Goal: Task Accomplishment & Management: Complete application form

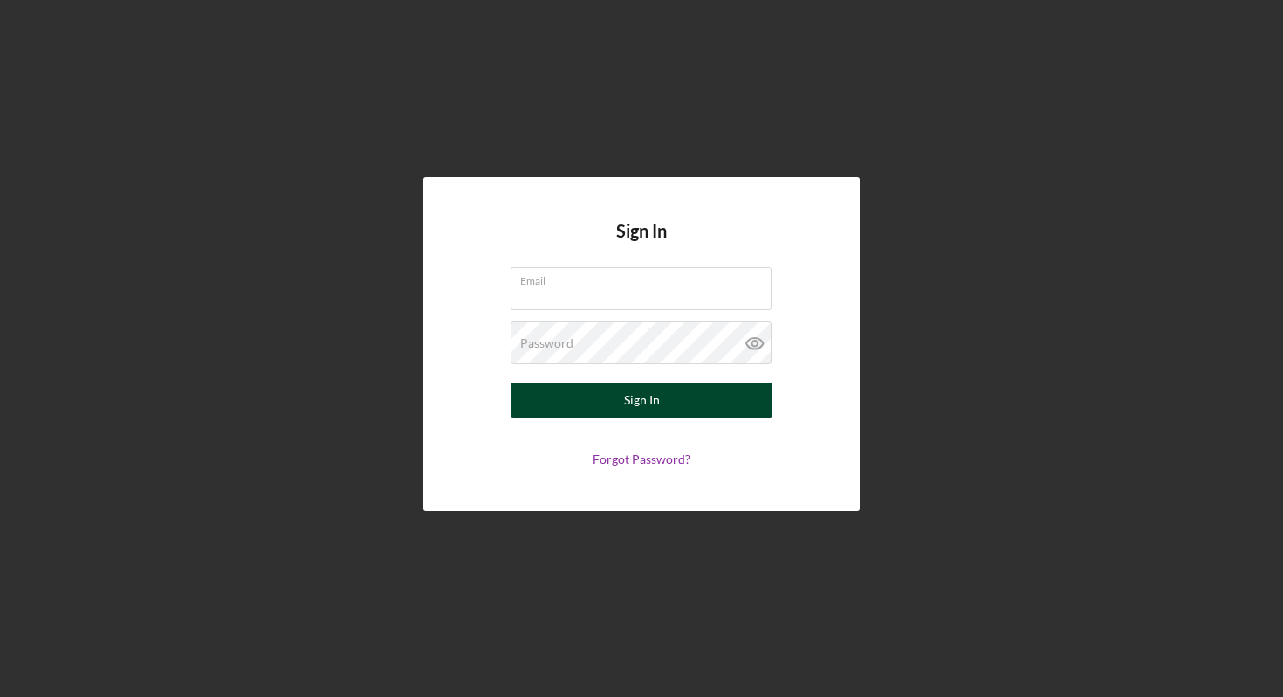
type input "[EMAIL_ADDRESS][DOMAIN_NAME]"
click at [617, 409] on button "Sign In" at bounding box center [642, 399] width 262 height 35
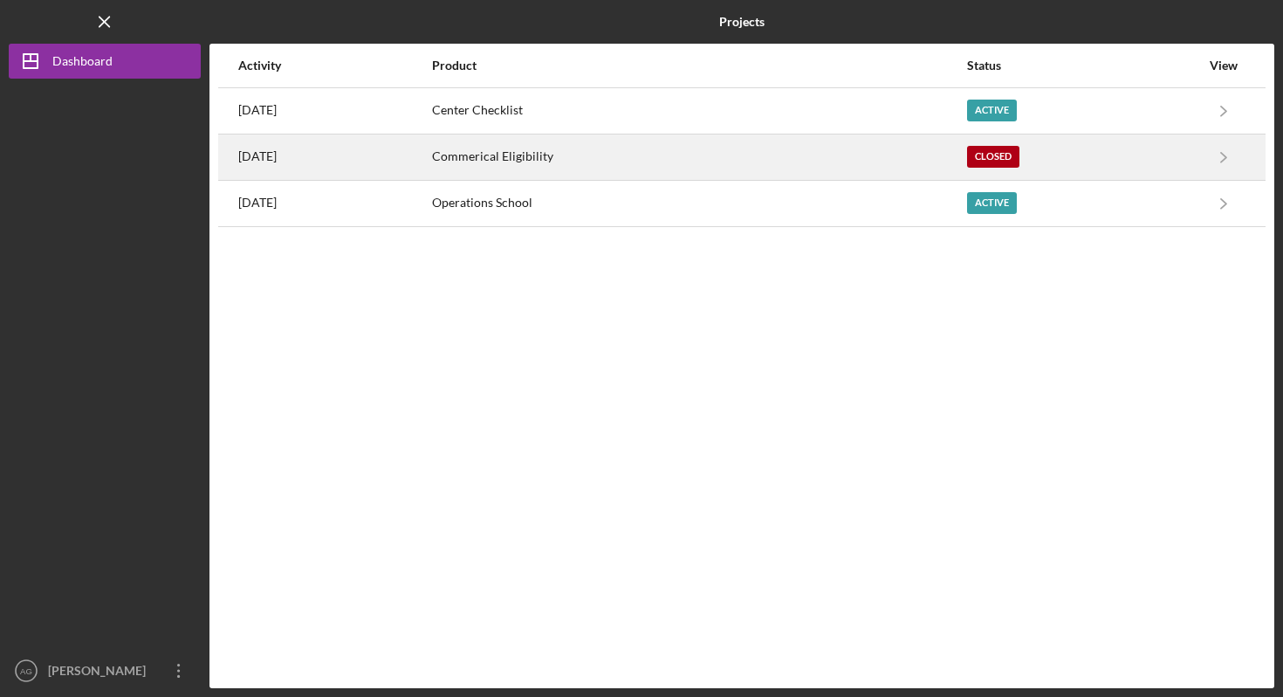
click at [813, 169] on div "Commerical Eligibility" at bounding box center [698, 157] width 533 height 44
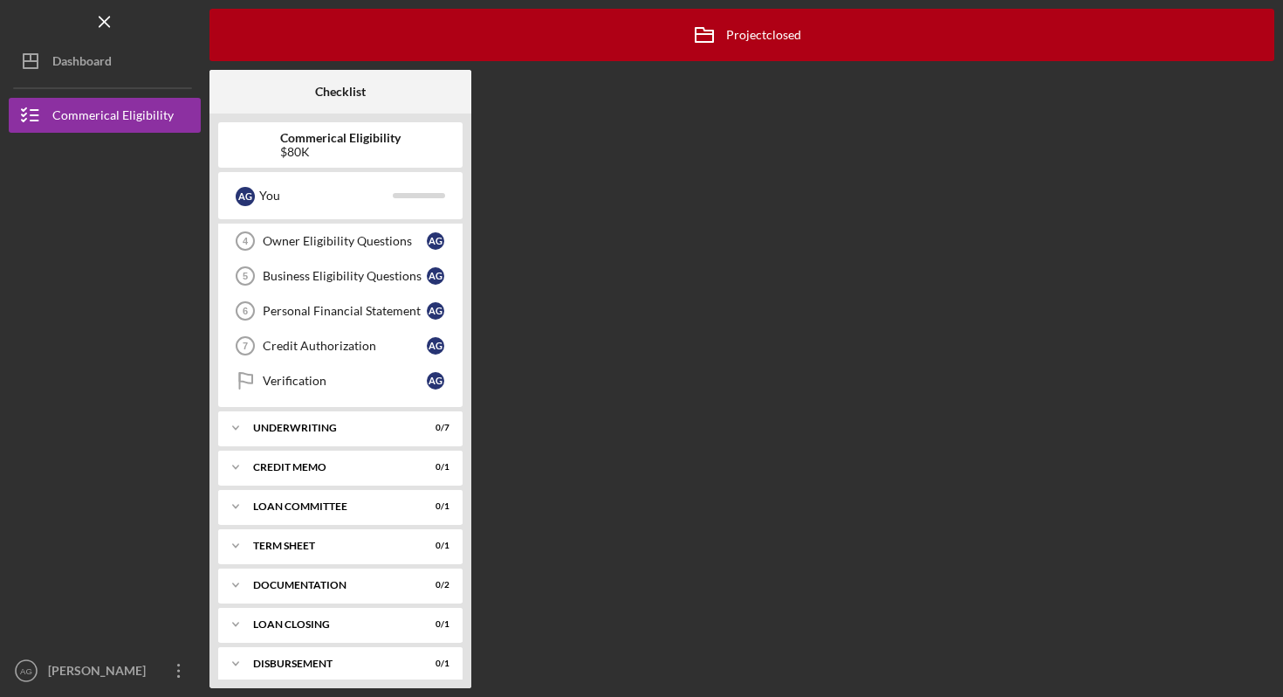
scroll to position [152, 0]
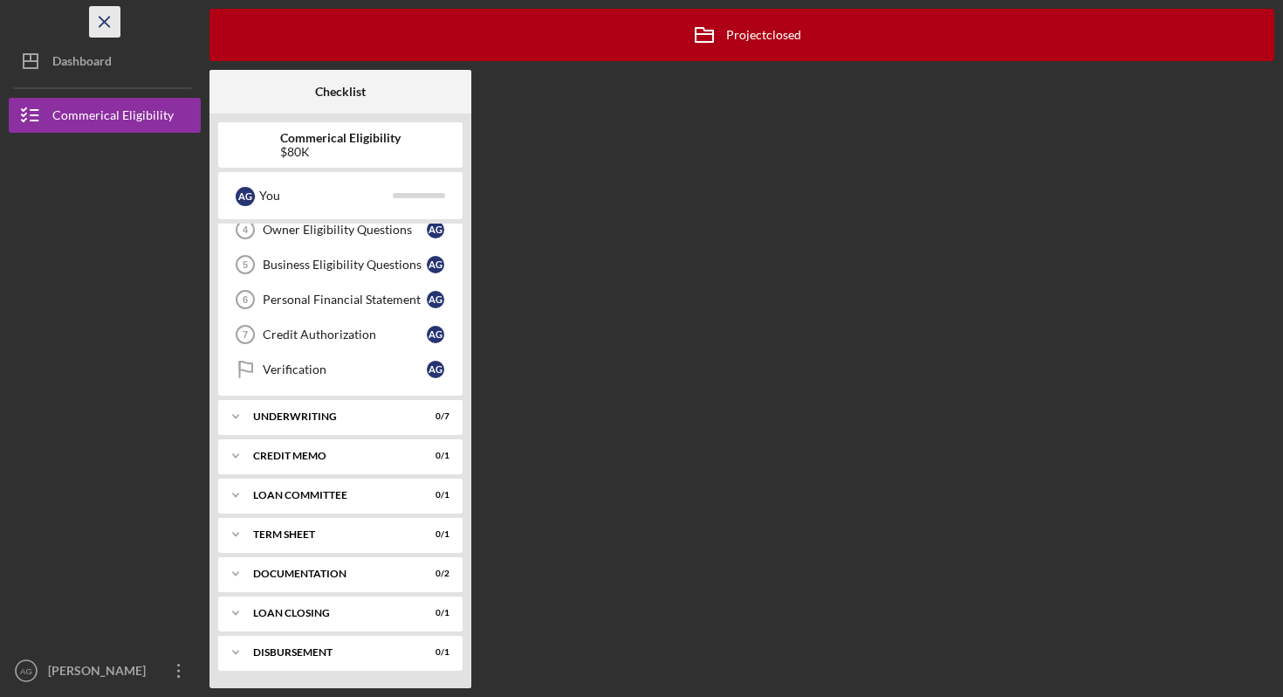
click at [105, 31] on icon "Icon/Menu Close" at bounding box center [105, 22] width 39 height 39
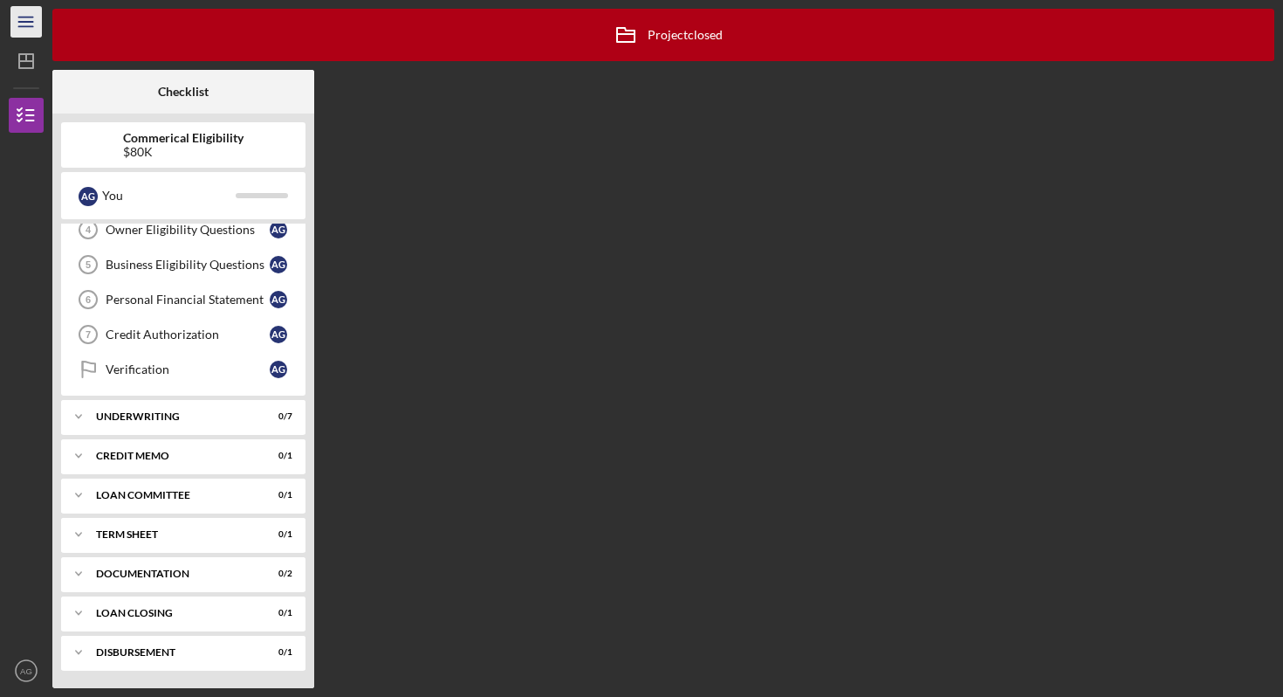
click at [31, 18] on icon "Icon/Menu" at bounding box center [26, 22] width 39 height 39
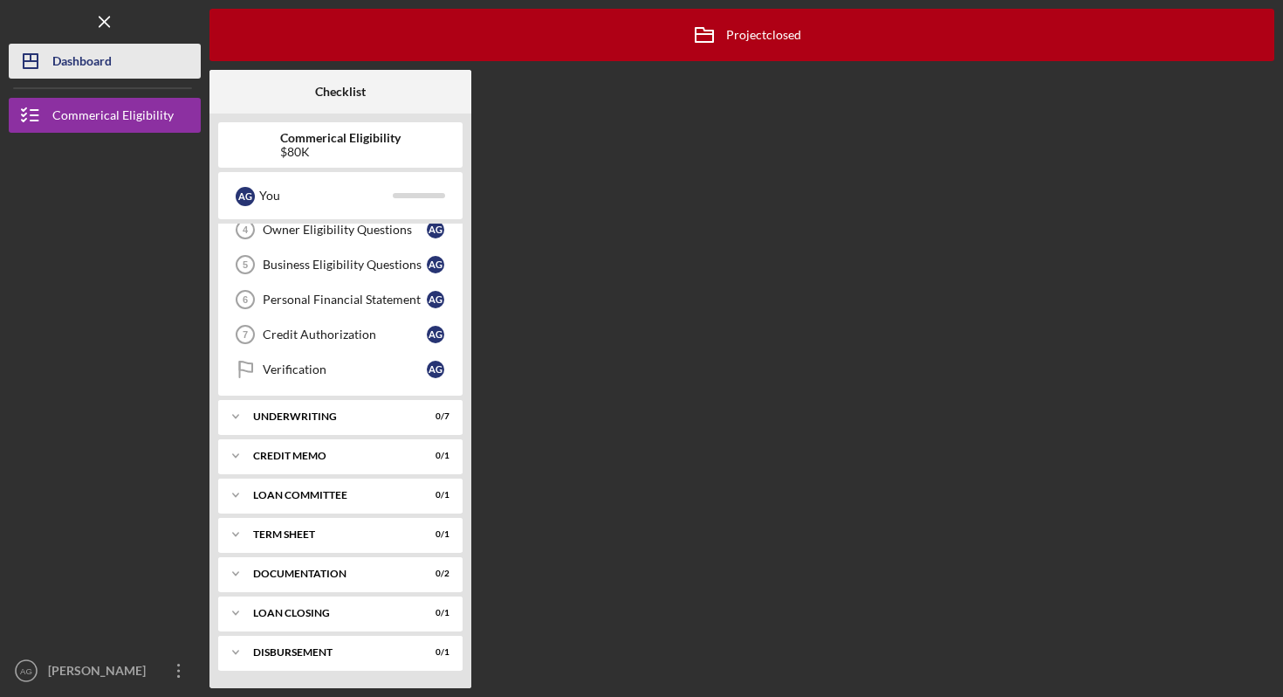
click at [59, 49] on div "Dashboard" at bounding box center [81, 63] width 59 height 39
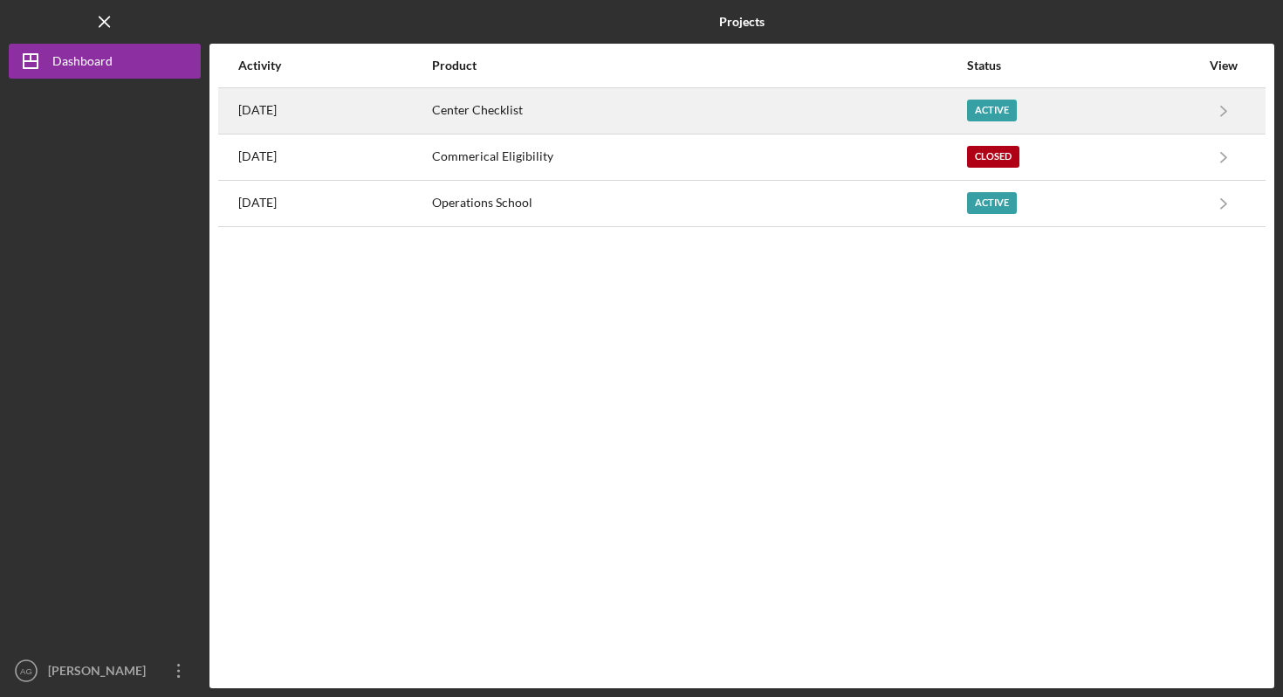
click at [994, 106] on div "Active" at bounding box center [992, 111] width 50 height 22
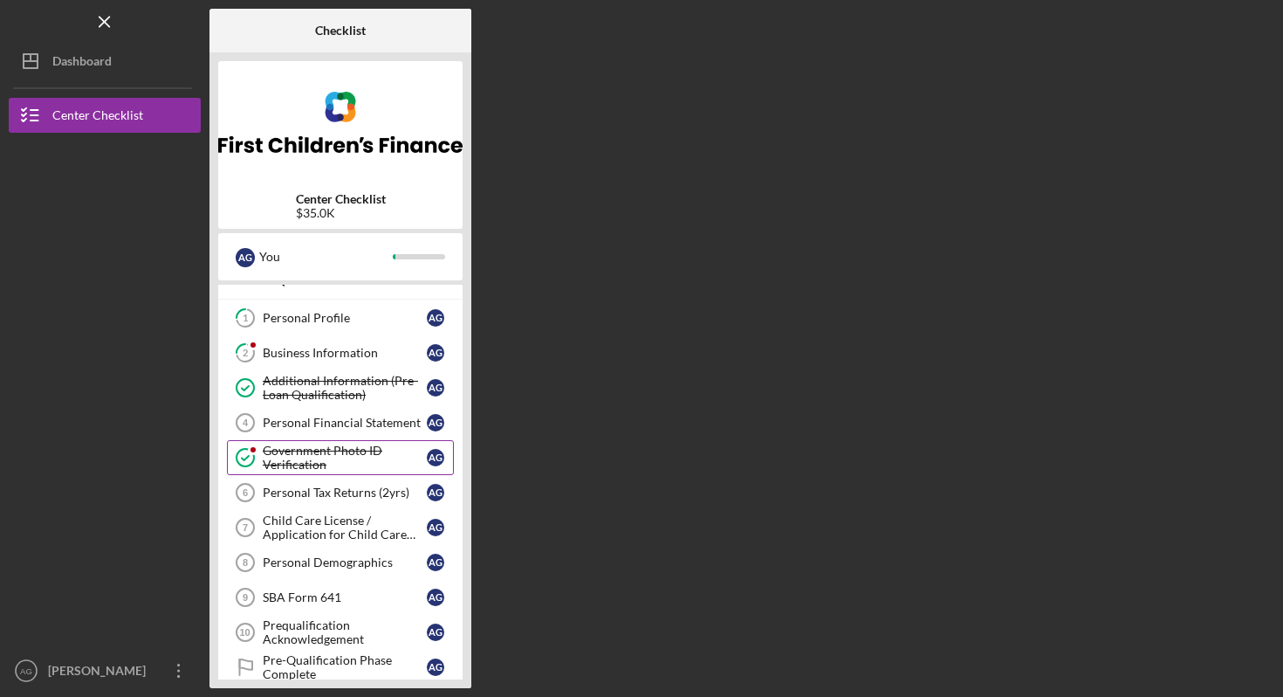
scroll to position [9, 0]
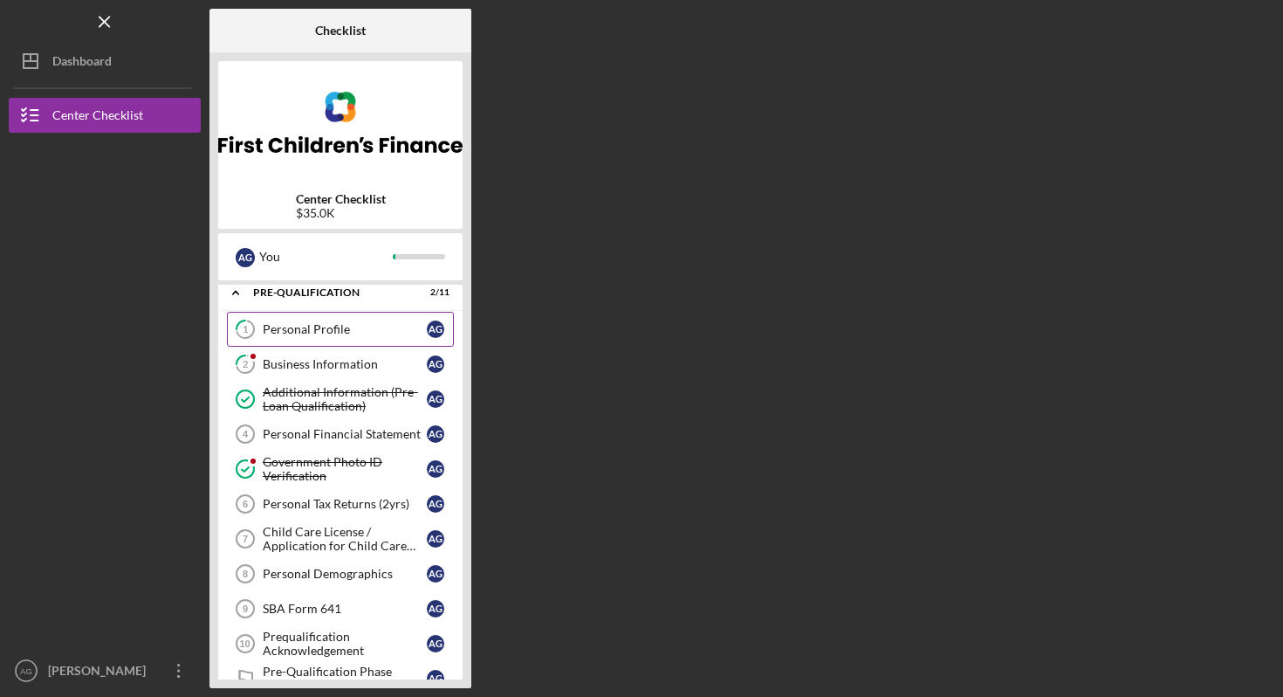
click at [368, 344] on link "1 Personal Profile A G" at bounding box center [340, 329] width 227 height 35
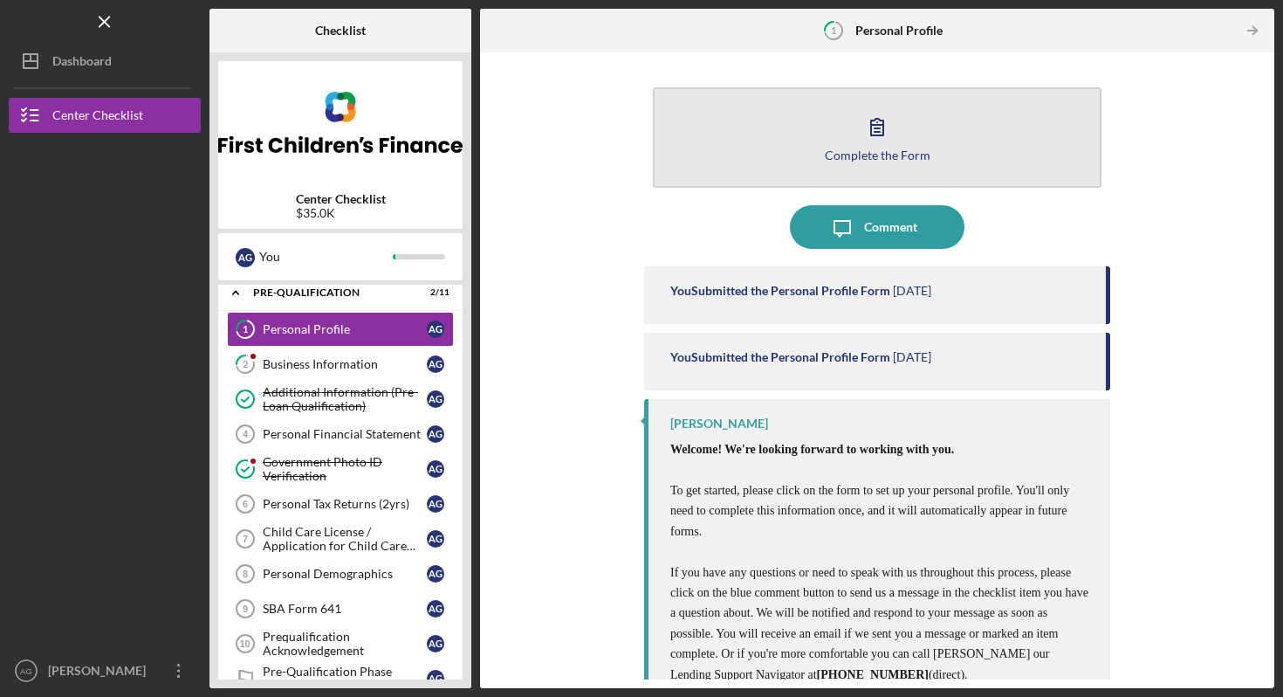
click at [843, 162] on button "Complete the Form Form" at bounding box center [877, 137] width 449 height 100
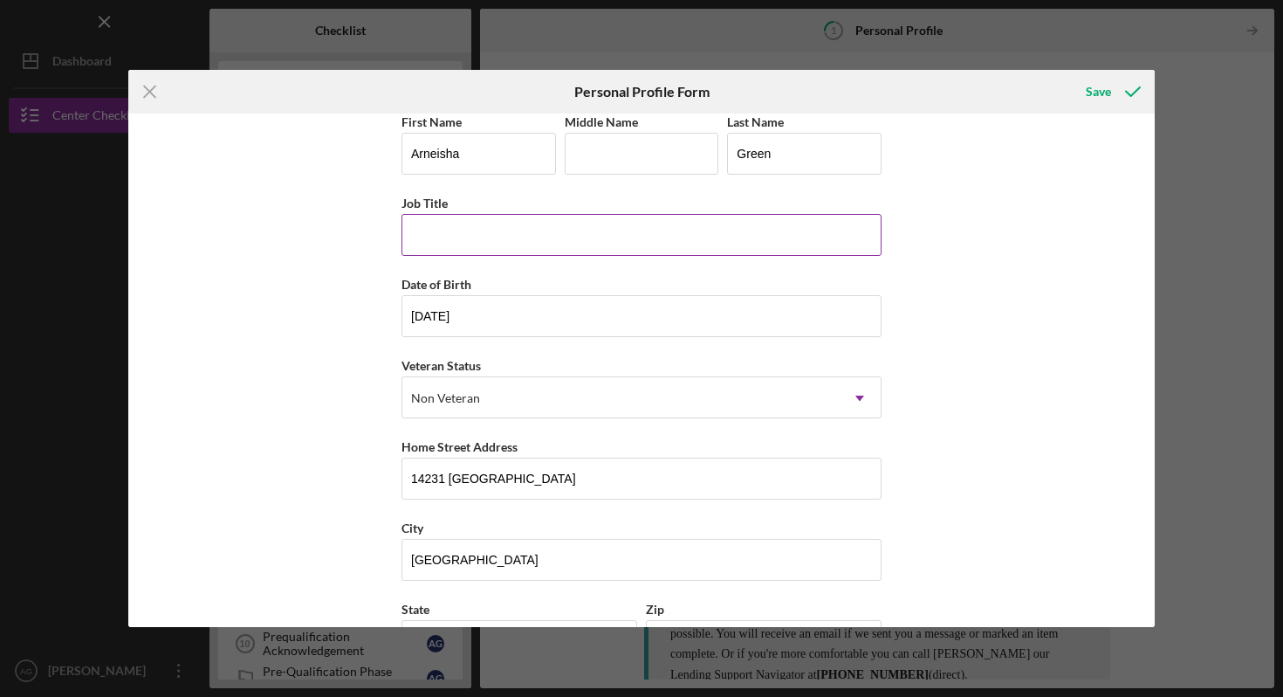
scroll to position [7, 0]
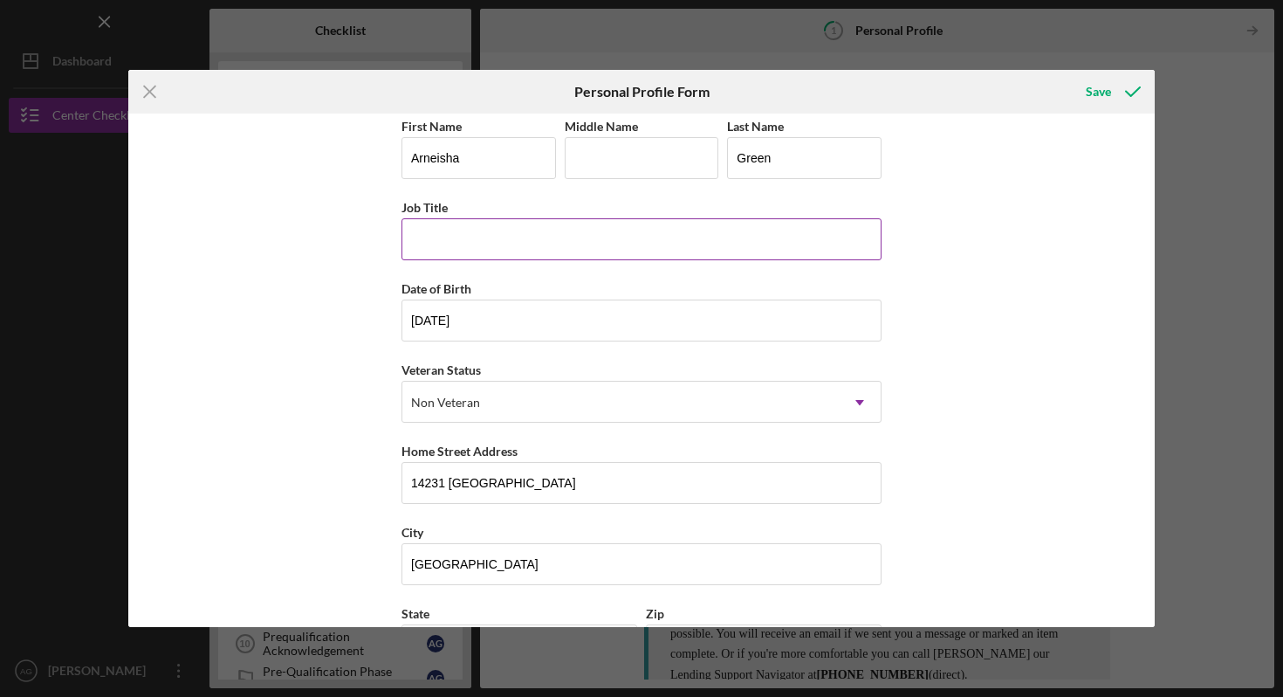
click at [540, 245] on input "Job Title" at bounding box center [642, 239] width 480 height 42
type input "Owner/Director"
click at [345, 369] on div "First Name [PERSON_NAME] Middle Name Last Name Green Job Title Owner/Director D…" at bounding box center [641, 370] width 1027 height 513
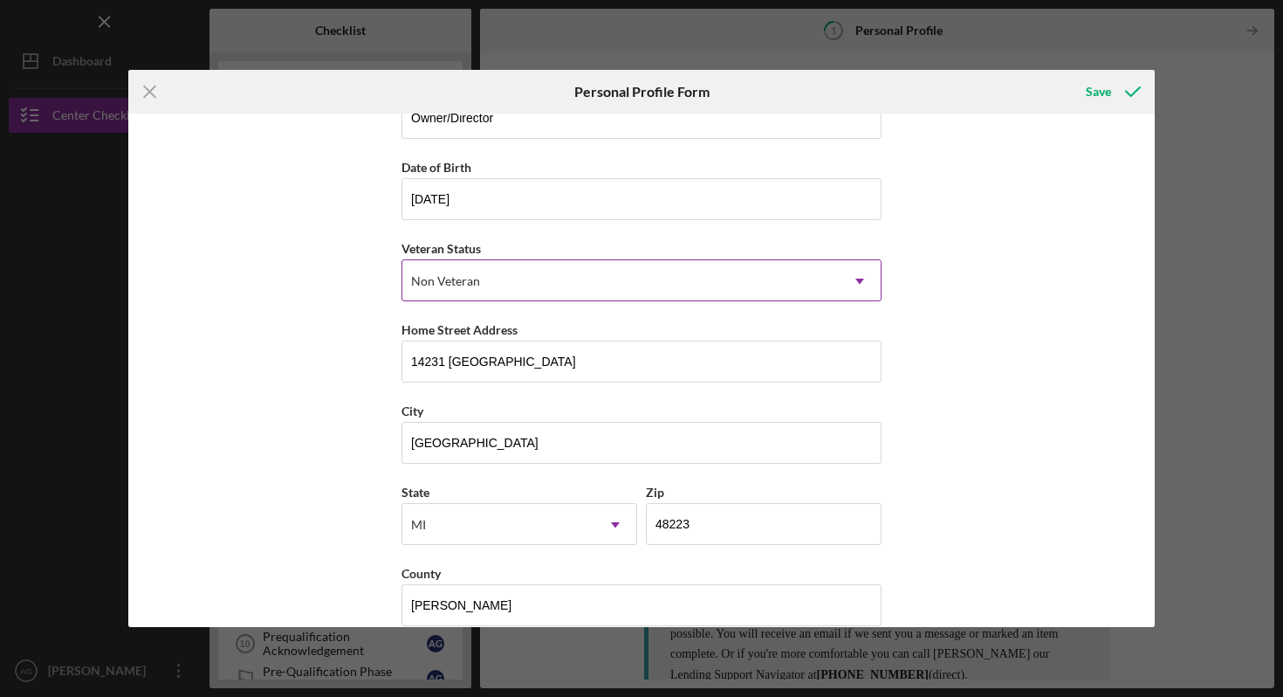
scroll to position [154, 0]
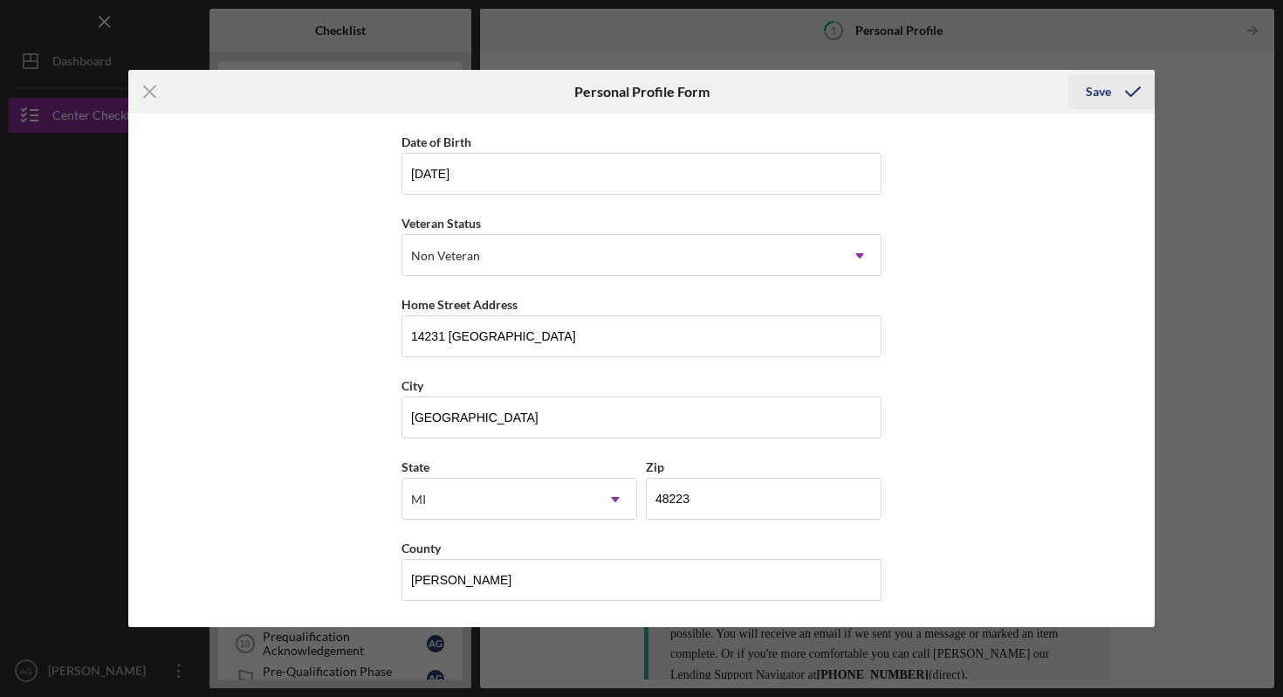
click at [1104, 88] on div "Save" at bounding box center [1098, 91] width 25 height 35
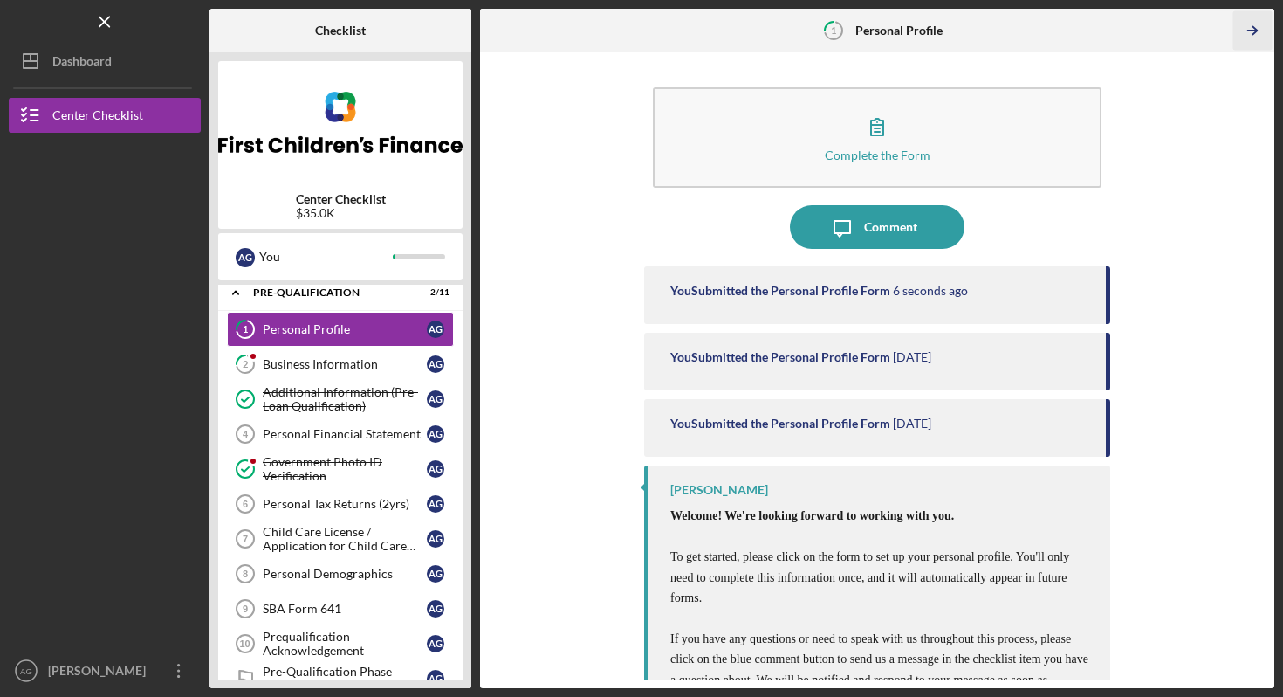
click at [1250, 28] on icon "Icon/Table Pagination Arrow" at bounding box center [1252, 30] width 39 height 39
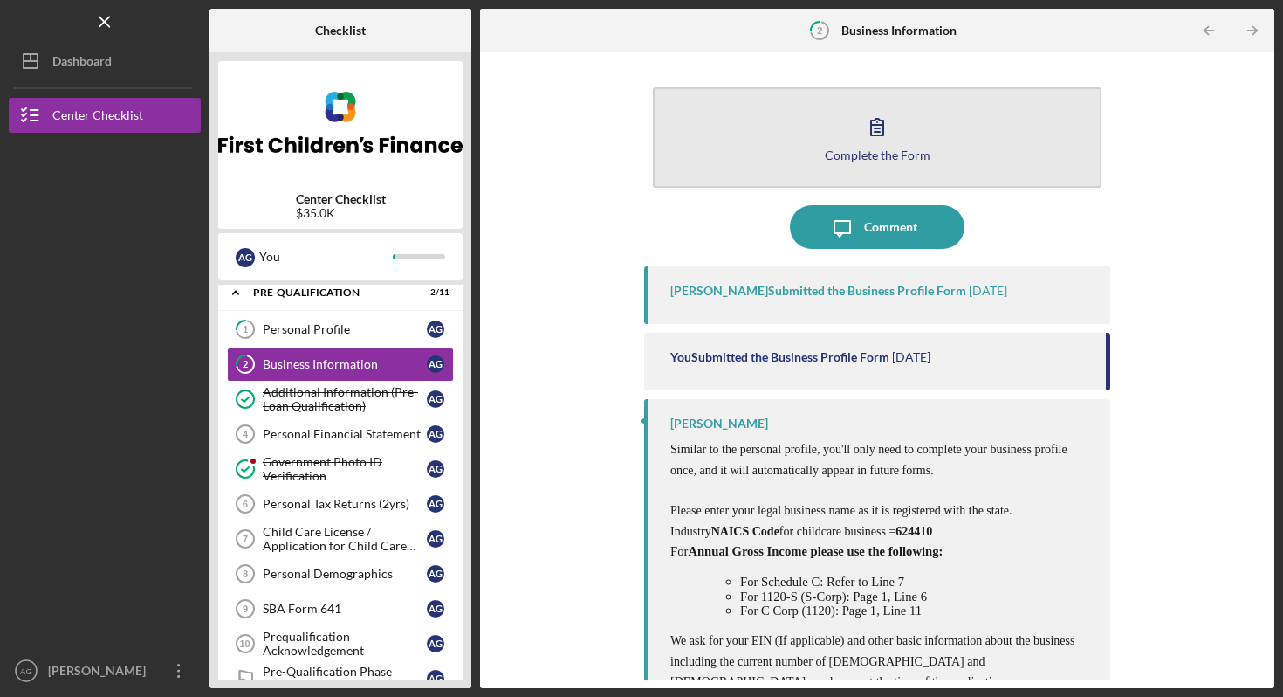
click at [871, 140] on icon "button" at bounding box center [878, 127] width 44 height 44
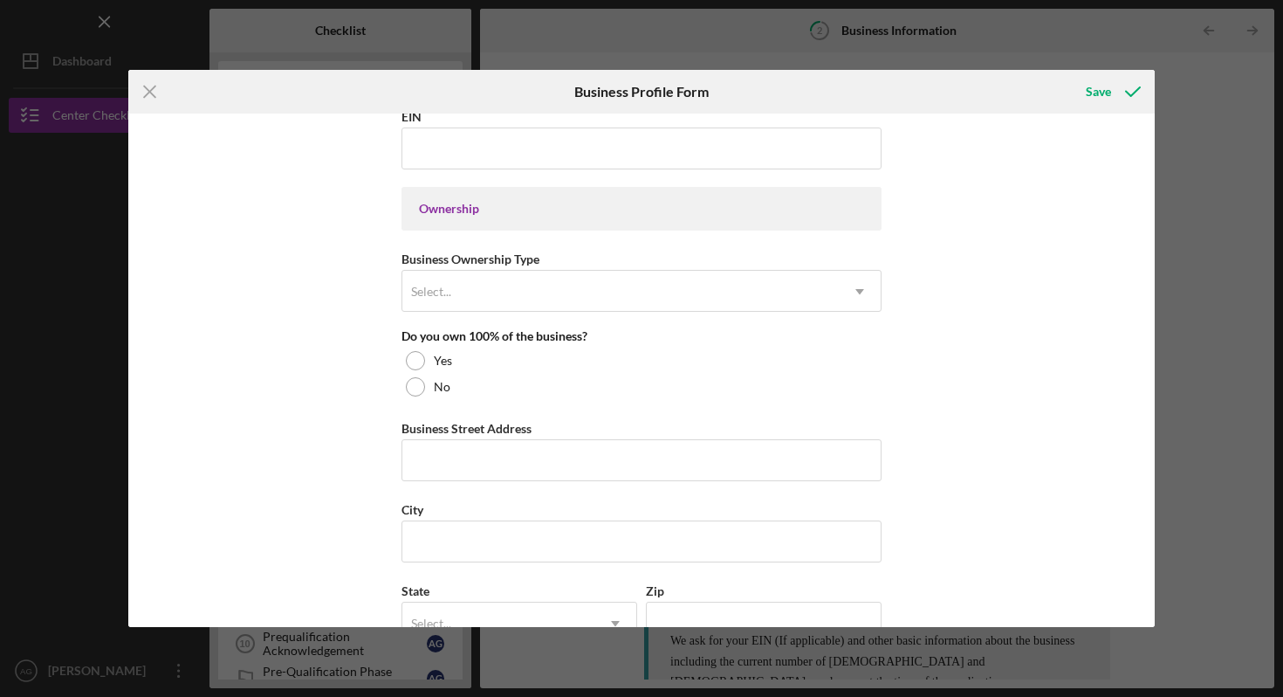
scroll to position [744, 0]
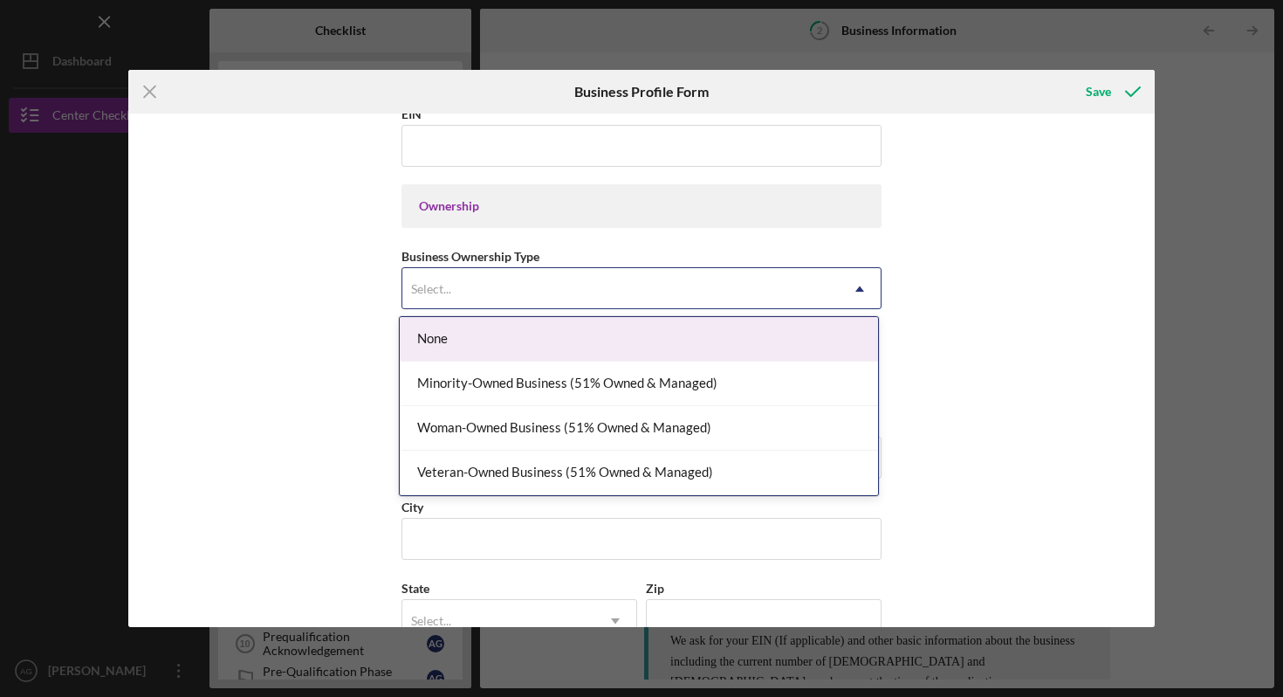
click at [673, 284] on div "Select..." at bounding box center [620, 289] width 437 height 40
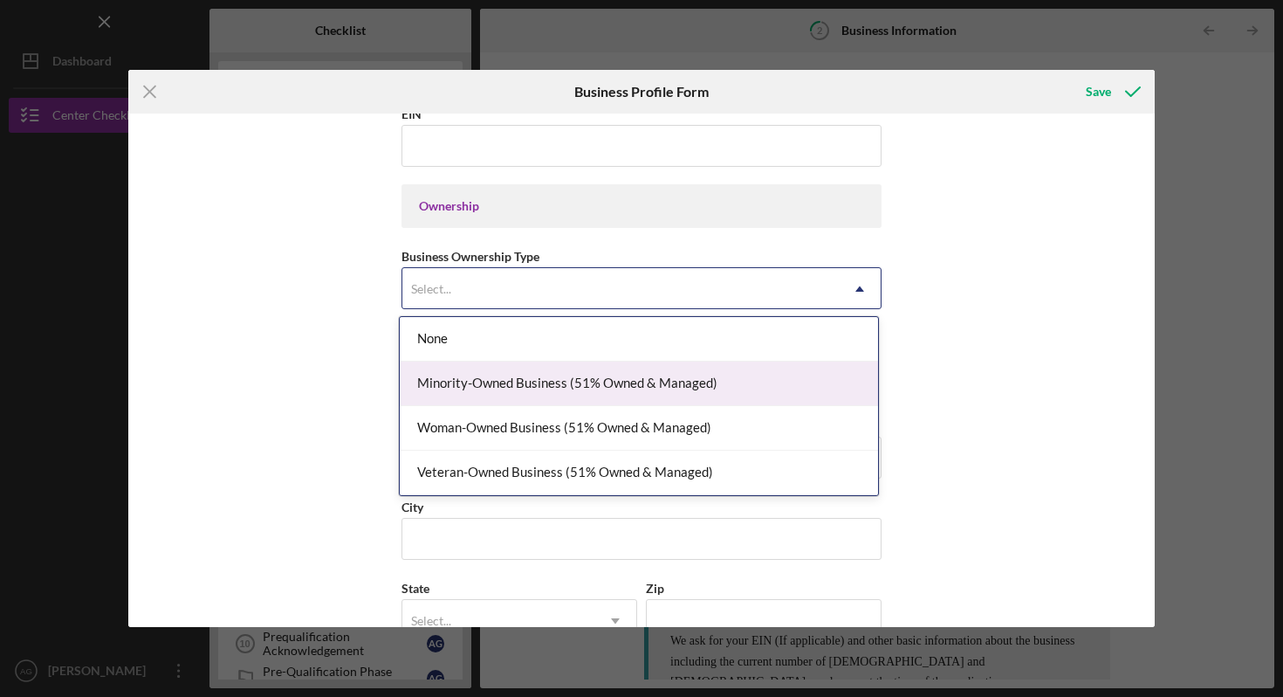
click at [673, 399] on div "Minority-Owned Business (51% Owned & Managed)" at bounding box center [639, 383] width 478 height 45
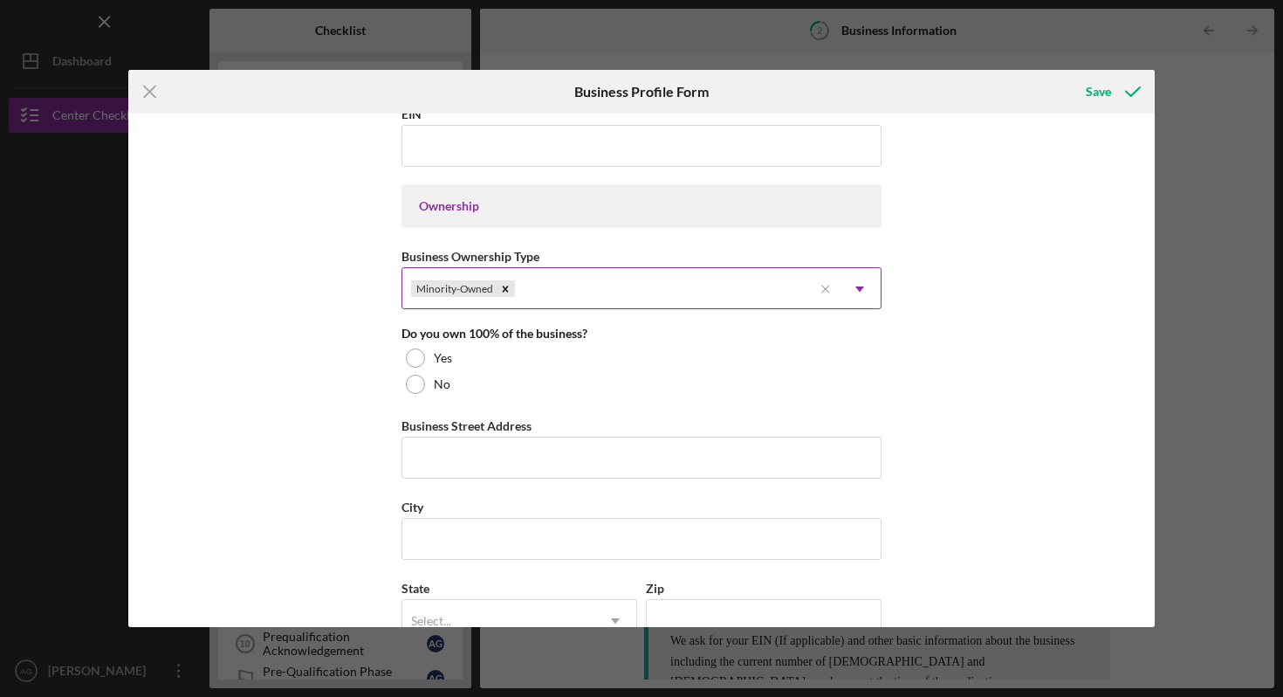
click at [860, 290] on icon "Icon/Dropdown Arrow" at bounding box center [860, 289] width 42 height 42
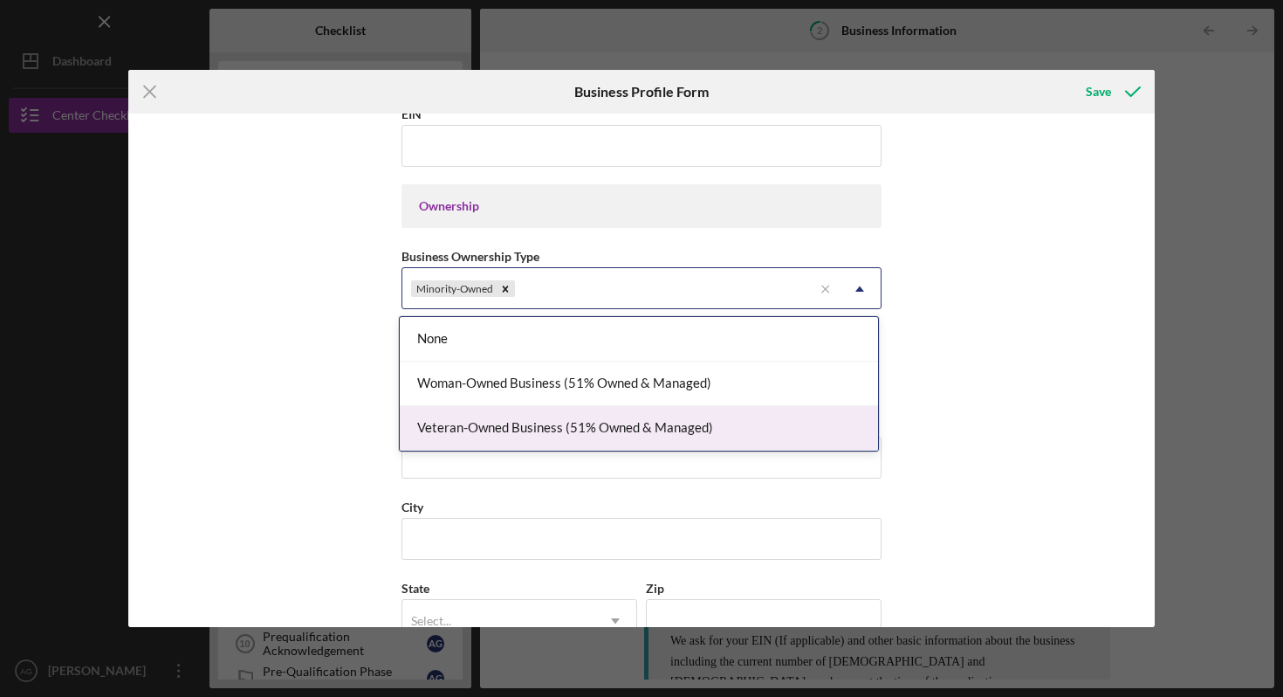
click at [664, 408] on div "Veteran-Owned Business (51% Owned & Managed)" at bounding box center [639, 428] width 478 height 45
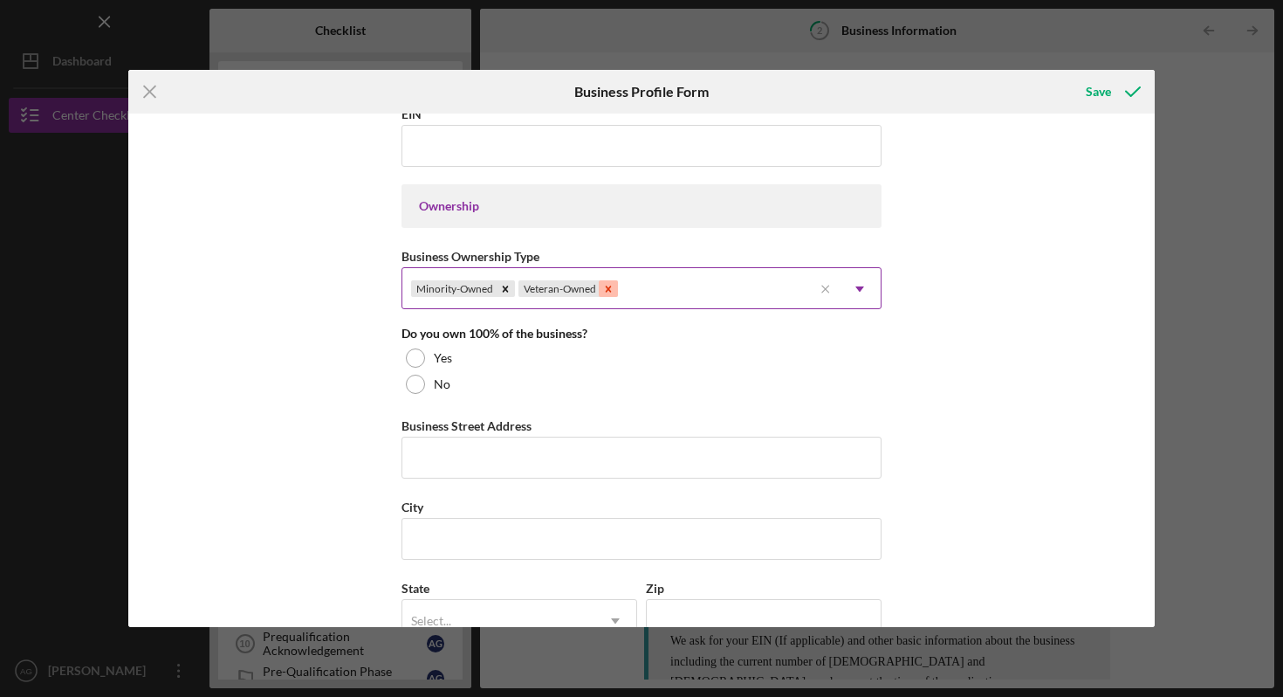
click at [602, 289] on icon "Remove Veteran-Owned" at bounding box center [608, 289] width 12 height 12
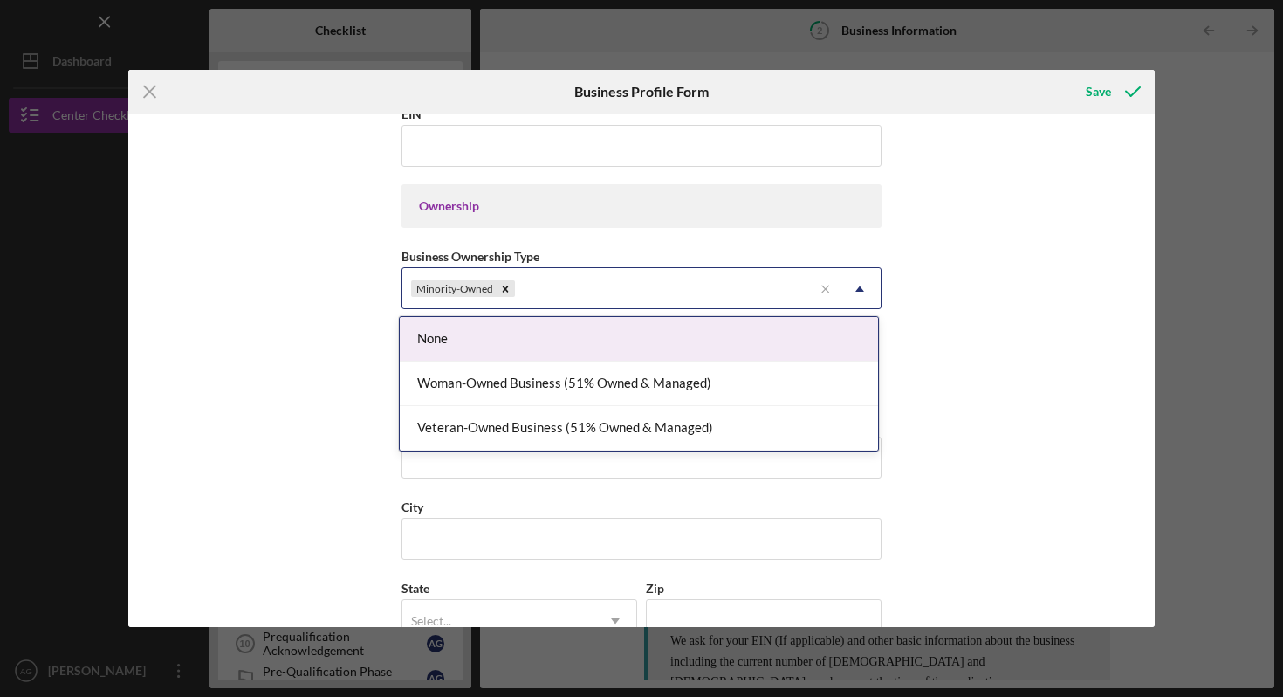
click at [859, 285] on icon "Icon/Dropdown Arrow" at bounding box center [860, 289] width 42 height 42
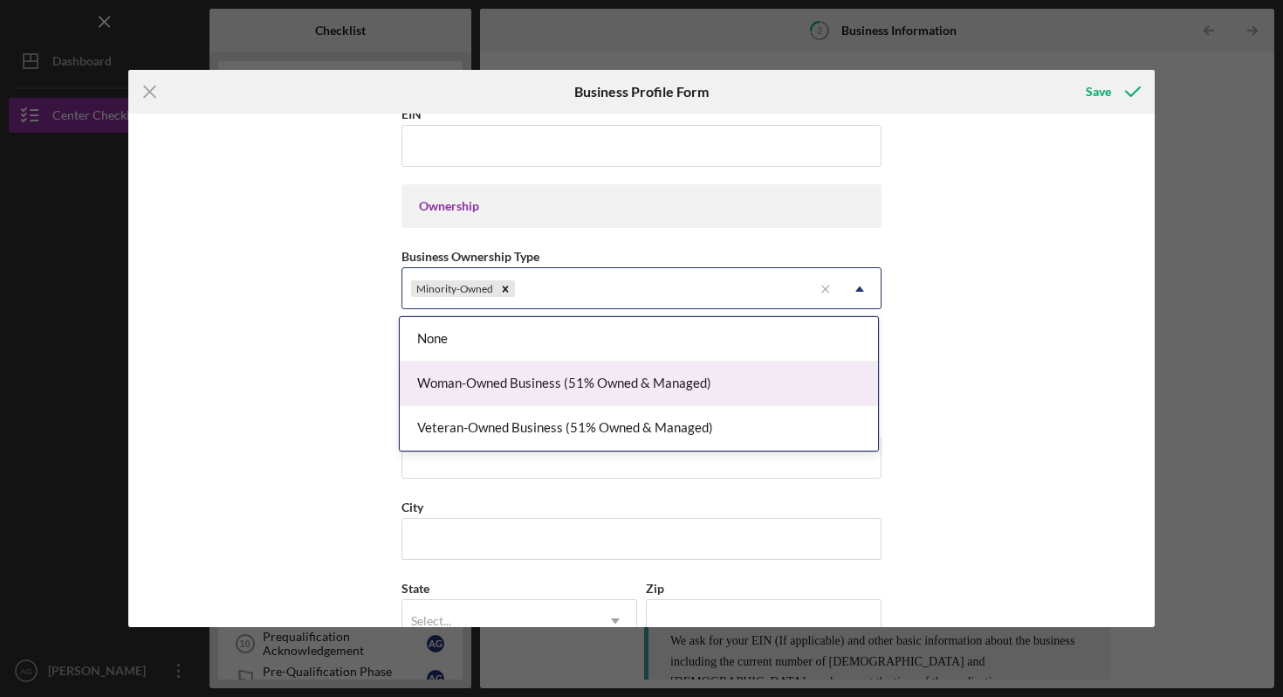
click at [630, 376] on div "Woman-Owned Business (51% Owned & Managed)" at bounding box center [639, 383] width 478 height 45
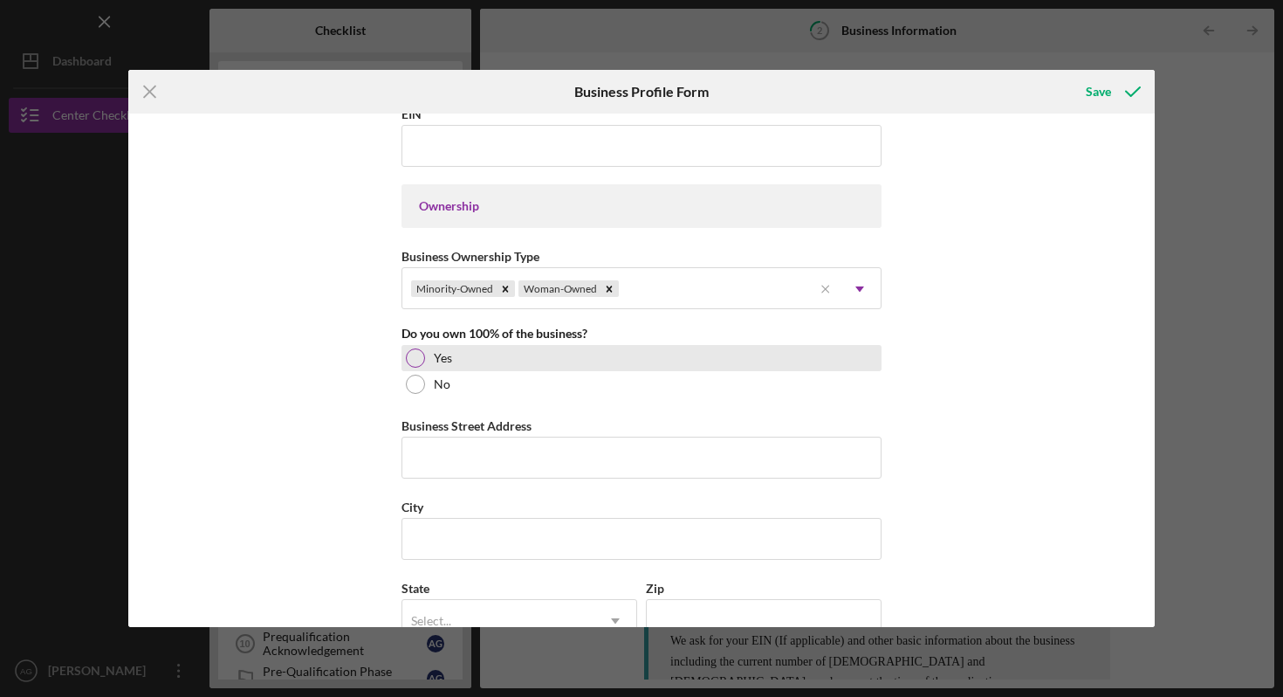
click at [461, 364] on div "Yes" at bounding box center [642, 358] width 480 height 26
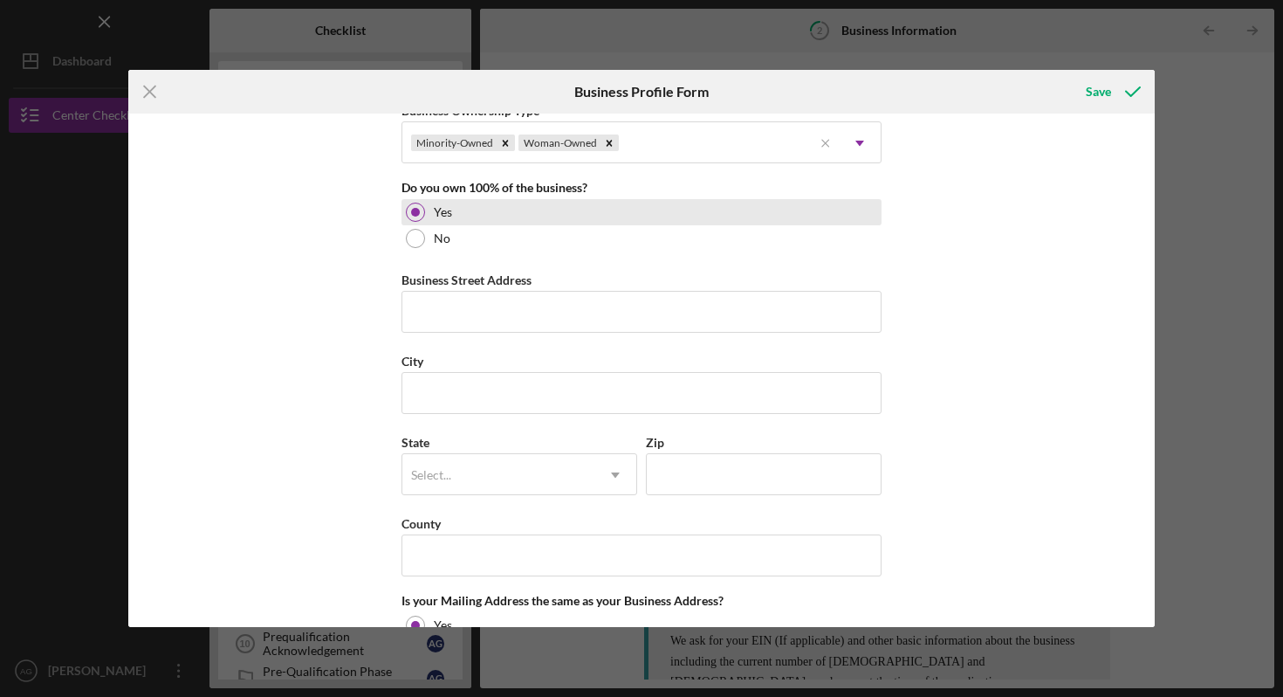
scroll to position [941, 0]
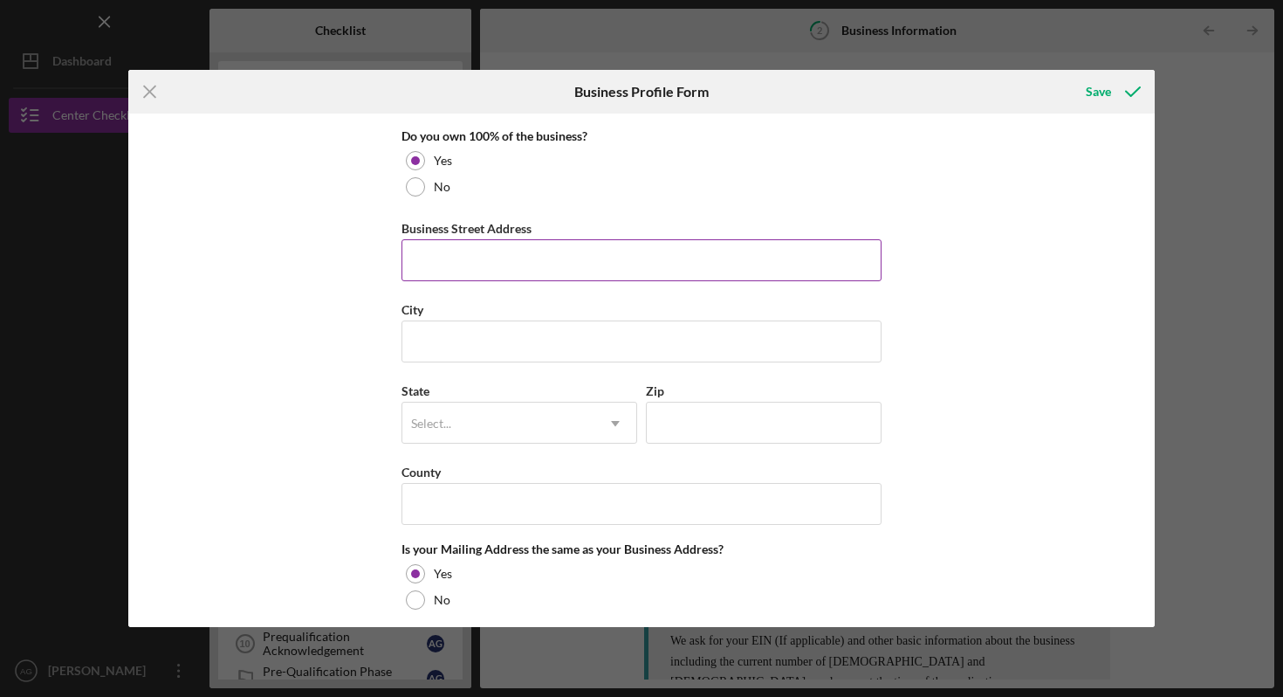
click at [519, 262] on input "Business Street Address" at bounding box center [642, 260] width 480 height 42
type input "[STREET_ADDRESS]"
type input "Childrens Haven"
type input "[PERSON_NAME]"
type input "MI"
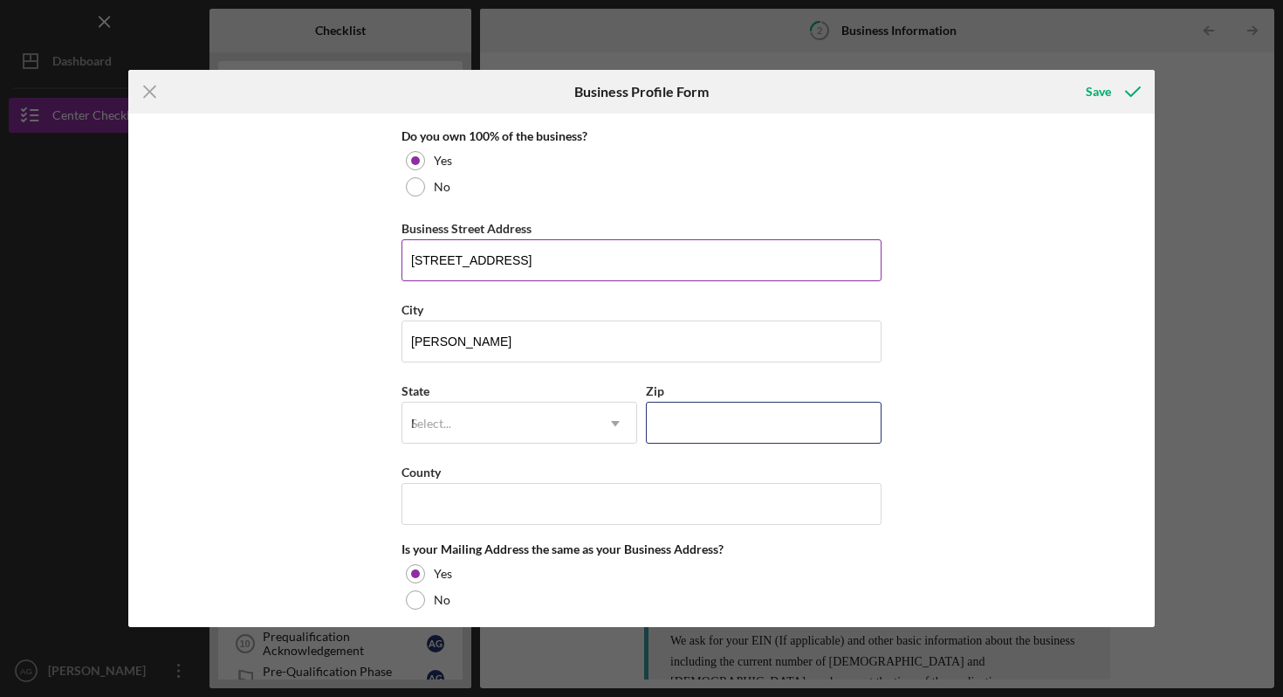
type input "48239"
type input "MI"
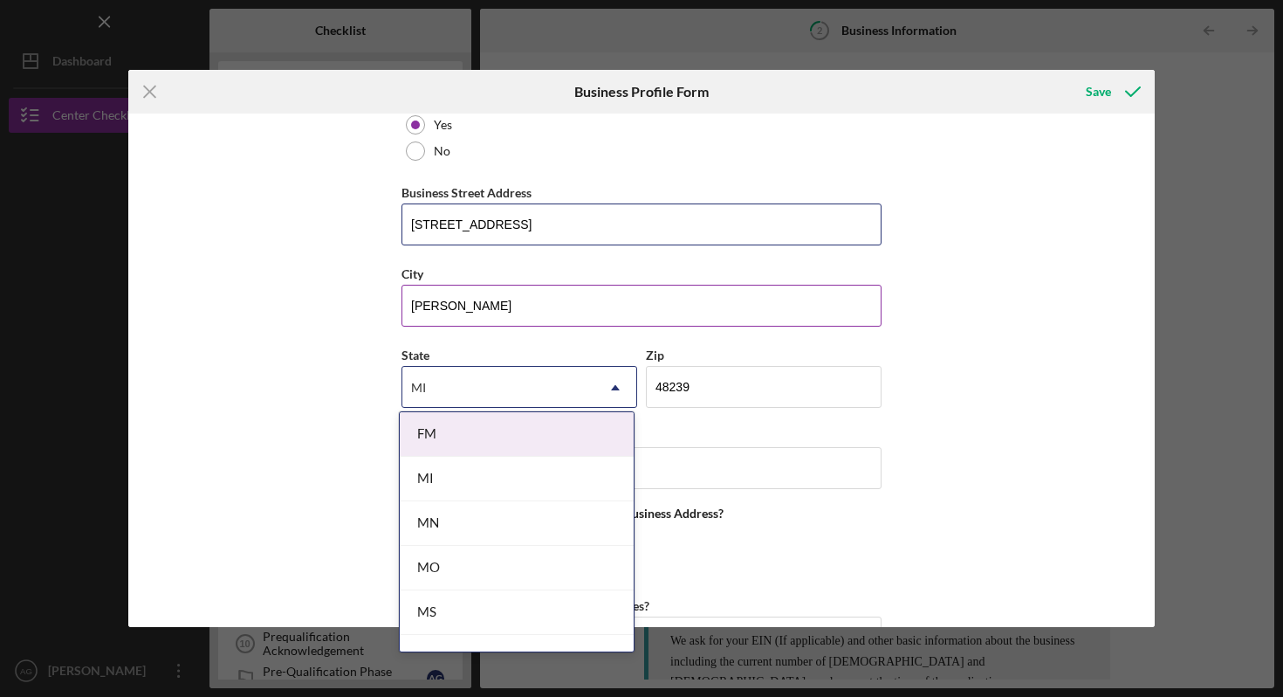
scroll to position [980, 0]
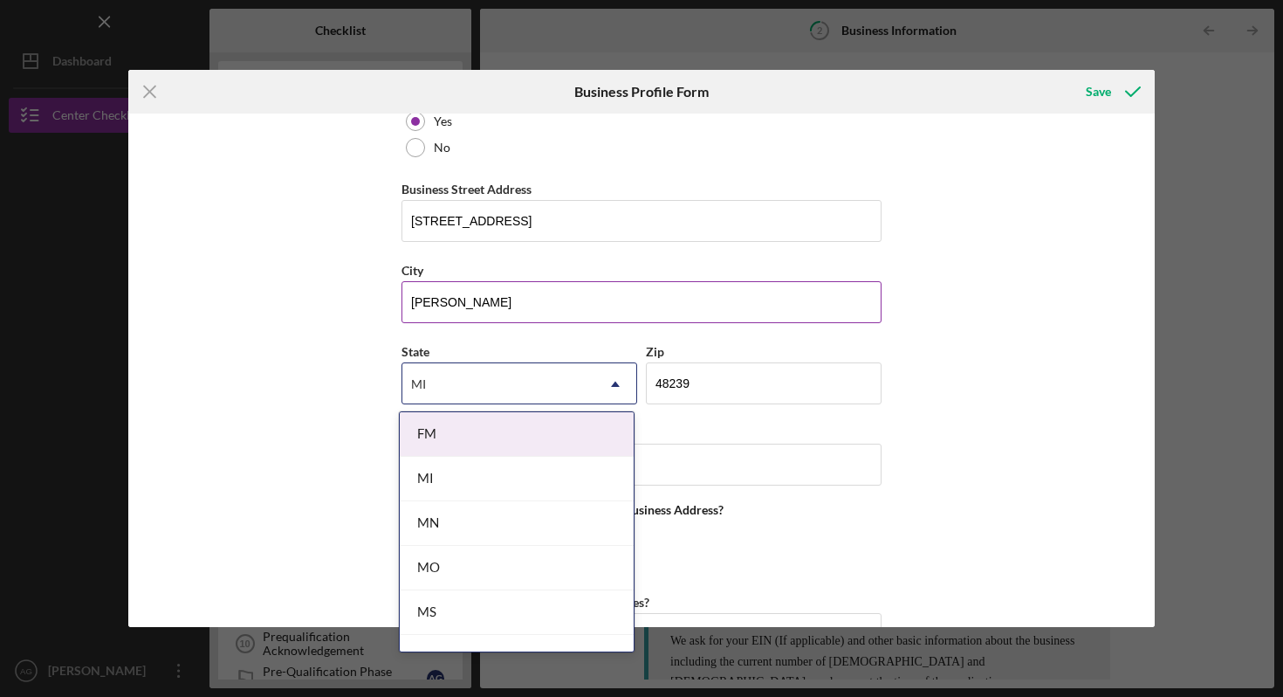
click at [560, 316] on input "[PERSON_NAME]" at bounding box center [642, 302] width 480 height 42
click at [450, 372] on div "MI" at bounding box center [498, 384] width 192 height 40
click at [537, 344] on div "State FM, 1 of 6. 6 results available for search term MI. Use Up and Down to ch…" at bounding box center [520, 373] width 236 height 64
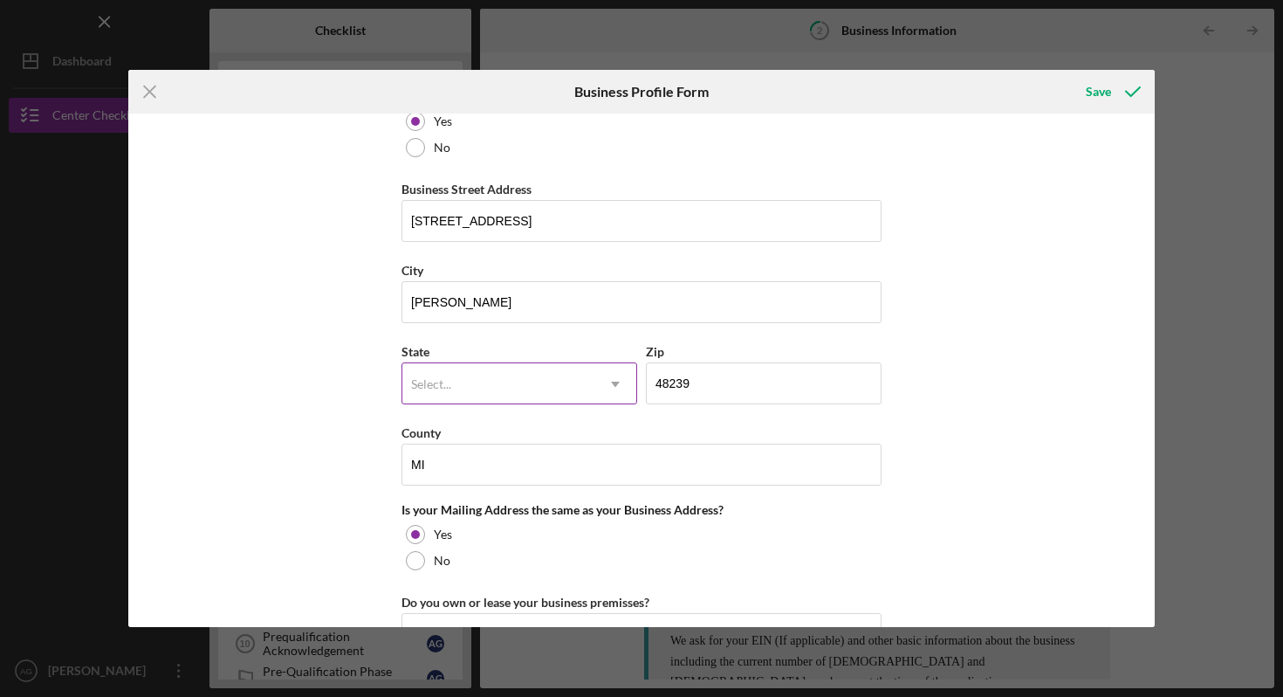
click at [622, 376] on icon "Icon/Dropdown Arrow" at bounding box center [616, 384] width 42 height 42
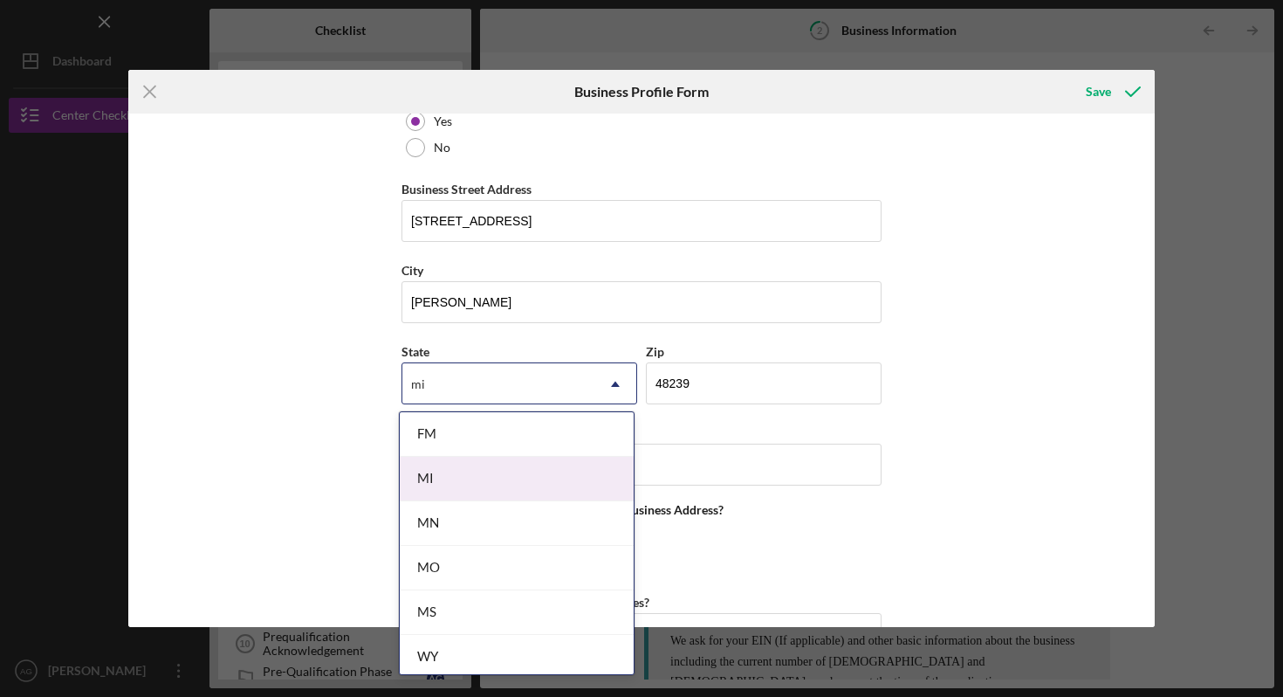
type input "MI"
click at [471, 475] on div "MI" at bounding box center [517, 479] width 234 height 45
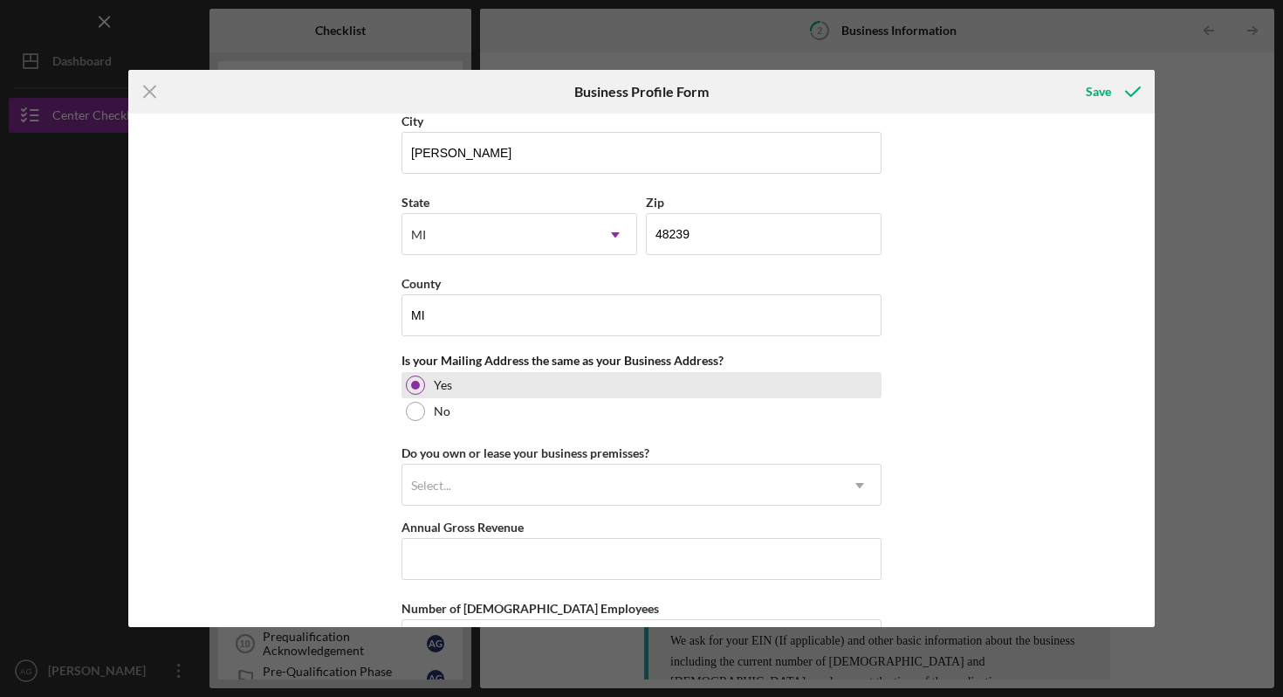
scroll to position [1148, 0]
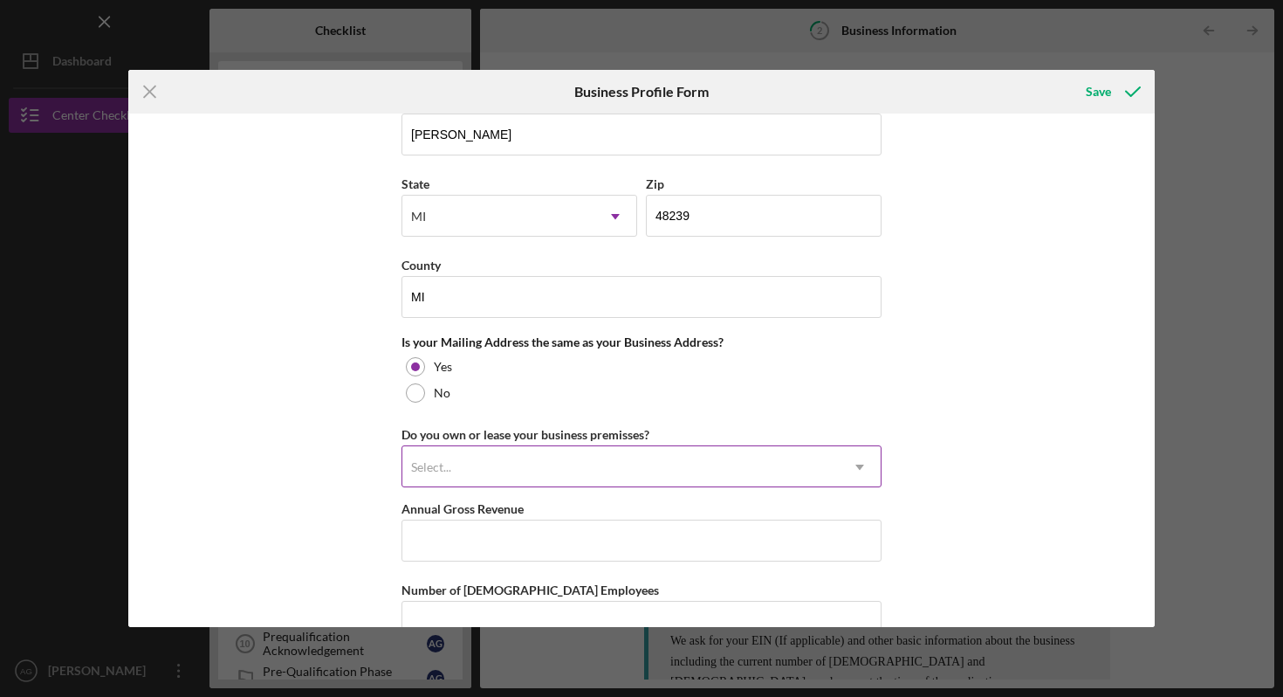
click at [587, 484] on div "Select..." at bounding box center [620, 467] width 437 height 40
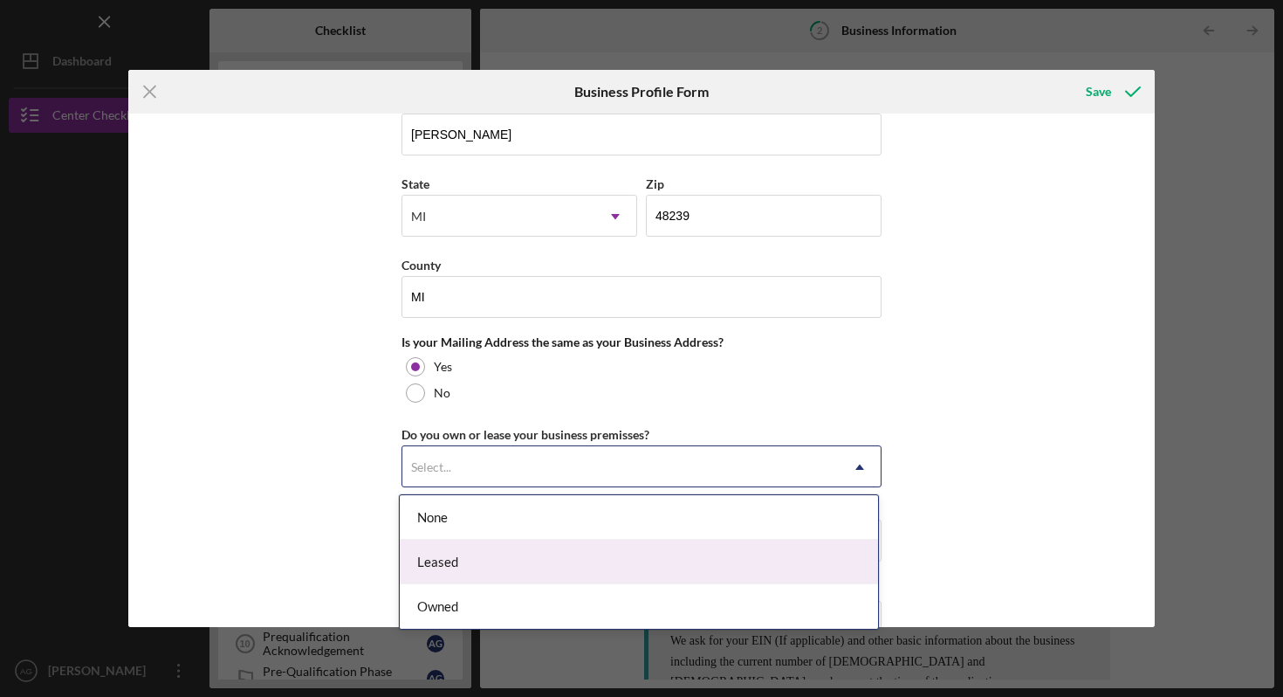
click at [554, 551] on div "Leased" at bounding box center [639, 562] width 478 height 45
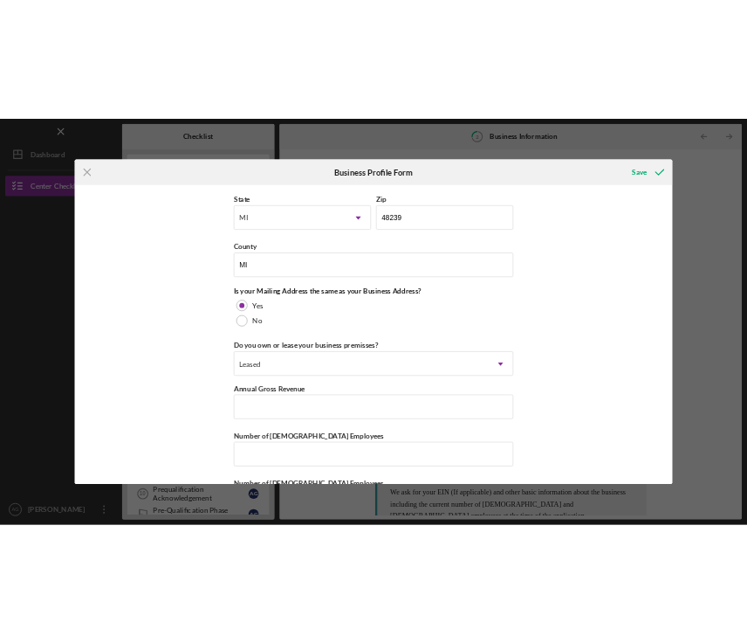
scroll to position [1271, 0]
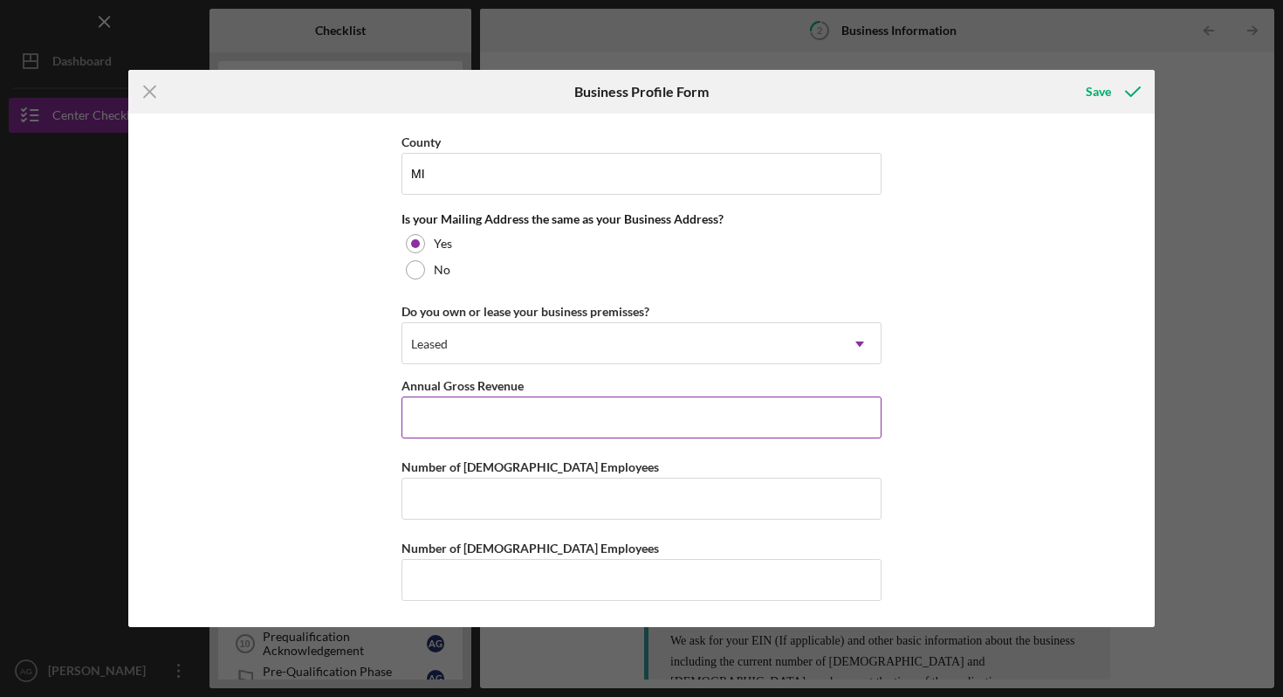
click at [569, 424] on input "Annual Gross Revenue" at bounding box center [642, 417] width 480 height 42
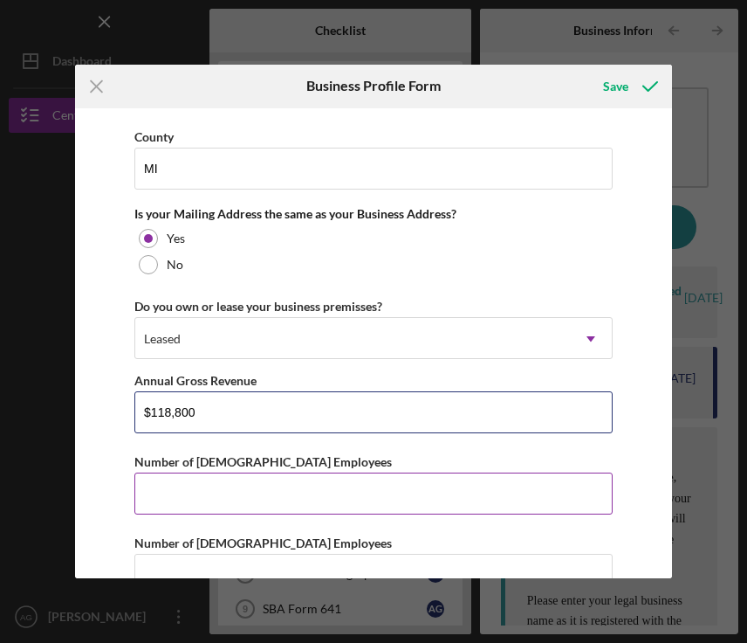
scroll to position [1314, 0]
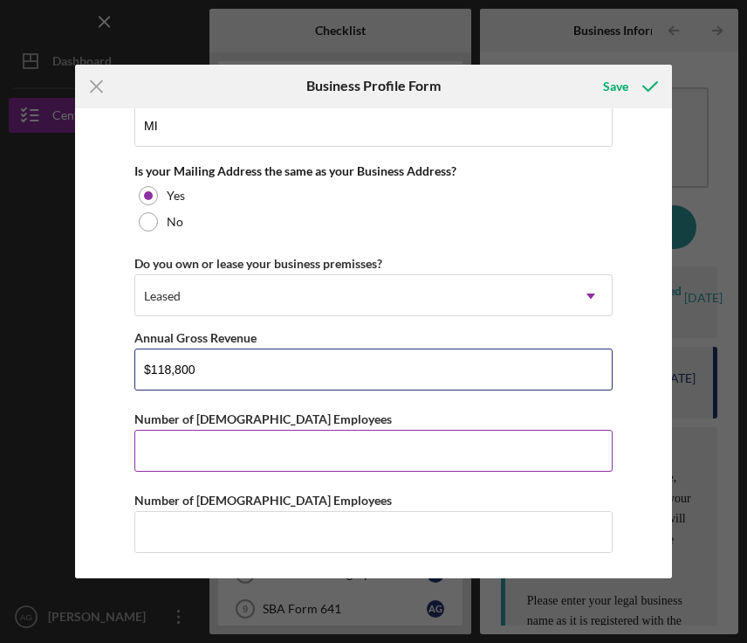
type input "$118,800"
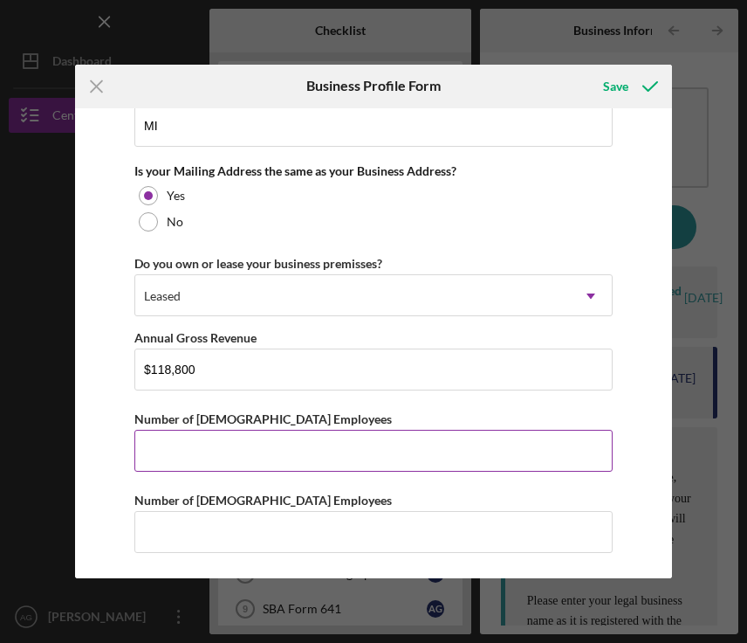
click at [272, 464] on input "Number of [DEMOGRAPHIC_DATA] Employees" at bounding box center [373, 451] width 478 height 42
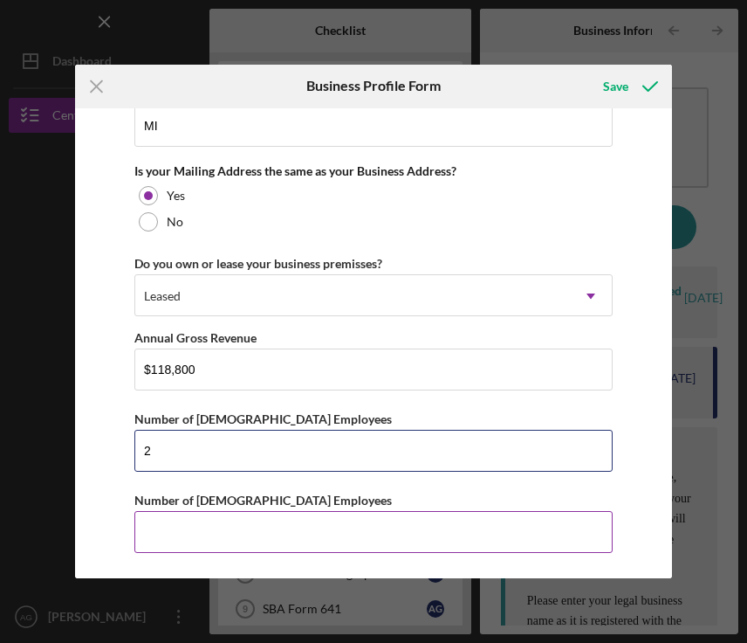
type input "2"
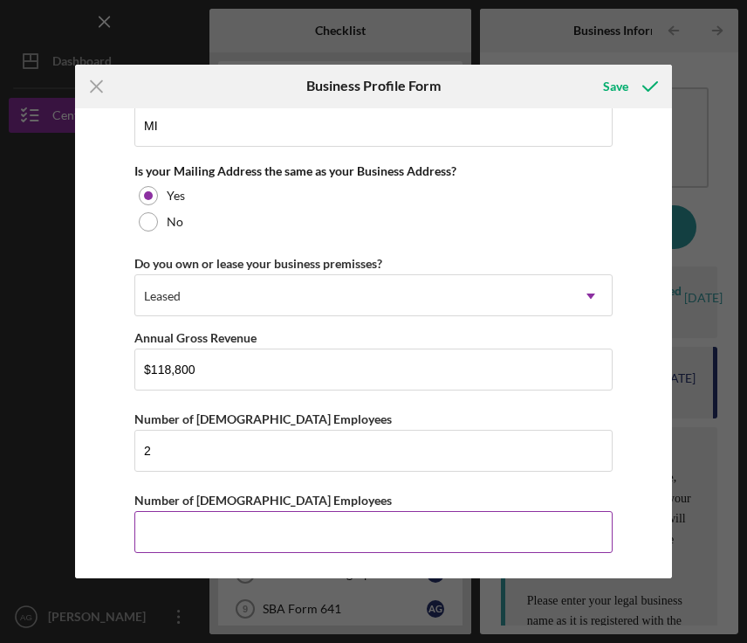
click at [184, 541] on input "Number of [DEMOGRAPHIC_DATA] Employees" at bounding box center [373, 532] width 478 height 42
type input "0"
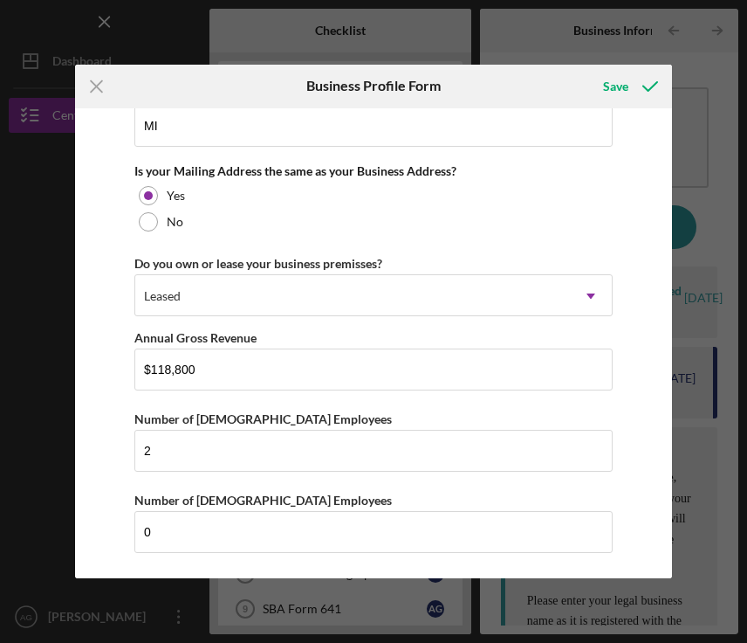
click at [623, 409] on div "Business Name Childrens Haven DBA Childrens Haven Business Start Date [DATE] Le…" at bounding box center [374, 343] width 598 height 471
click at [639, 96] on icon "submit" at bounding box center [651, 87] width 44 height 44
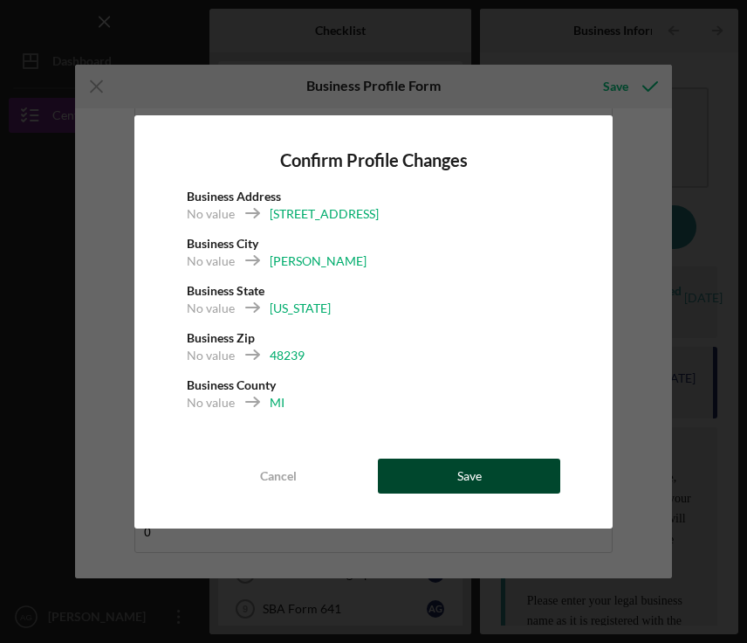
click at [430, 477] on button "Save" at bounding box center [469, 475] width 182 height 35
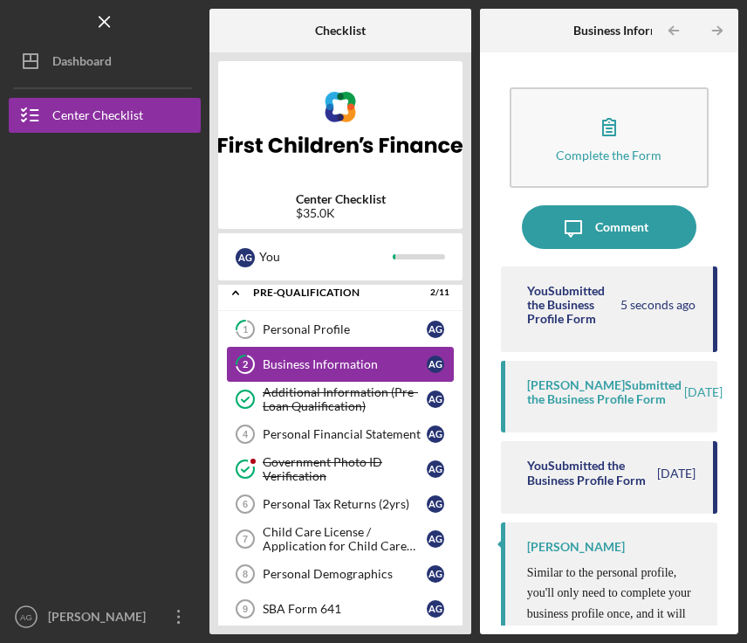
click at [368, 375] on link "2 Business Information A G" at bounding box center [340, 364] width 227 height 35
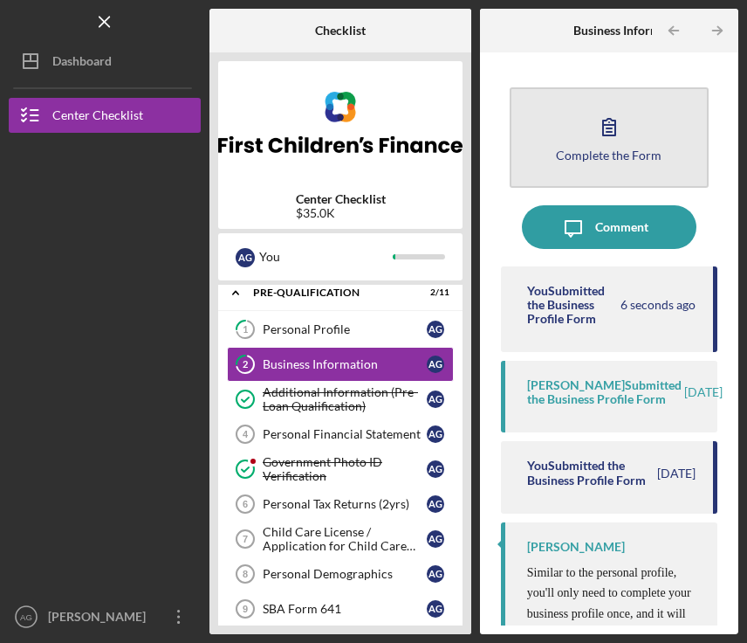
click at [585, 170] on button "Complete the Form Form" at bounding box center [609, 137] width 199 height 100
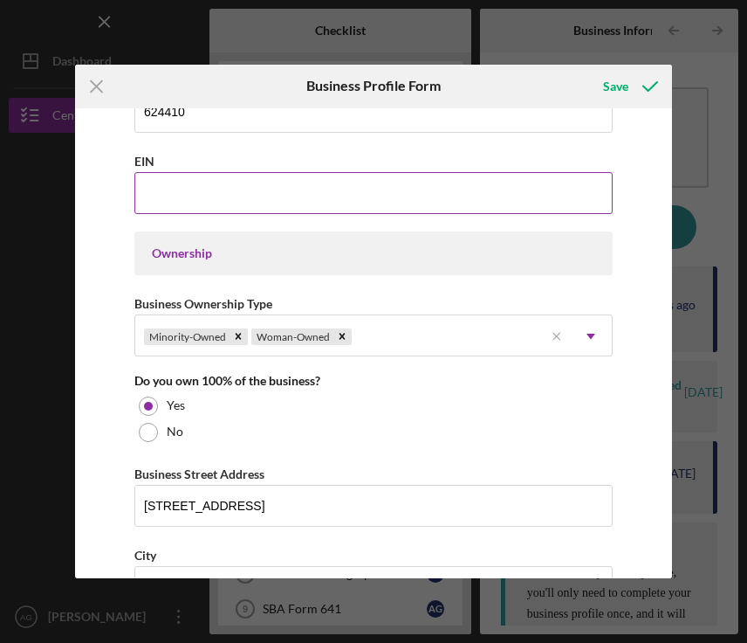
scroll to position [677, 0]
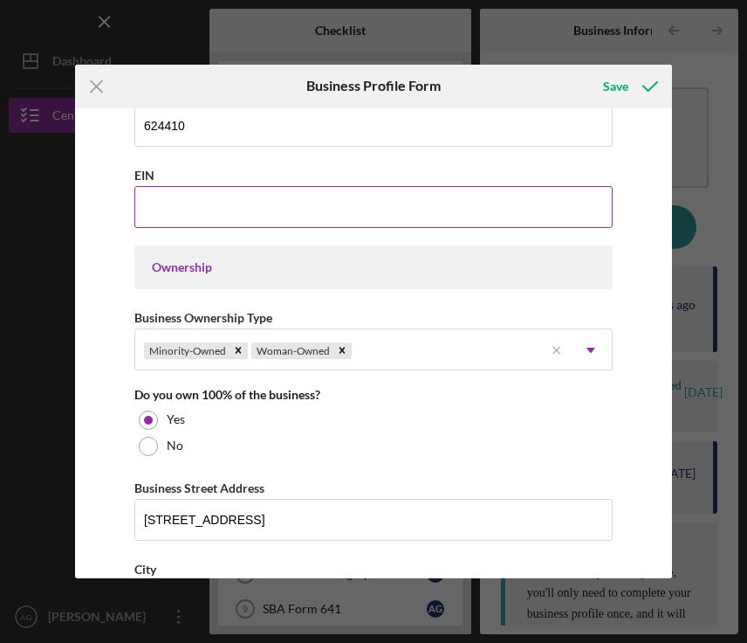
click at [468, 204] on input "EIN" at bounding box center [373, 207] width 478 height 42
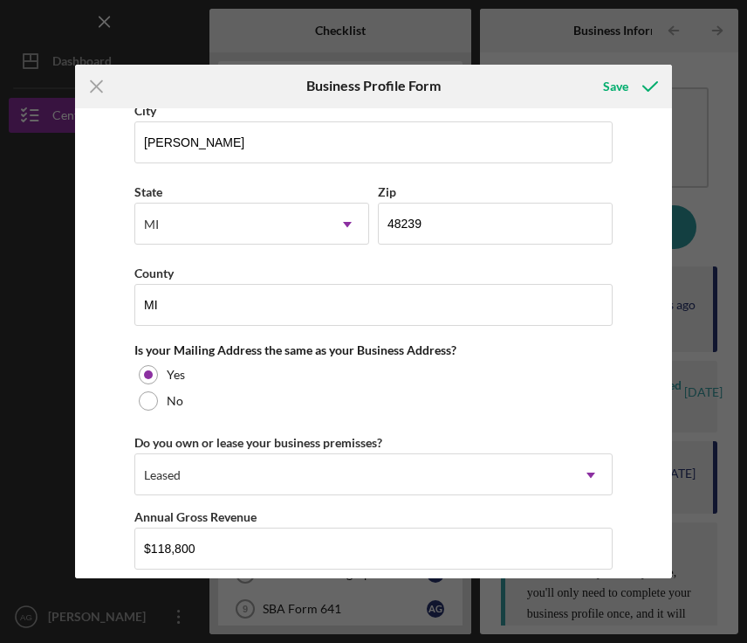
scroll to position [1145, 0]
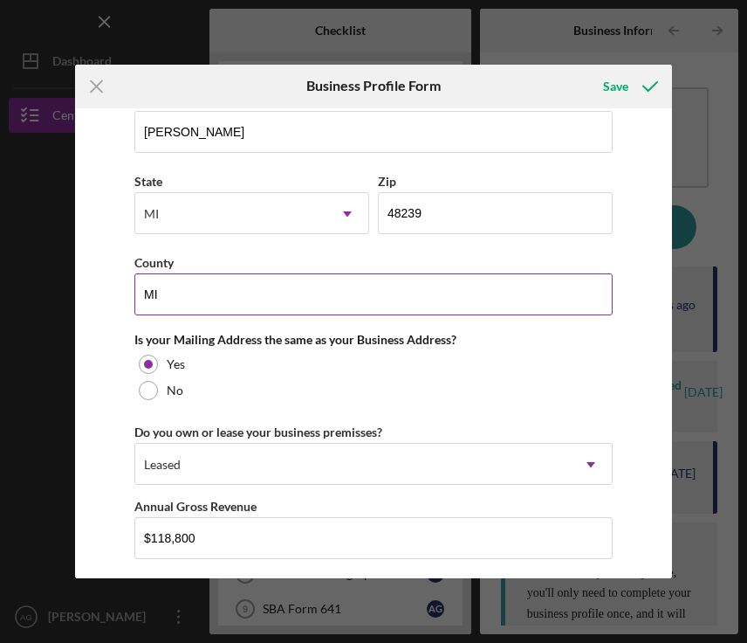
type input "[US_EMPLOYER_IDENTIFICATION_NUMBER]"
click at [226, 293] on input "MI" at bounding box center [373, 294] width 478 height 42
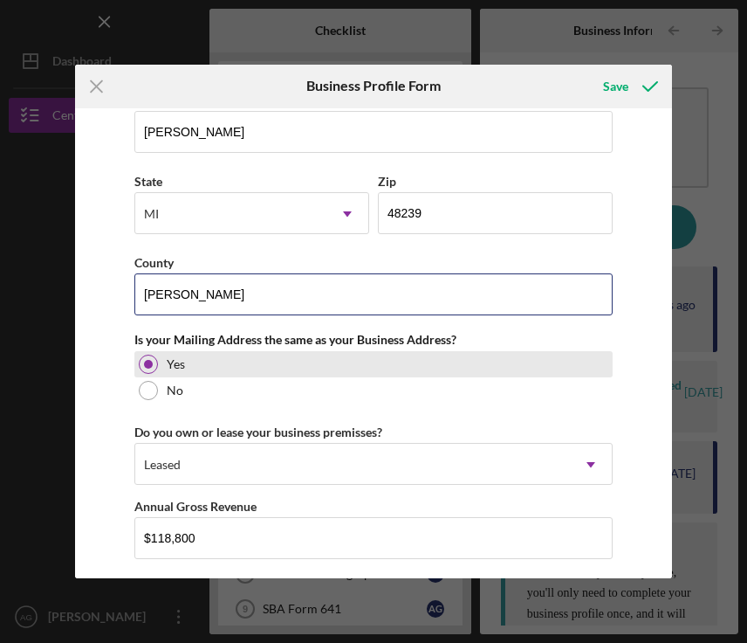
type input "[PERSON_NAME]"
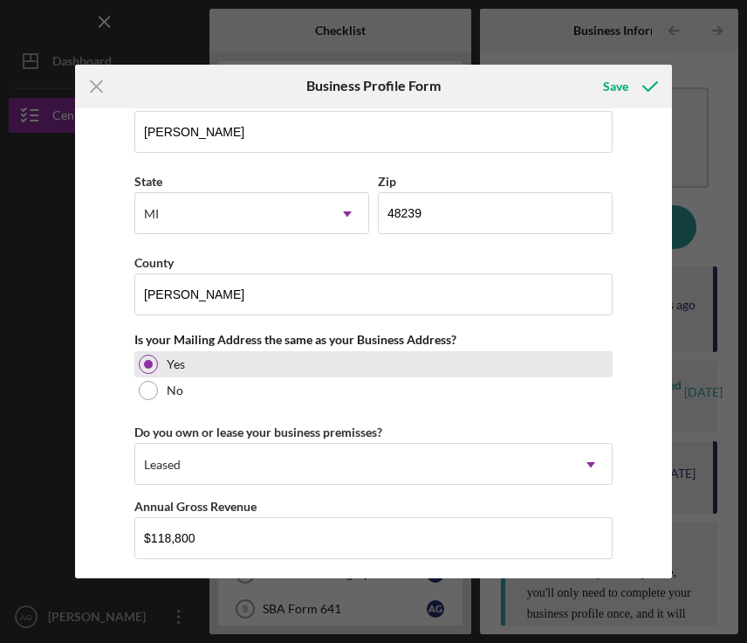
click at [430, 358] on div "Yes" at bounding box center [373, 364] width 478 height 26
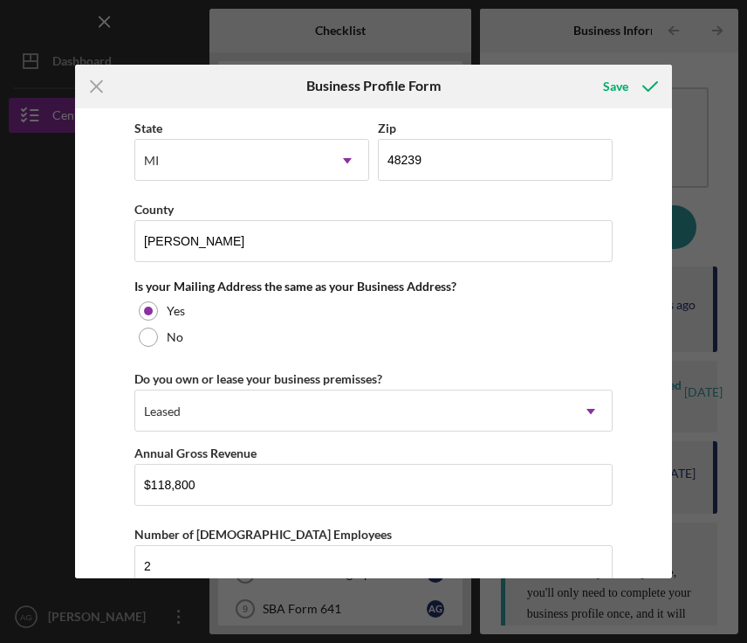
scroll to position [1204, 0]
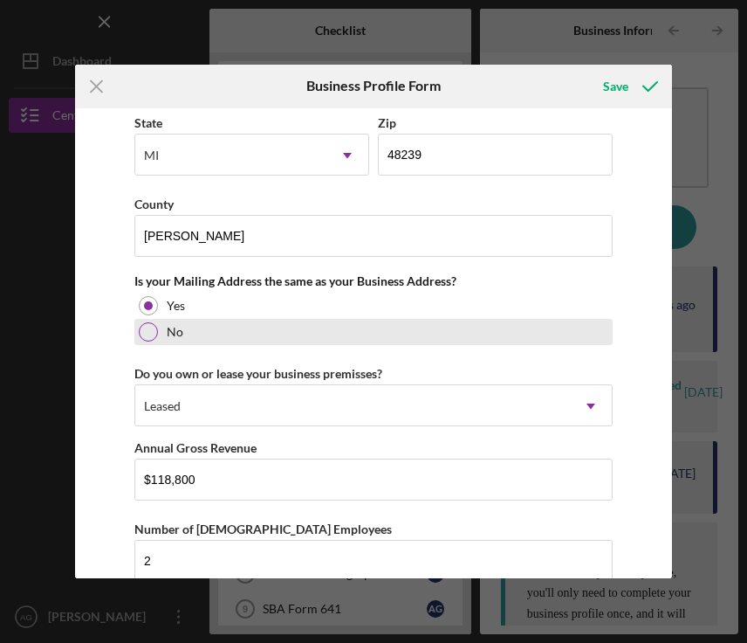
click at [232, 341] on div "No" at bounding box center [373, 332] width 478 height 26
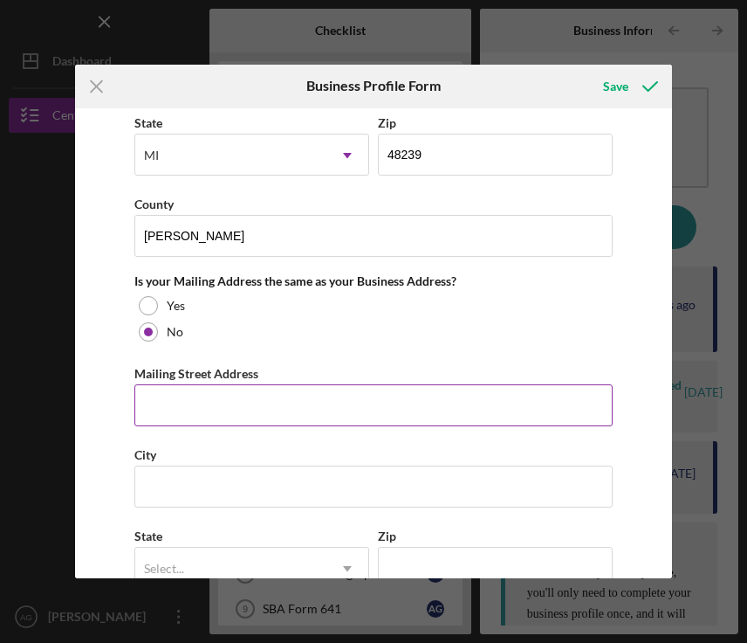
click at [212, 404] on input "Mailing Street Address" at bounding box center [373, 405] width 478 height 42
type input "[STREET_ADDRESS]"
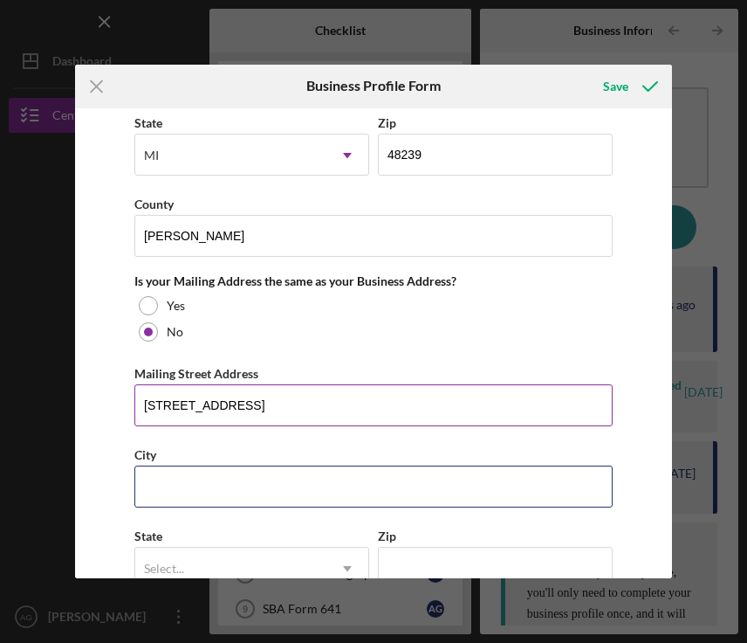
type input "[GEOGRAPHIC_DATA]"
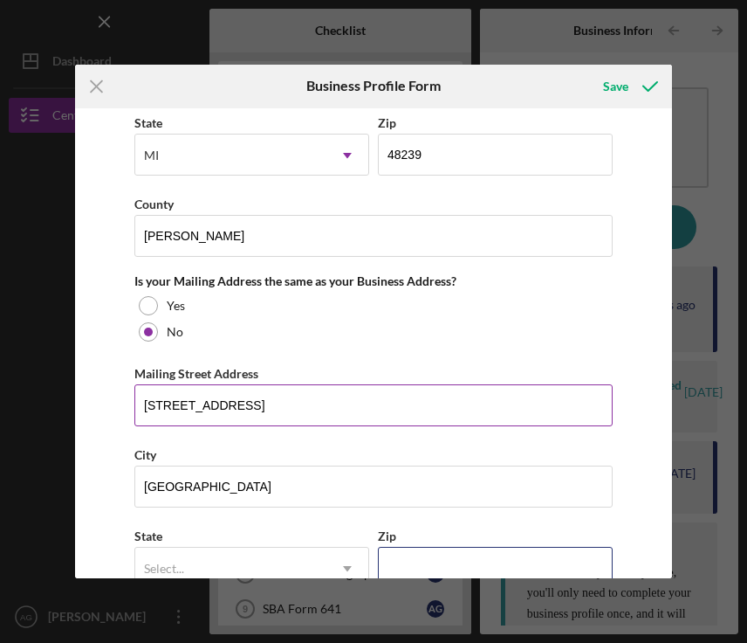
type input "48223"
type input "[US_STATE]"
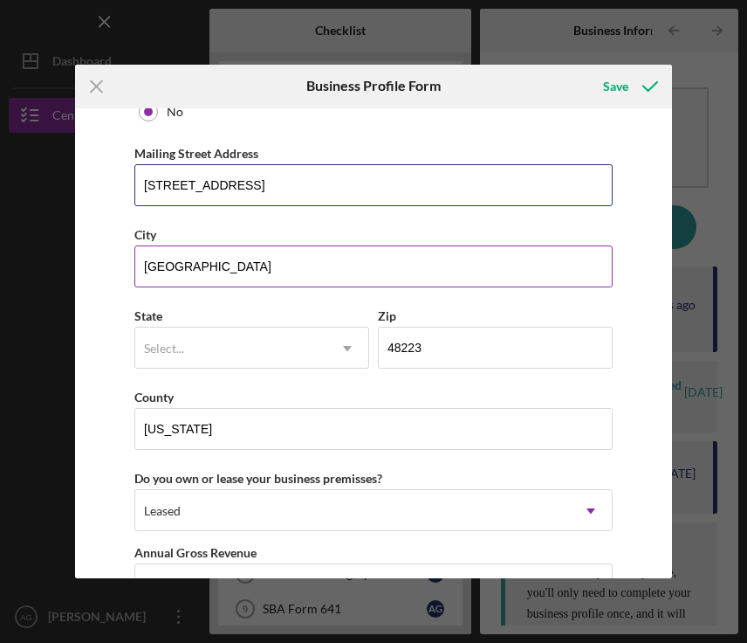
scroll to position [1434, 0]
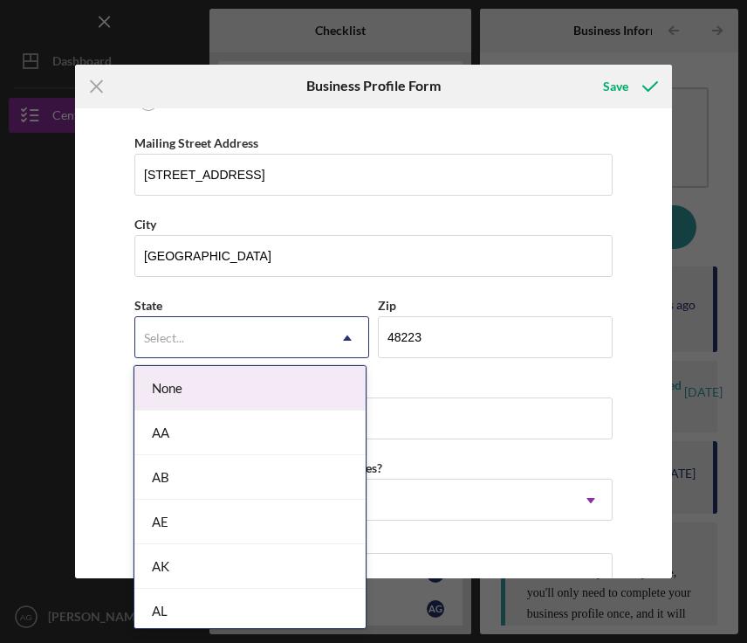
click at [327, 344] on icon "Icon/Dropdown Arrow" at bounding box center [348, 338] width 42 height 42
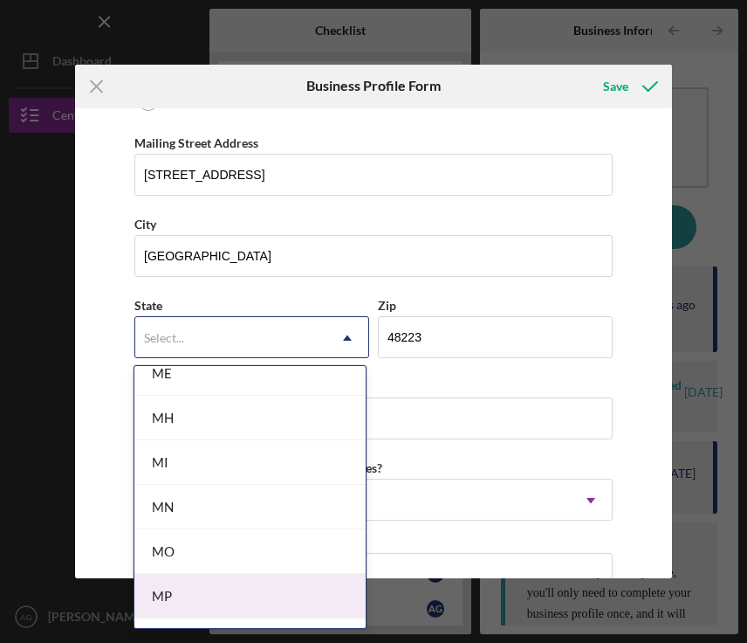
scroll to position [1380, 0]
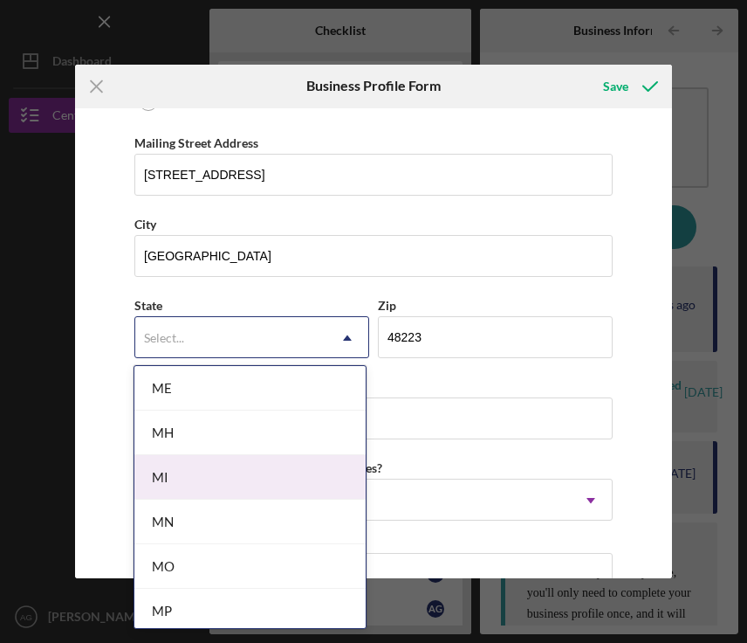
click at [266, 478] on div "MI" at bounding box center [249, 477] width 231 height 45
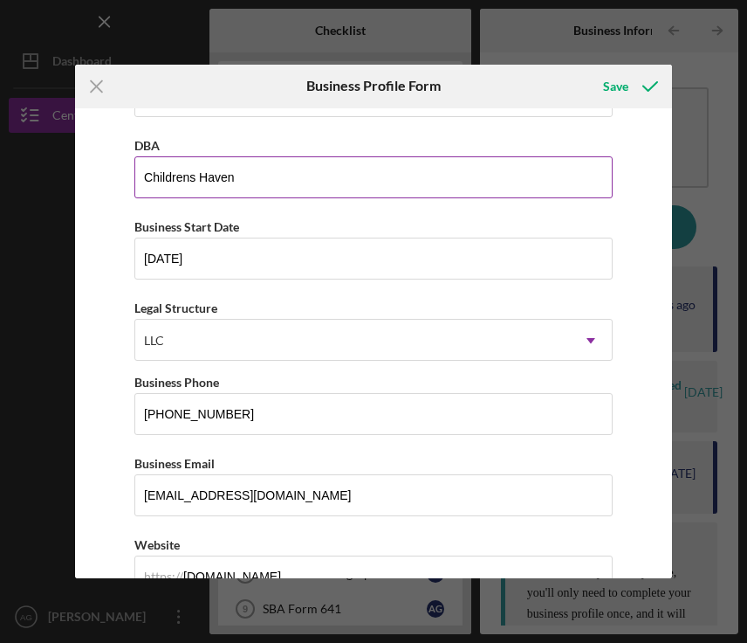
scroll to position [0, 0]
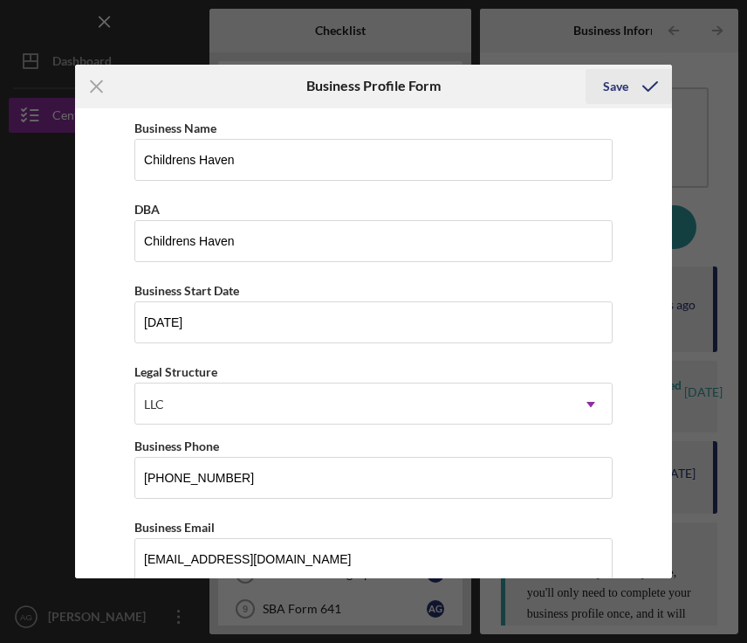
click at [641, 81] on icon "submit" at bounding box center [651, 87] width 44 height 44
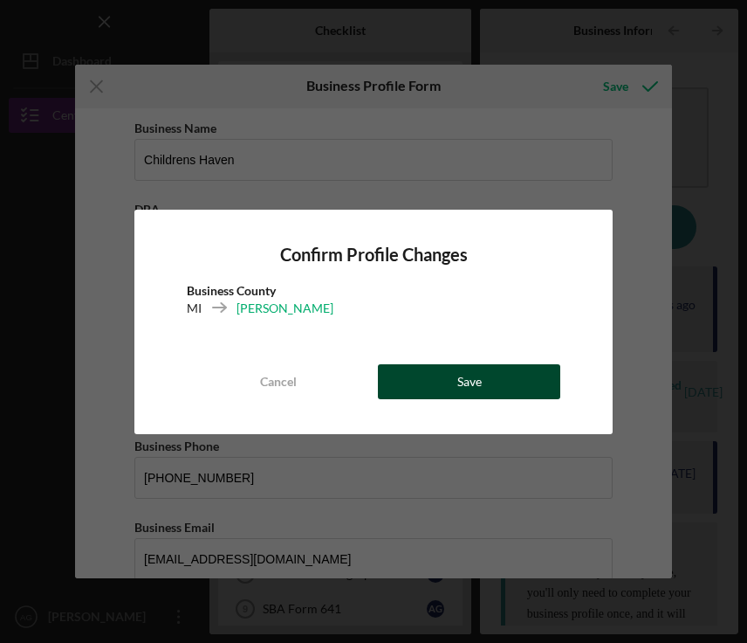
click at [505, 372] on button "Save" at bounding box center [469, 381] width 182 height 35
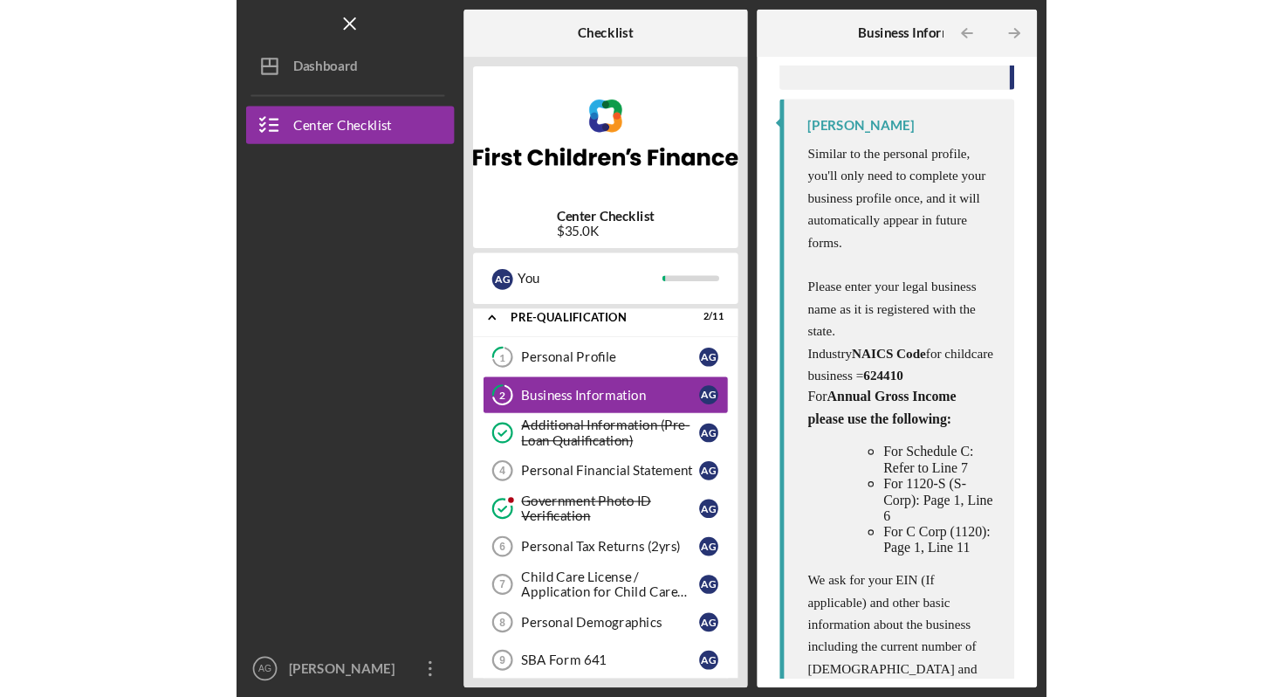
scroll to position [630, 0]
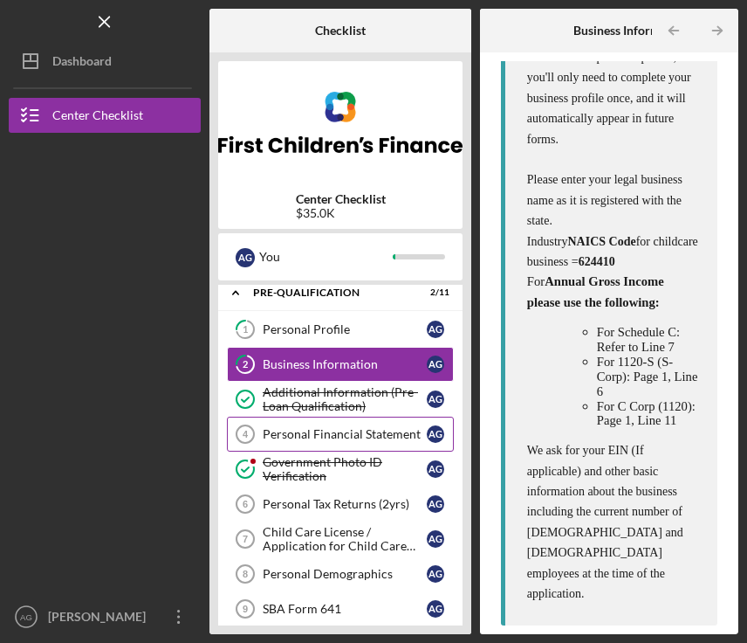
click at [375, 438] on div "Personal Financial Statement" at bounding box center [345, 434] width 164 height 14
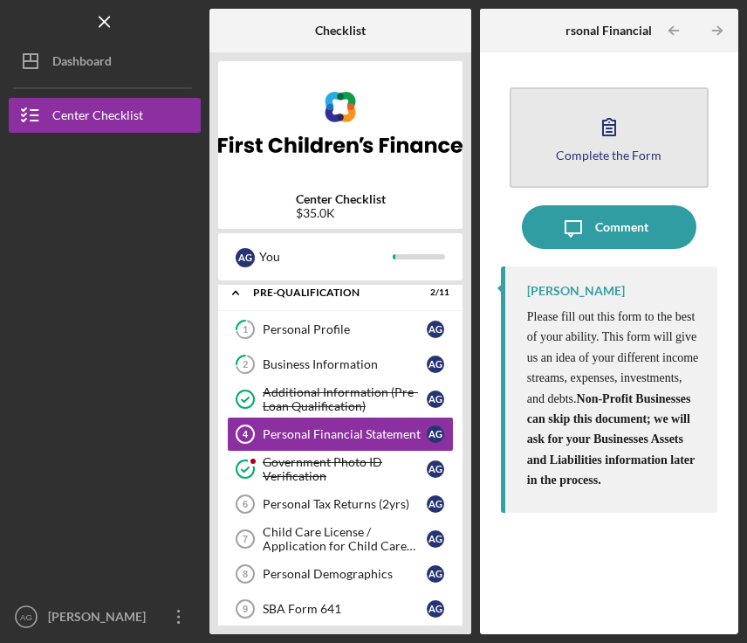
click at [622, 156] on div "Complete the Form" at bounding box center [609, 154] width 106 height 13
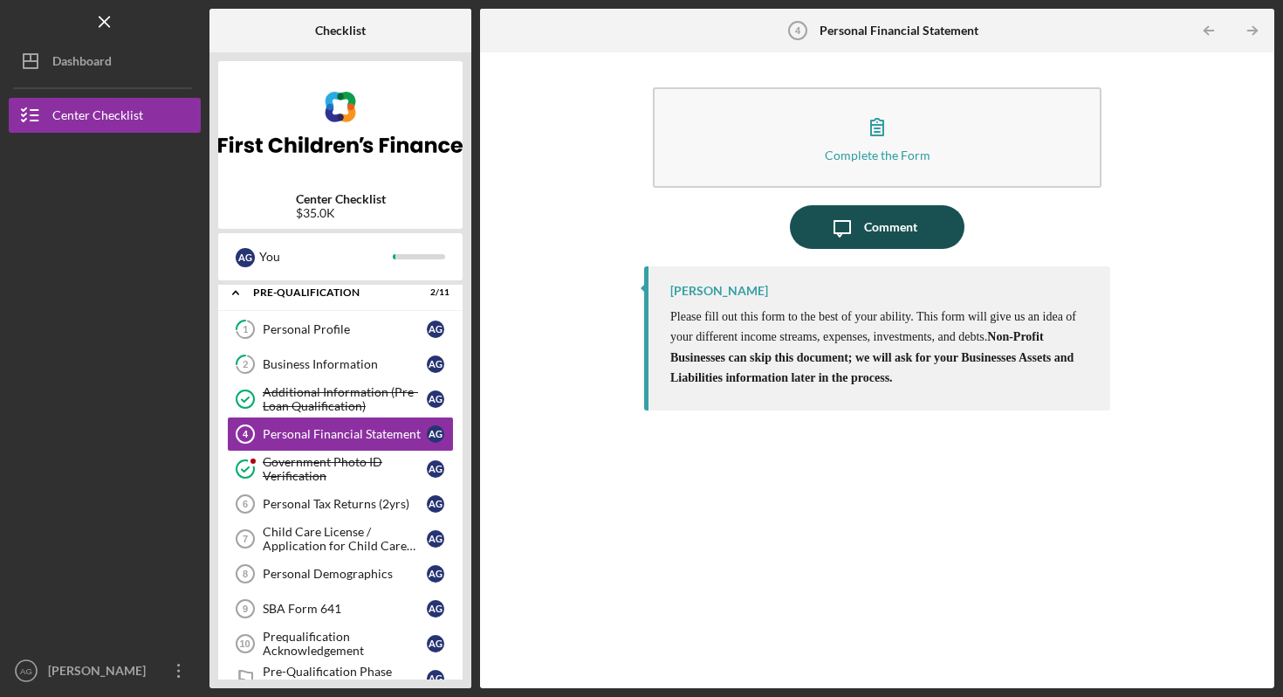
click at [899, 221] on div "Comment" at bounding box center [890, 227] width 53 height 44
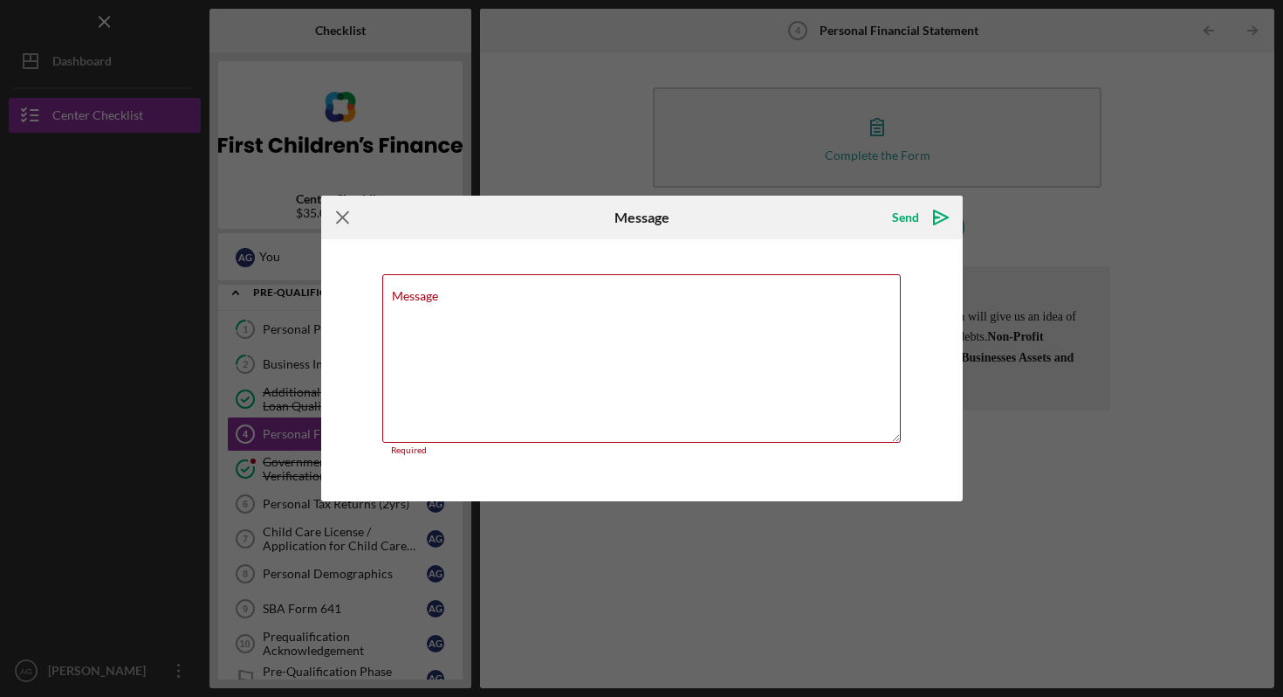
click at [345, 222] on icon "Icon/Menu Close" at bounding box center [343, 218] width 44 height 44
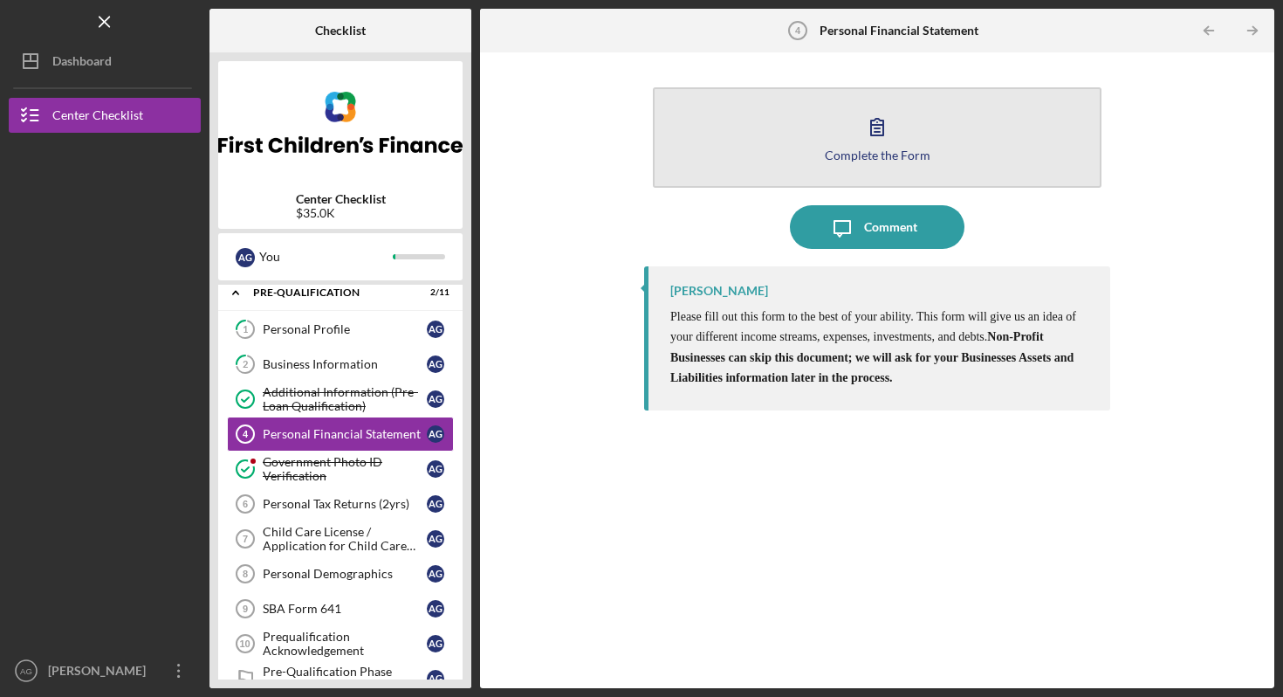
click at [882, 142] on icon "button" at bounding box center [878, 127] width 44 height 44
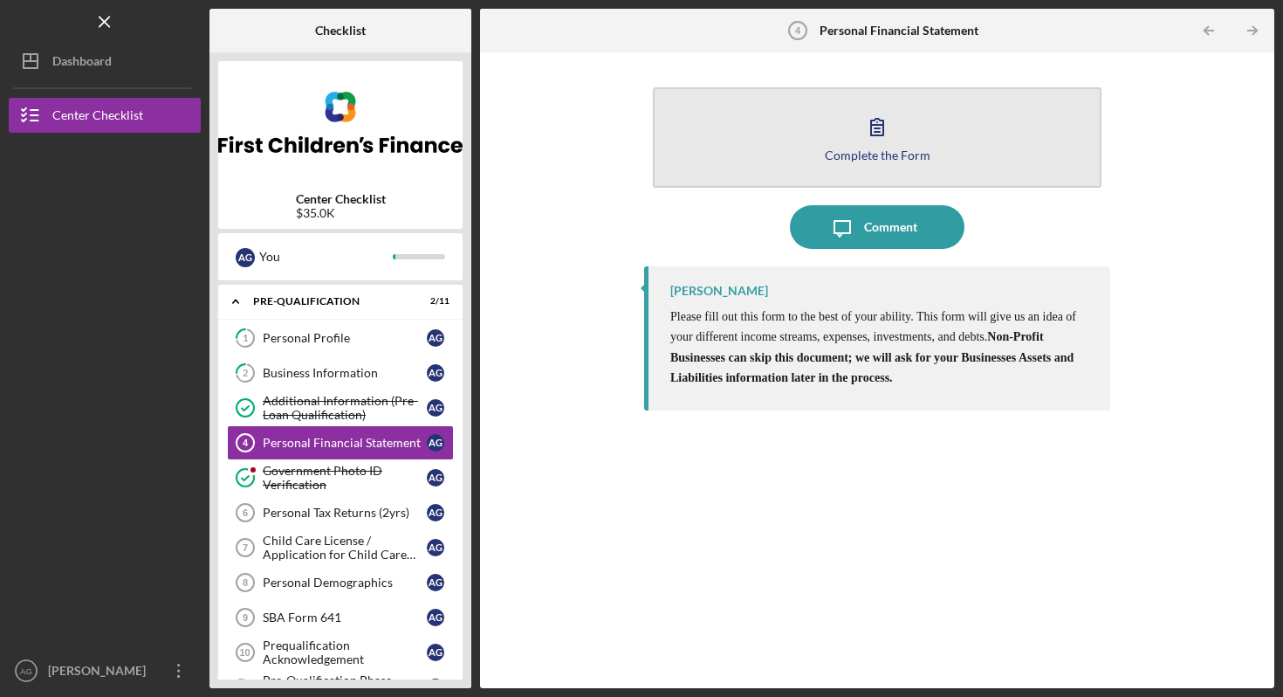
click at [861, 157] on div "Complete the Form" at bounding box center [878, 154] width 106 height 13
click at [868, 166] on button "Complete the Form Form" at bounding box center [877, 137] width 449 height 100
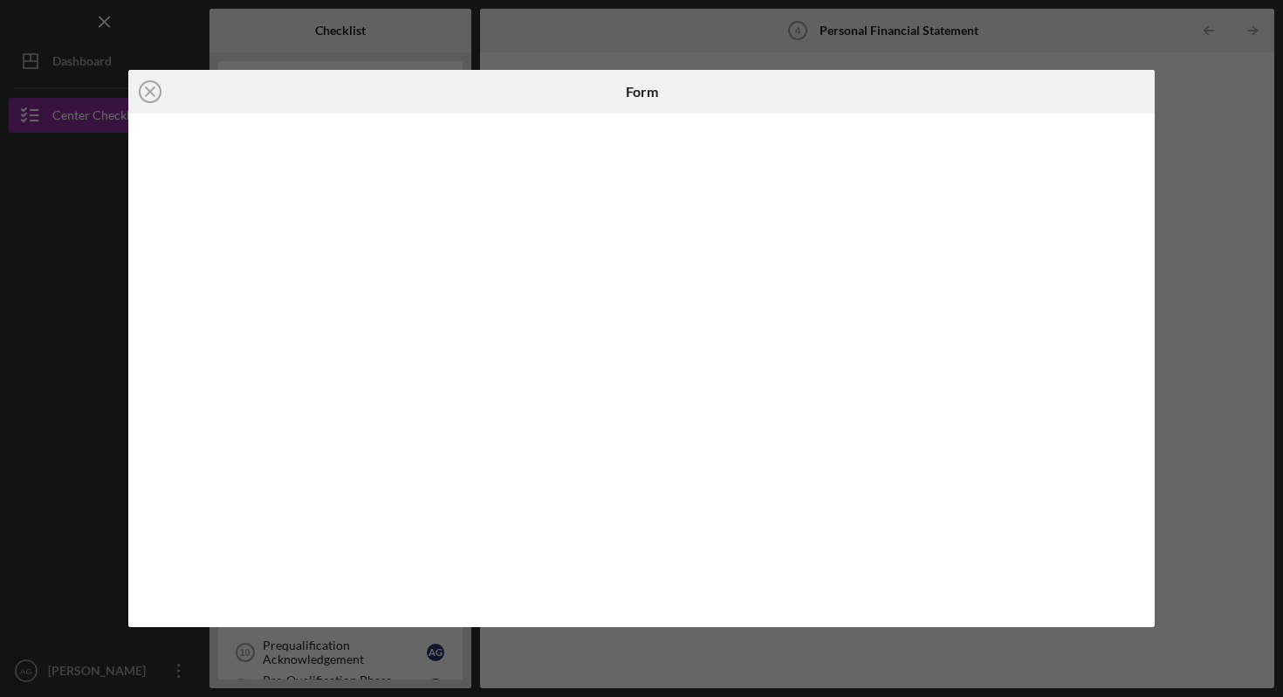
click at [1173, 137] on div "Icon/Close Form" at bounding box center [641, 348] width 1283 height 697
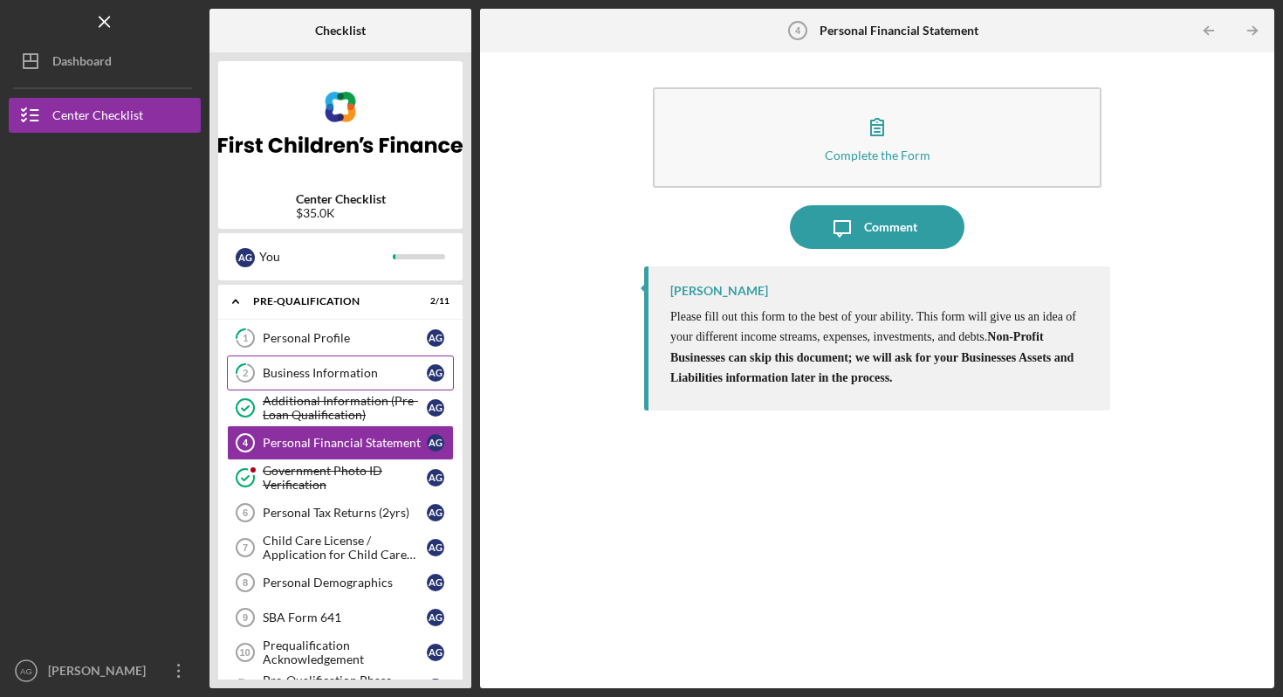
click at [348, 374] on div "Business Information" at bounding box center [345, 373] width 164 height 14
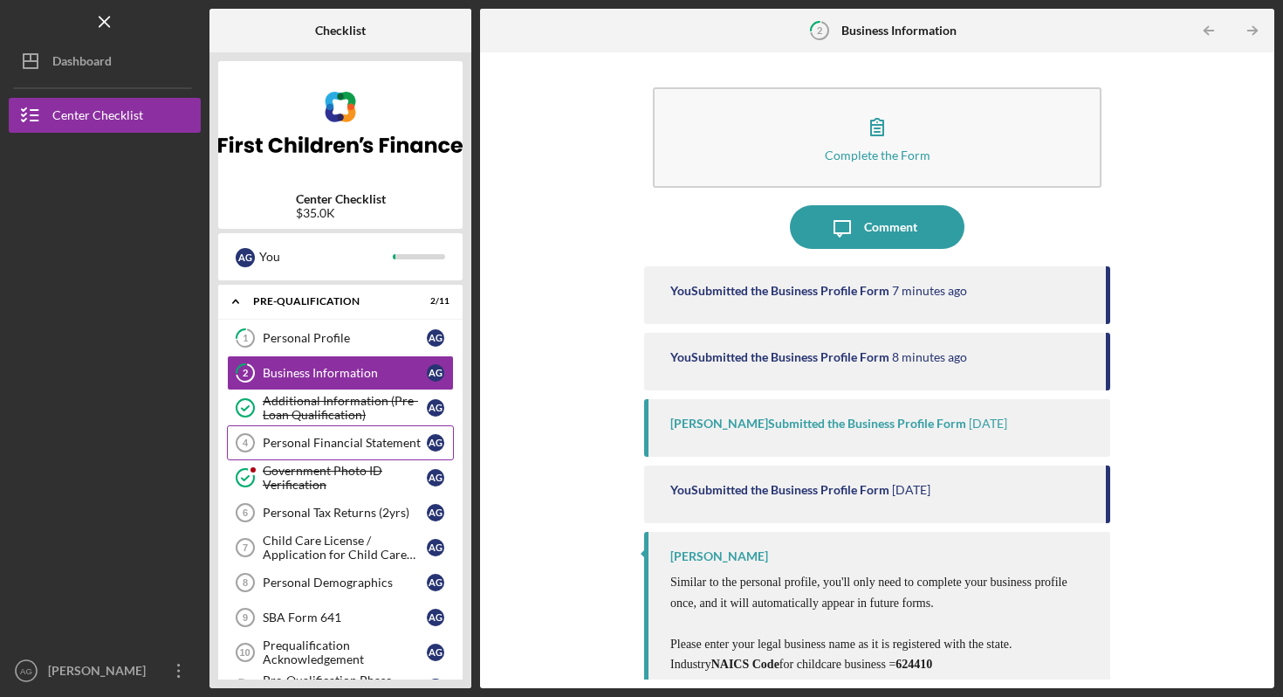
click at [334, 435] on link "Personal Financial Statement 4 Personal Financial Statement A G" at bounding box center [340, 442] width 227 height 35
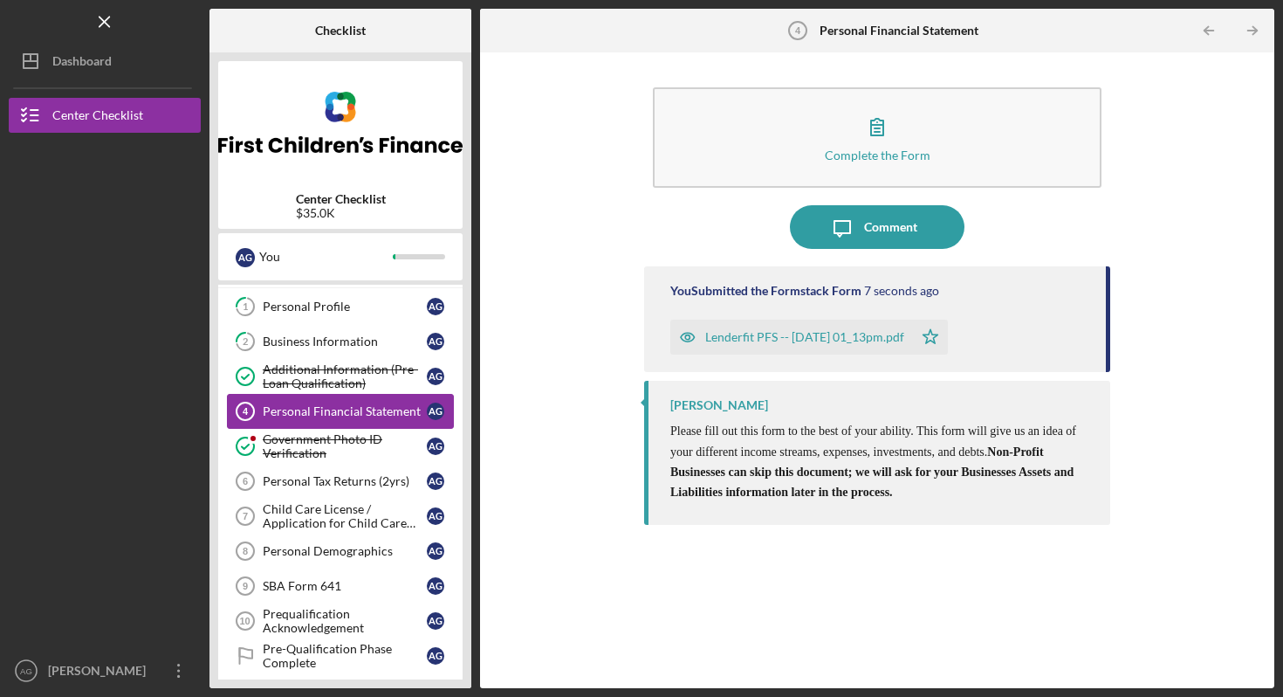
scroll to position [44, 0]
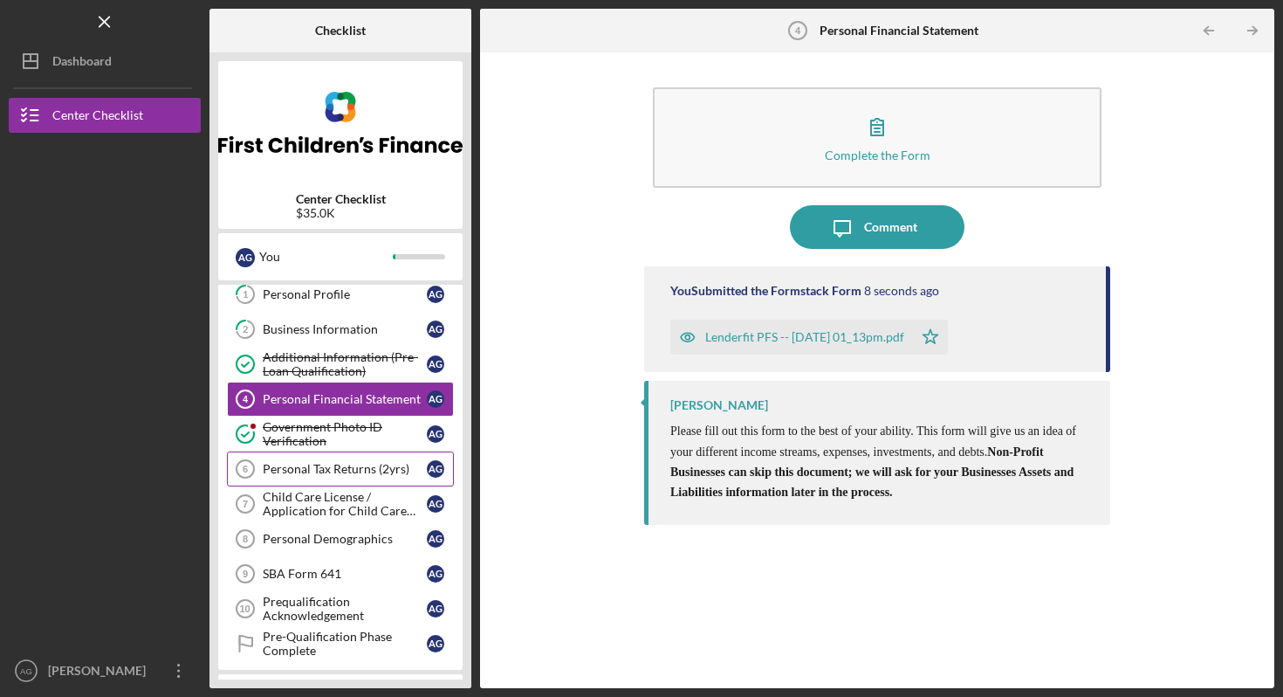
click at [333, 463] on div "Personal Tax Returns (2yrs)" at bounding box center [345, 469] width 164 height 14
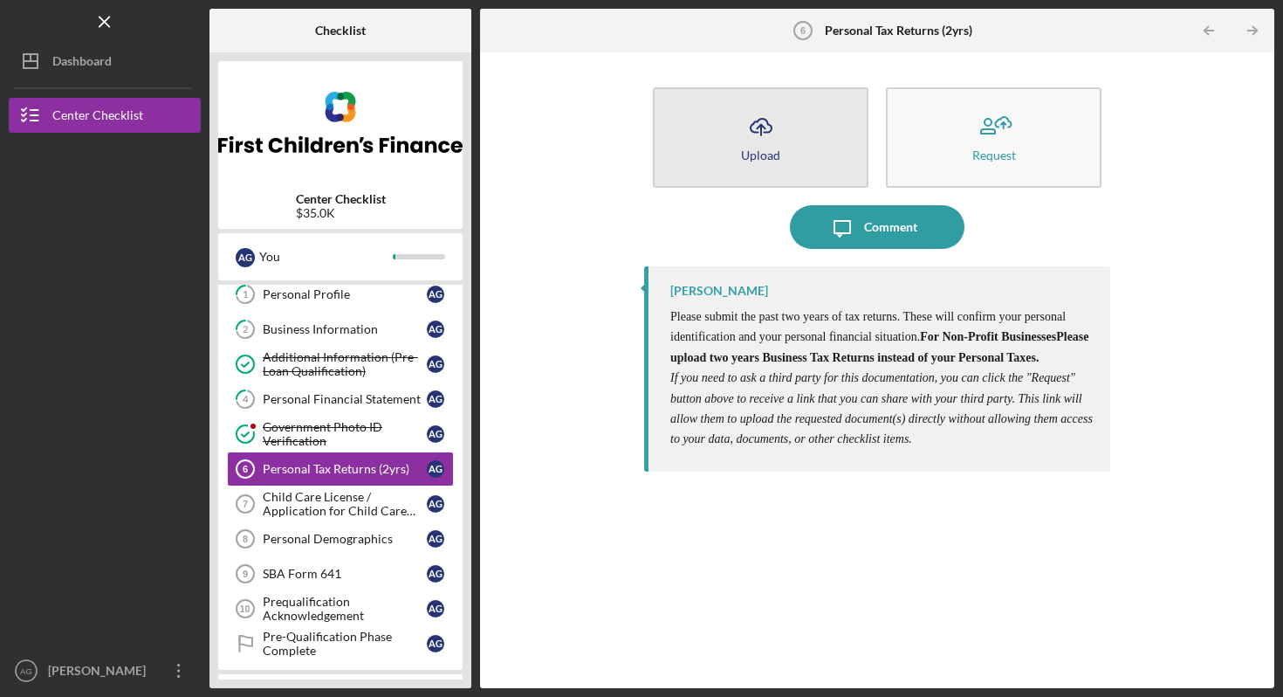
click at [800, 159] on button "Icon/Upload Upload" at bounding box center [761, 137] width 216 height 100
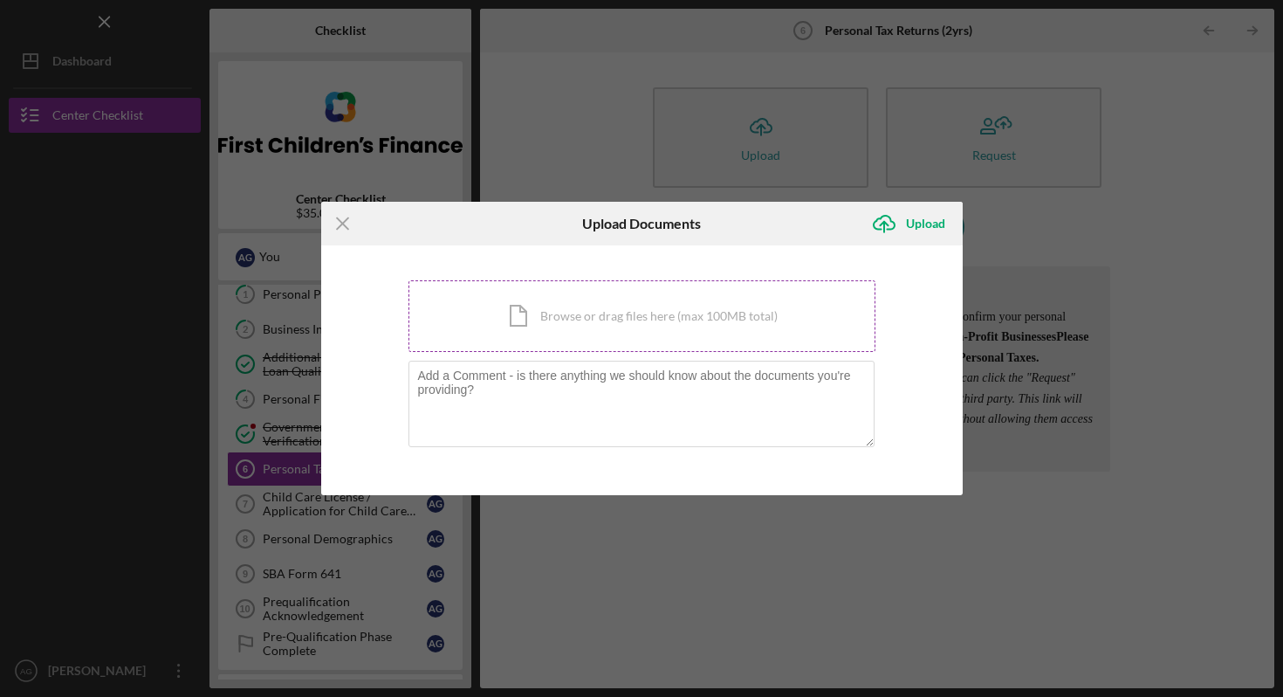
click at [660, 332] on div "Icon/Document Browse or drag files here (max 100MB total) Tap to choose files o…" at bounding box center [642, 316] width 467 height 72
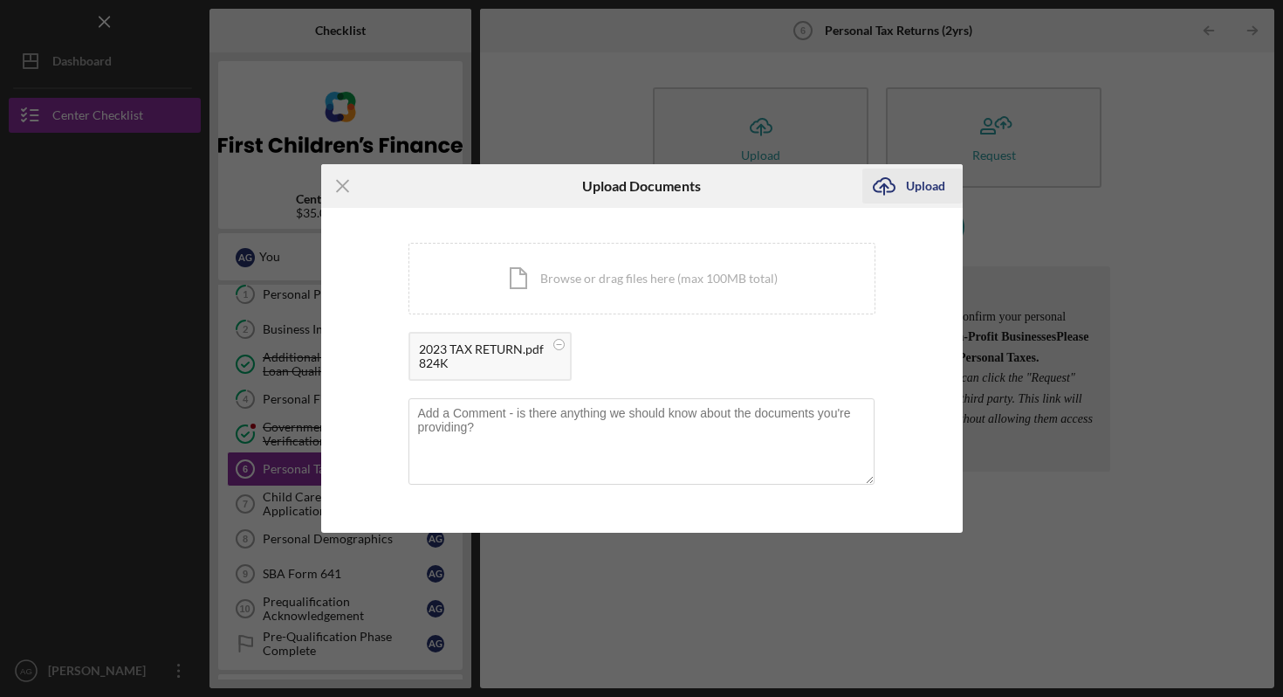
click at [926, 181] on div "Upload" at bounding box center [925, 186] width 39 height 35
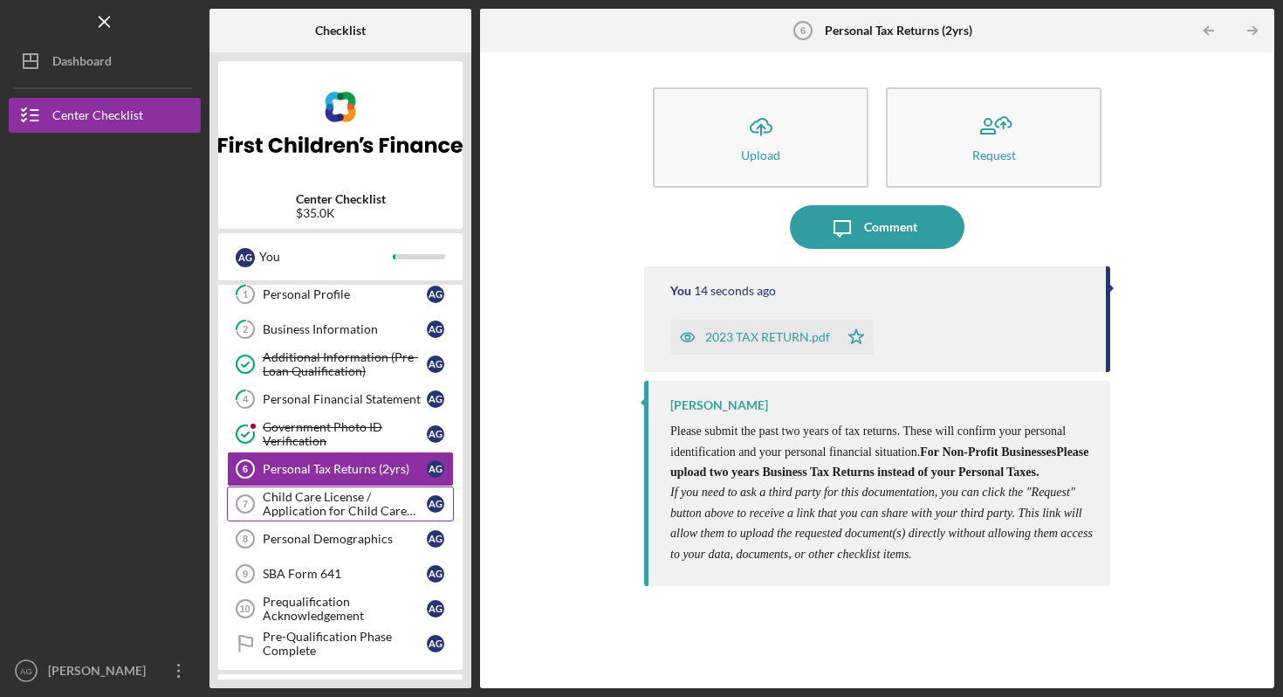
click at [382, 516] on div "Child Care License / Application for Child Care License" at bounding box center [345, 504] width 164 height 28
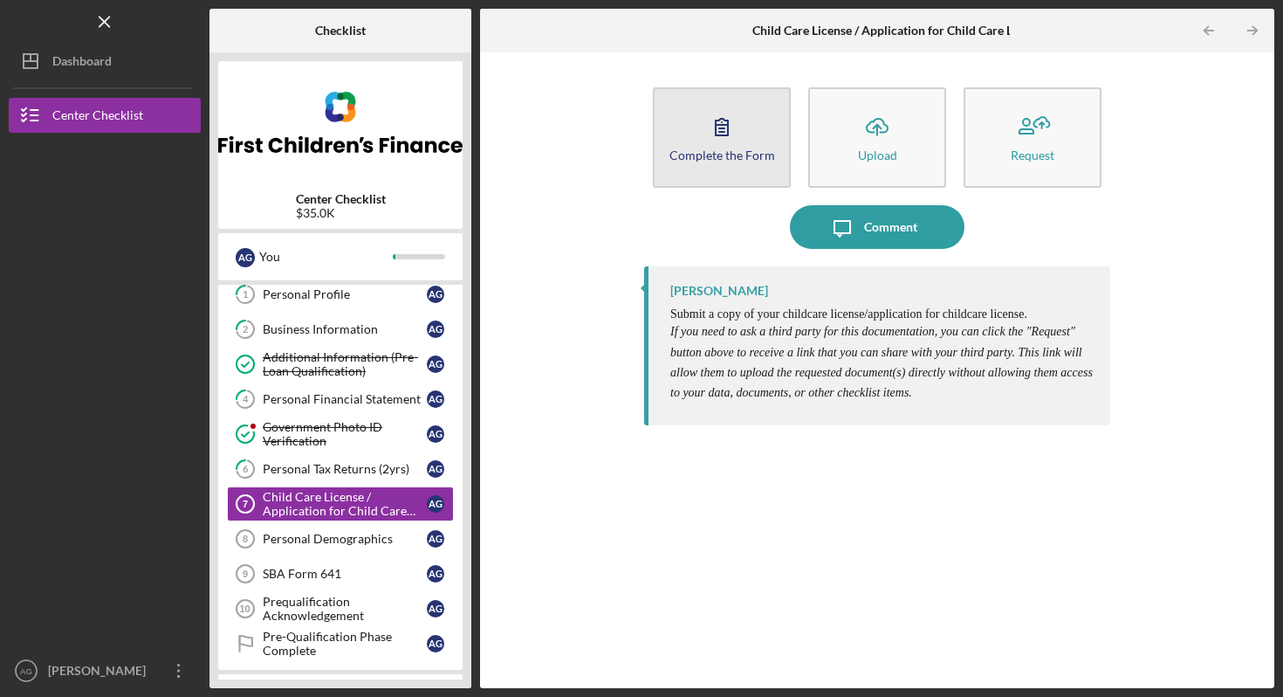
click at [734, 131] on icon "button" at bounding box center [722, 127] width 44 height 44
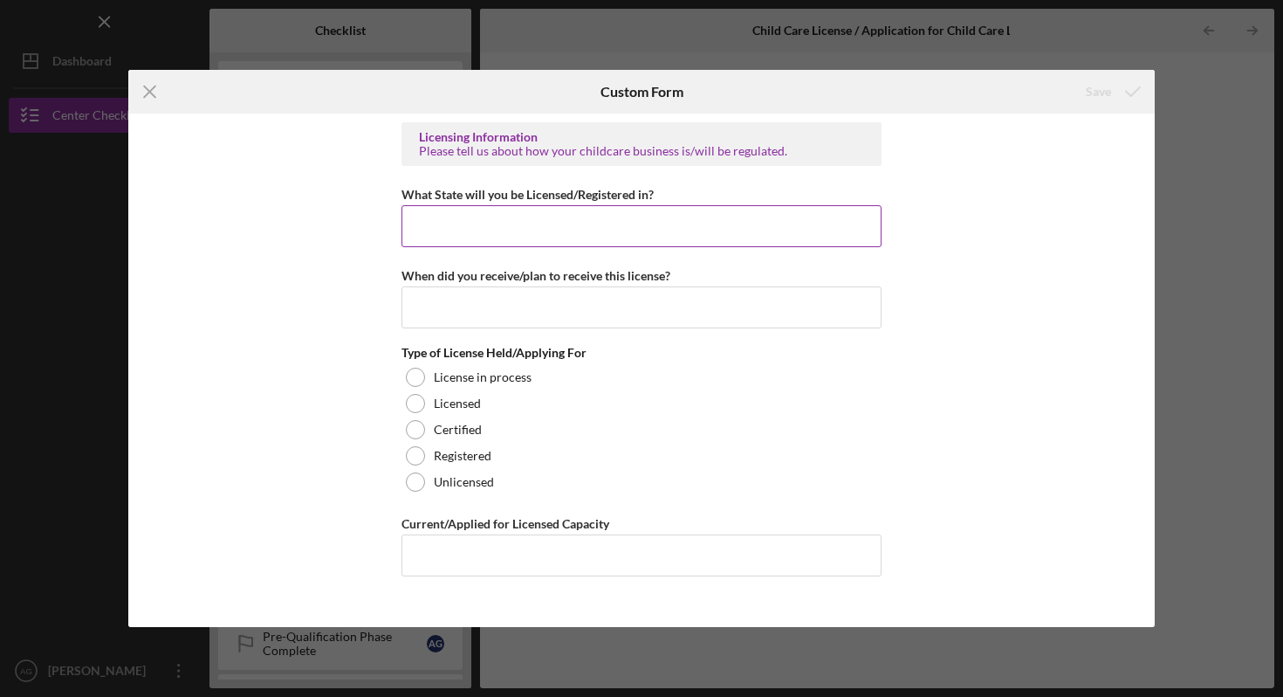
click at [540, 224] on input "What State will you be Licensed/Registered in?" at bounding box center [642, 226] width 480 height 42
type input "[US_STATE]"
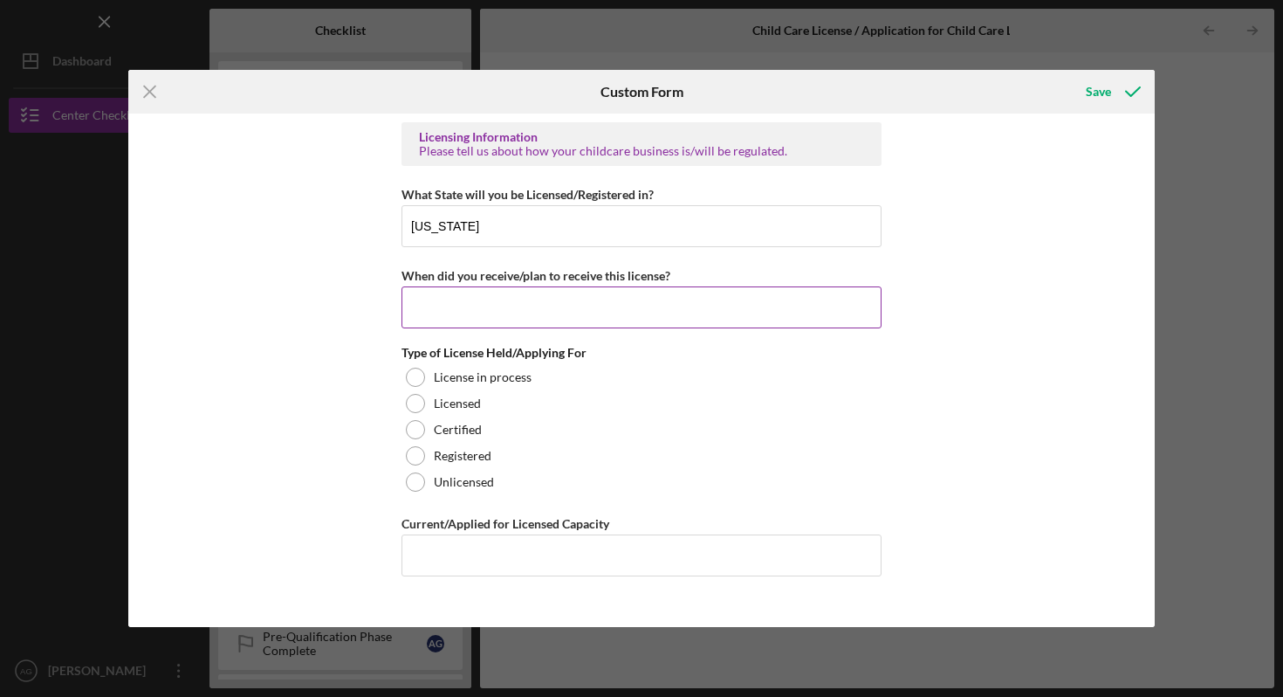
click at [489, 301] on input "When did you receive/plan to receive this license?" at bounding box center [642, 307] width 480 height 42
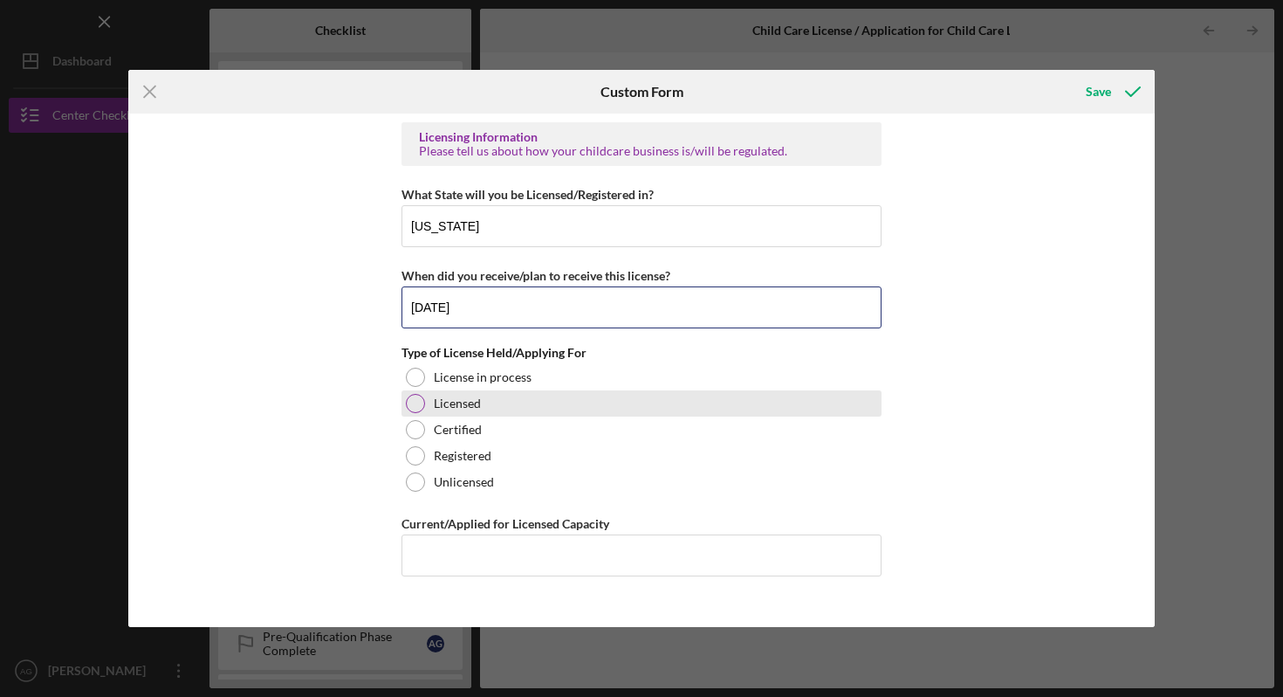
type input "[DATE]"
click at [416, 391] on div "Licensed" at bounding box center [642, 403] width 480 height 26
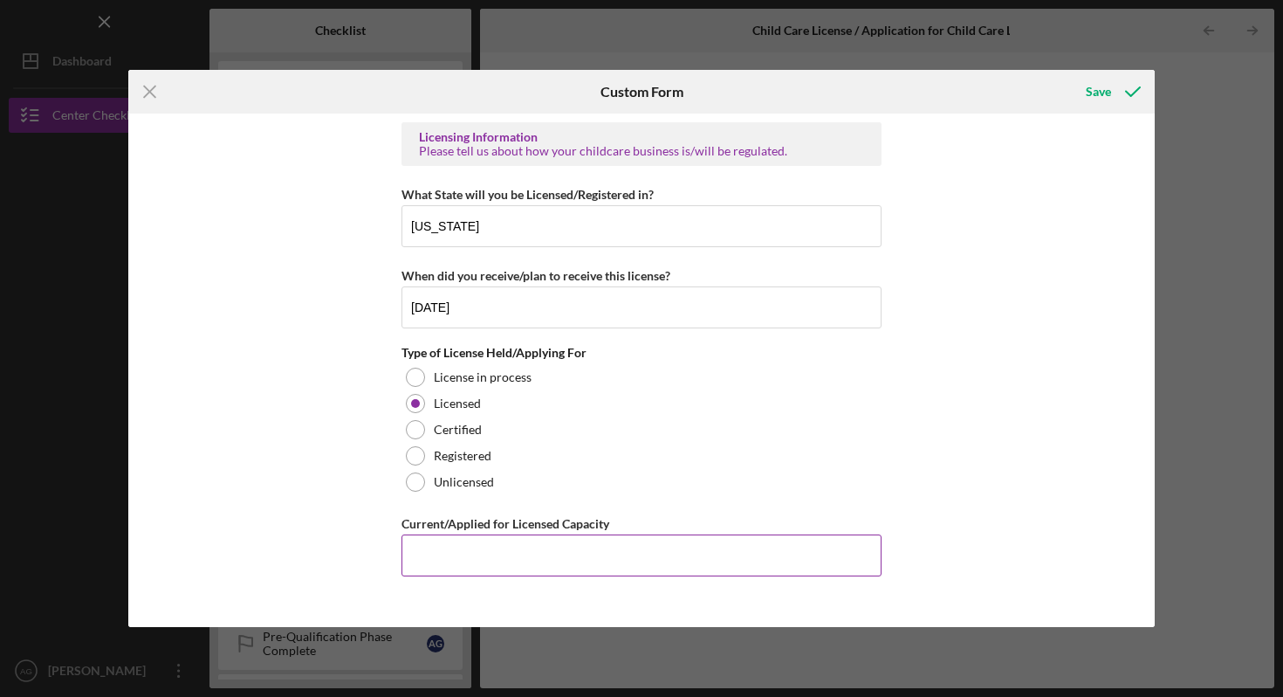
click at [712, 541] on input "Current/Applied for Licensed Capacity" at bounding box center [642, 555] width 480 height 42
type input "25"
click at [977, 409] on div "Licensing Information Please tell us about how your childcare business is/will …" at bounding box center [641, 370] width 1027 height 513
click at [1096, 93] on div "Save" at bounding box center [1098, 91] width 25 height 35
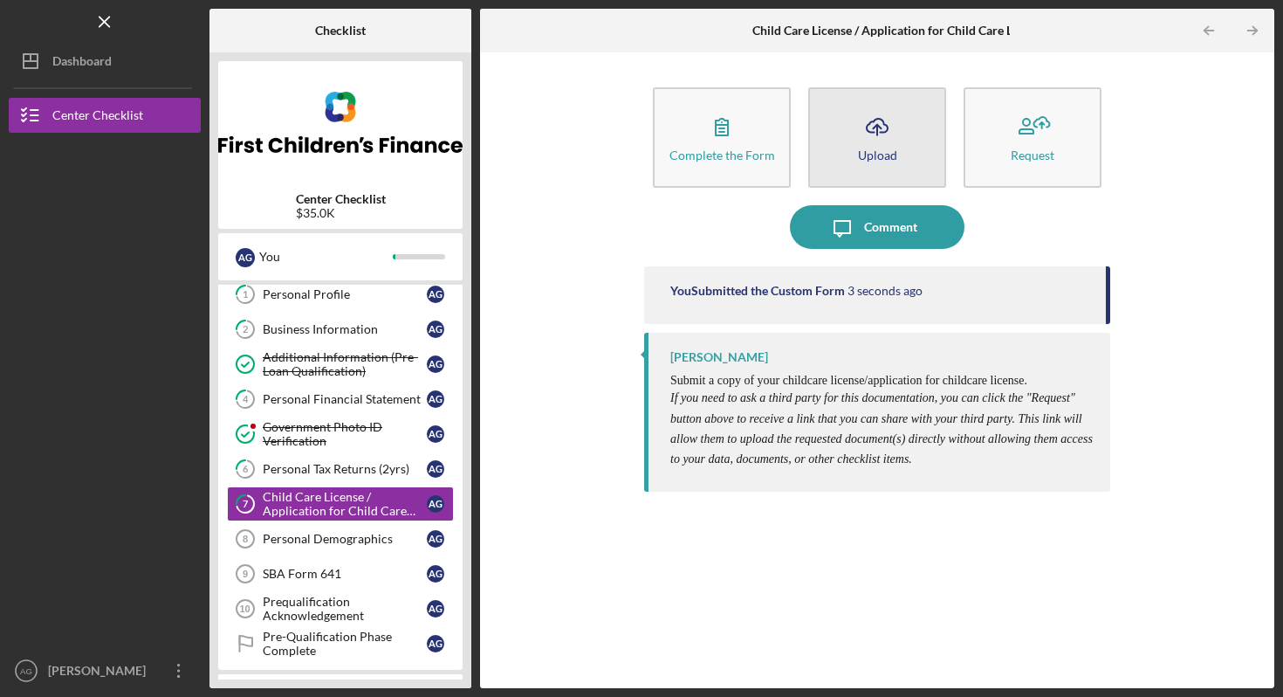
click at [892, 145] on icon "Icon/Upload" at bounding box center [878, 127] width 44 height 44
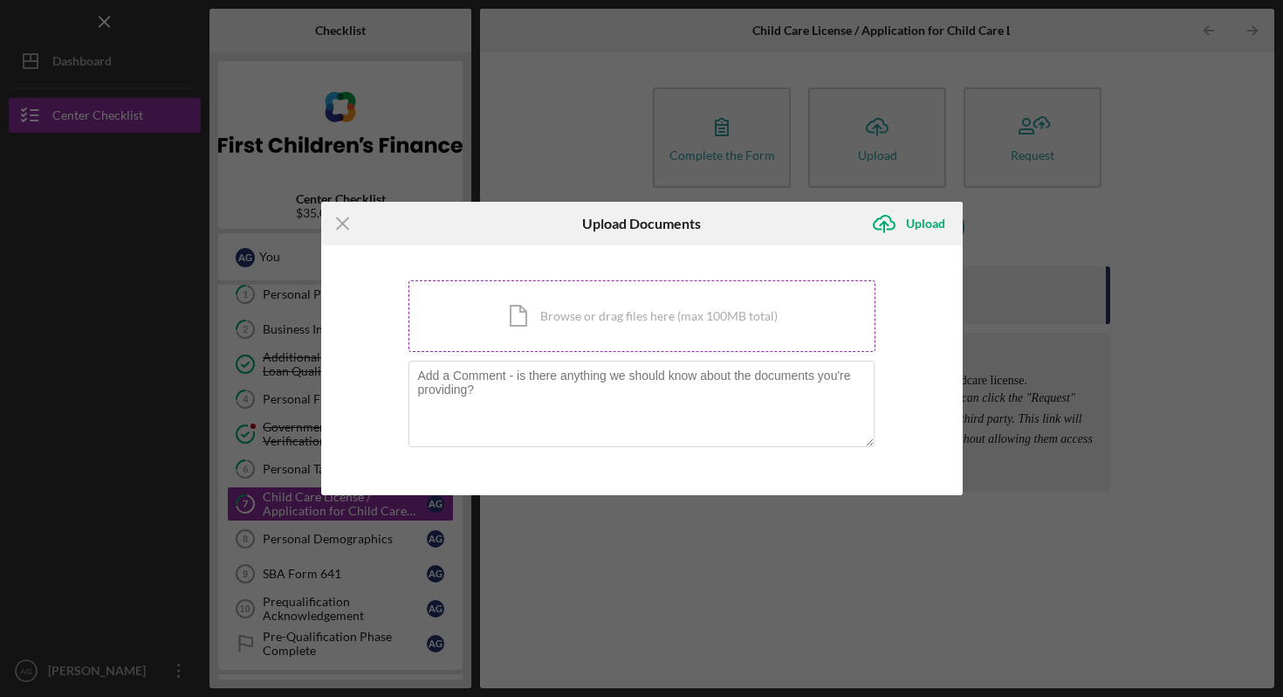
click at [703, 306] on div "Icon/Document Browse or drag files here (max 100MB total) Tap to choose files o…" at bounding box center [642, 316] width 467 height 72
click at [344, 227] on icon "Icon/Menu Close" at bounding box center [343, 224] width 44 height 44
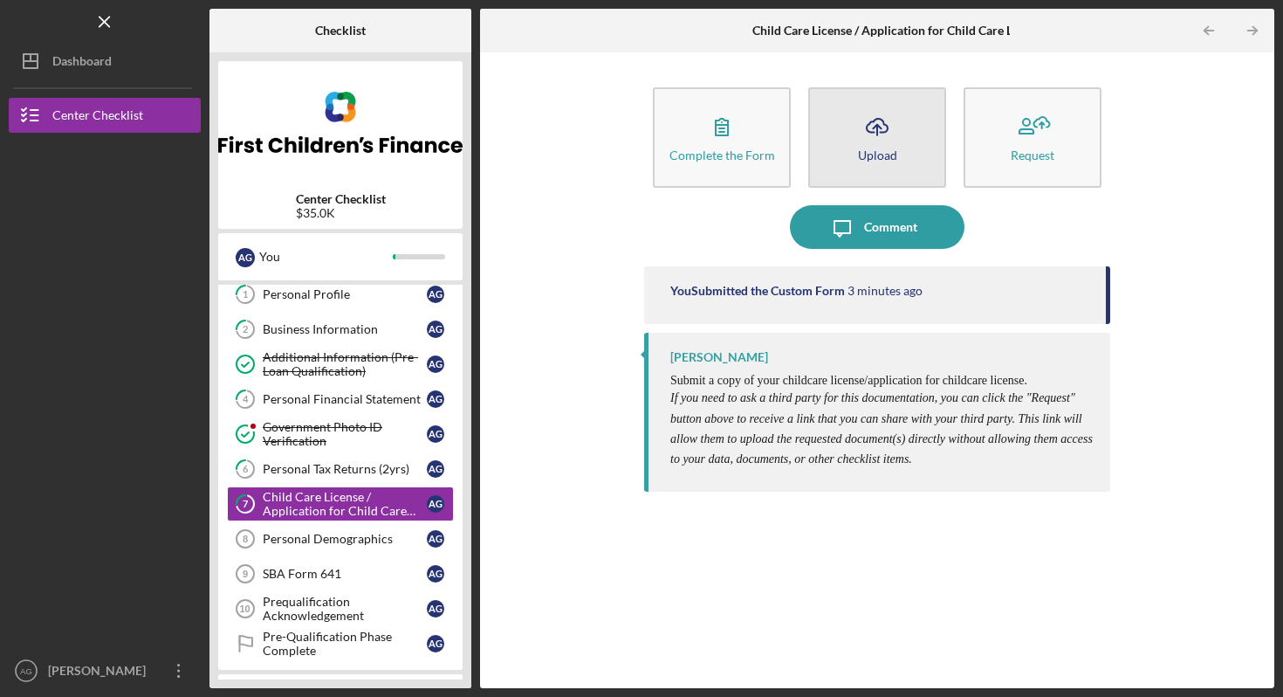
click at [884, 161] on button "Icon/Upload Upload" at bounding box center [877, 137] width 138 height 100
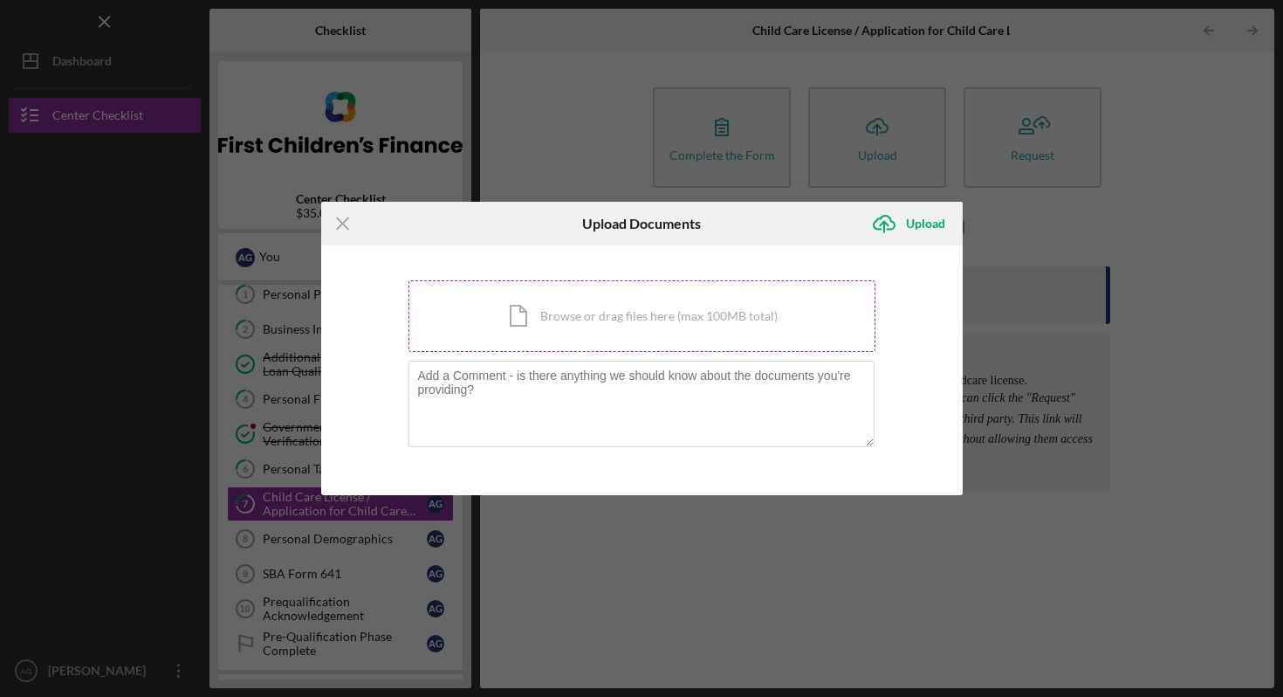
click at [609, 327] on div "Icon/Document Browse or drag files here (max 100MB total) Tap to choose files o…" at bounding box center [642, 316] width 467 height 72
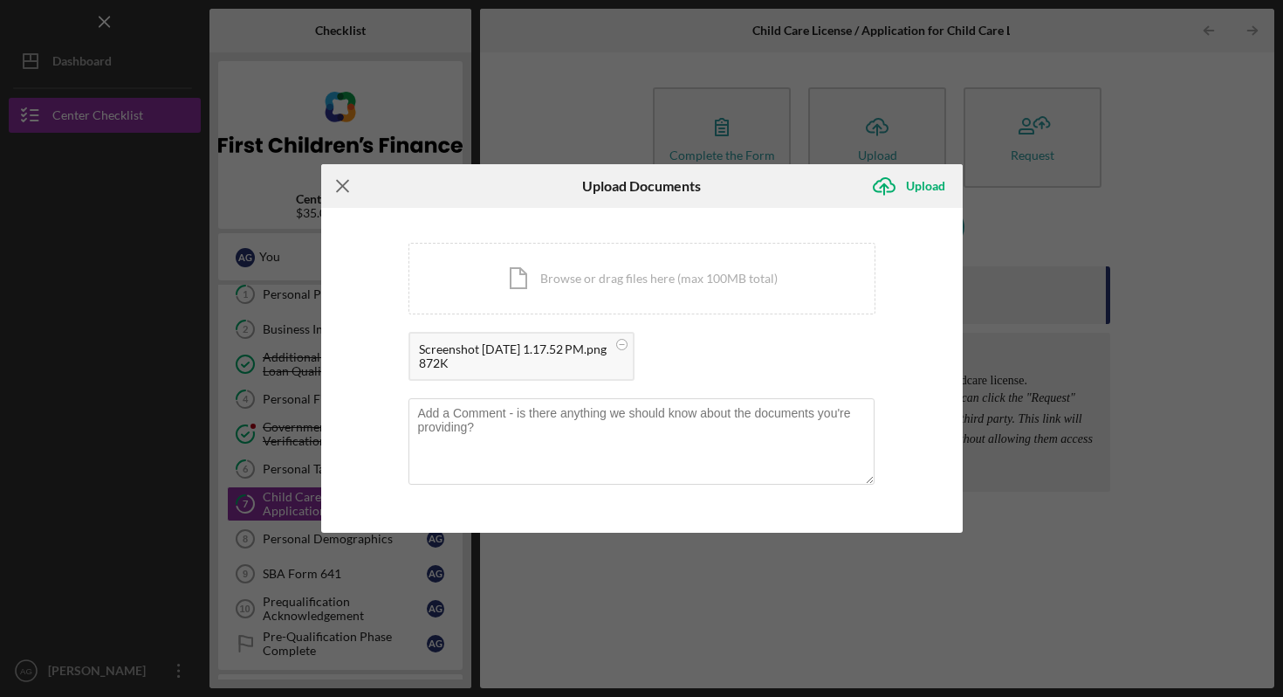
click at [348, 189] on icon "Icon/Menu Close" at bounding box center [343, 186] width 44 height 44
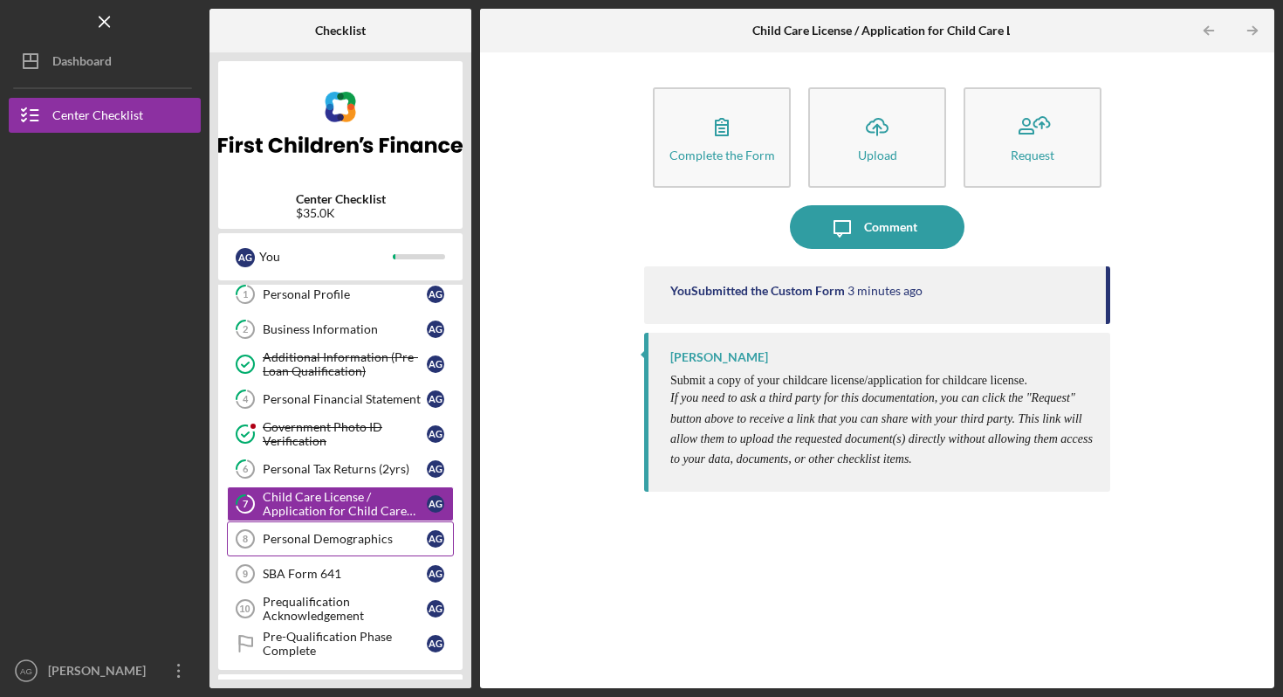
click at [352, 531] on link "Personal Demographics 8 Personal Demographics A G" at bounding box center [340, 538] width 227 height 35
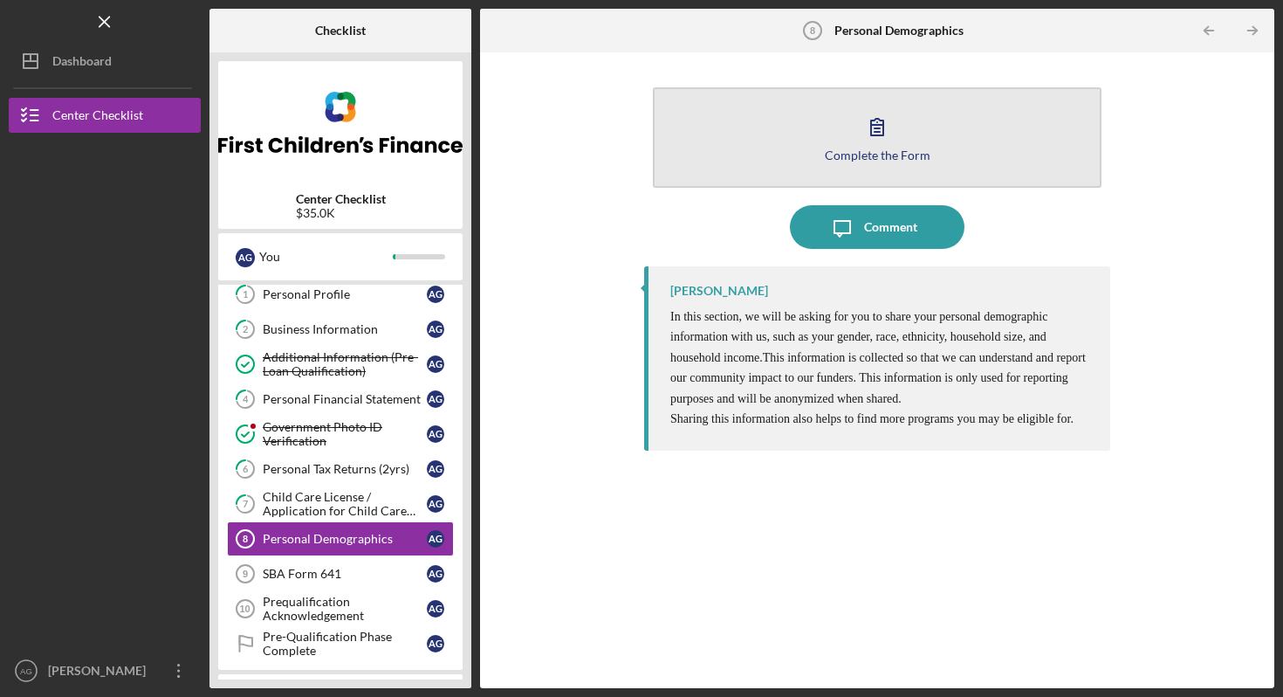
click at [878, 141] on icon "button" at bounding box center [878, 127] width 44 height 44
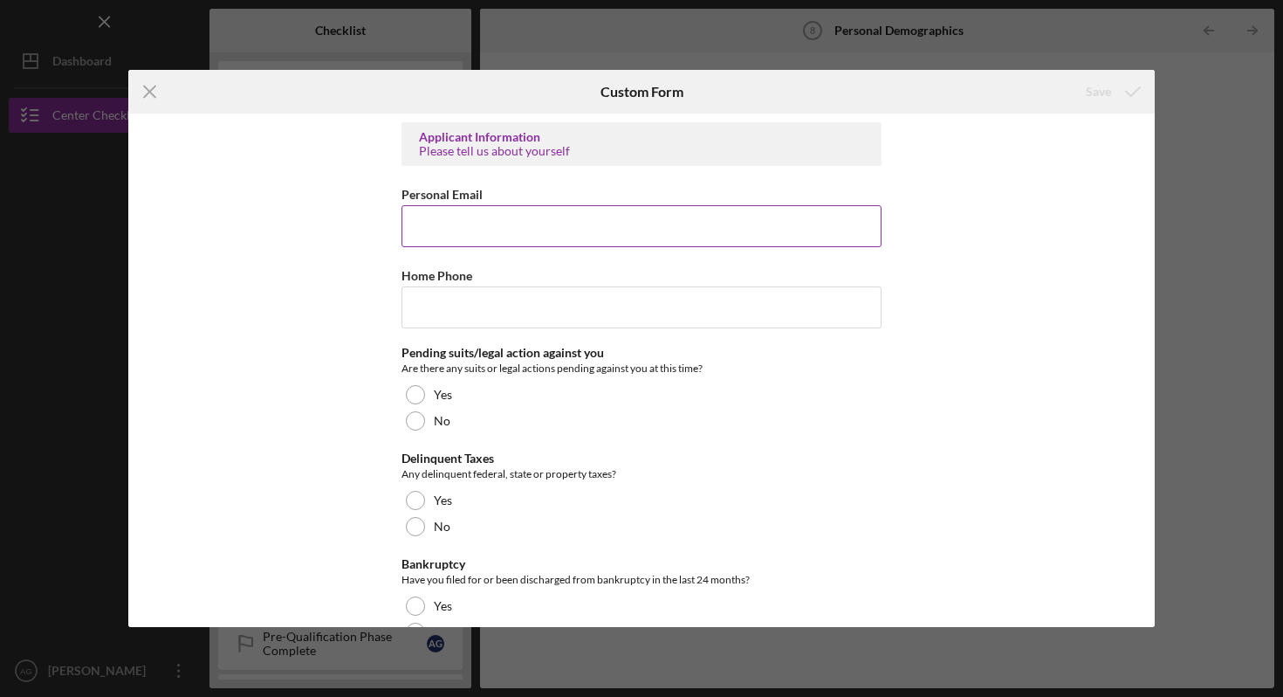
click at [585, 224] on input "Personal Email" at bounding box center [642, 226] width 480 height 42
type input "[EMAIL_ADDRESS][DOMAIN_NAME]"
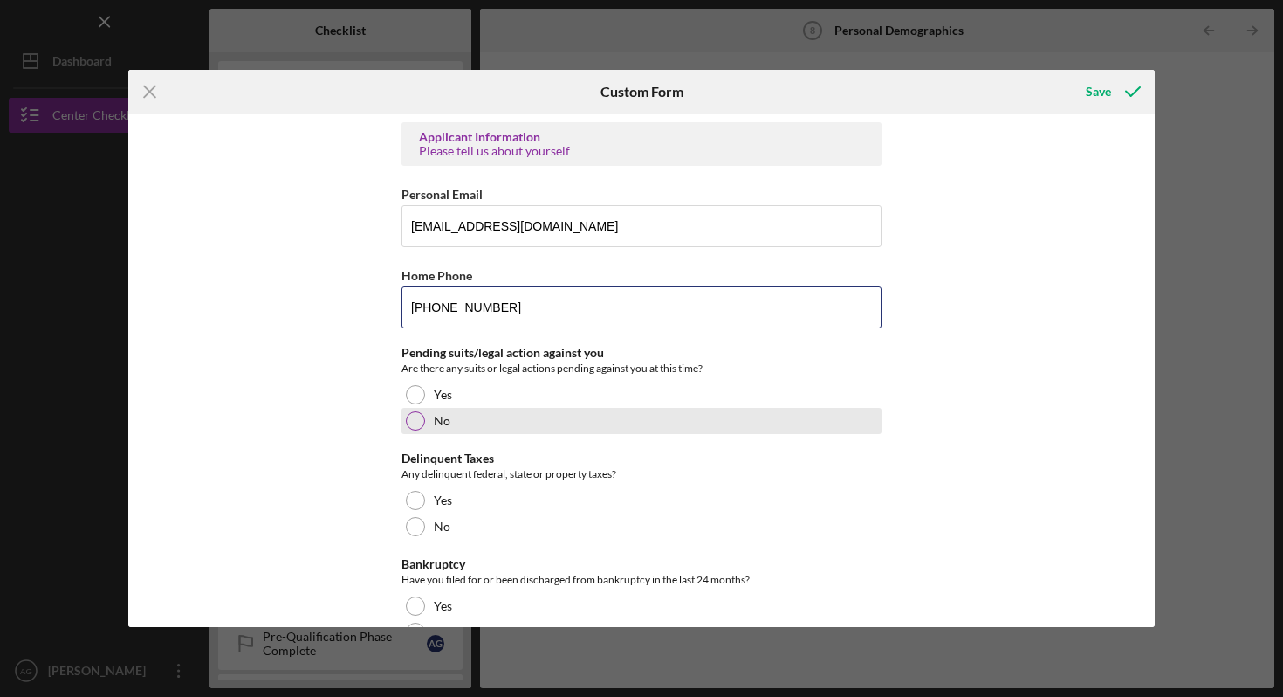
type input "[PHONE_NUMBER]"
click at [417, 415] on div at bounding box center [415, 420] width 19 height 19
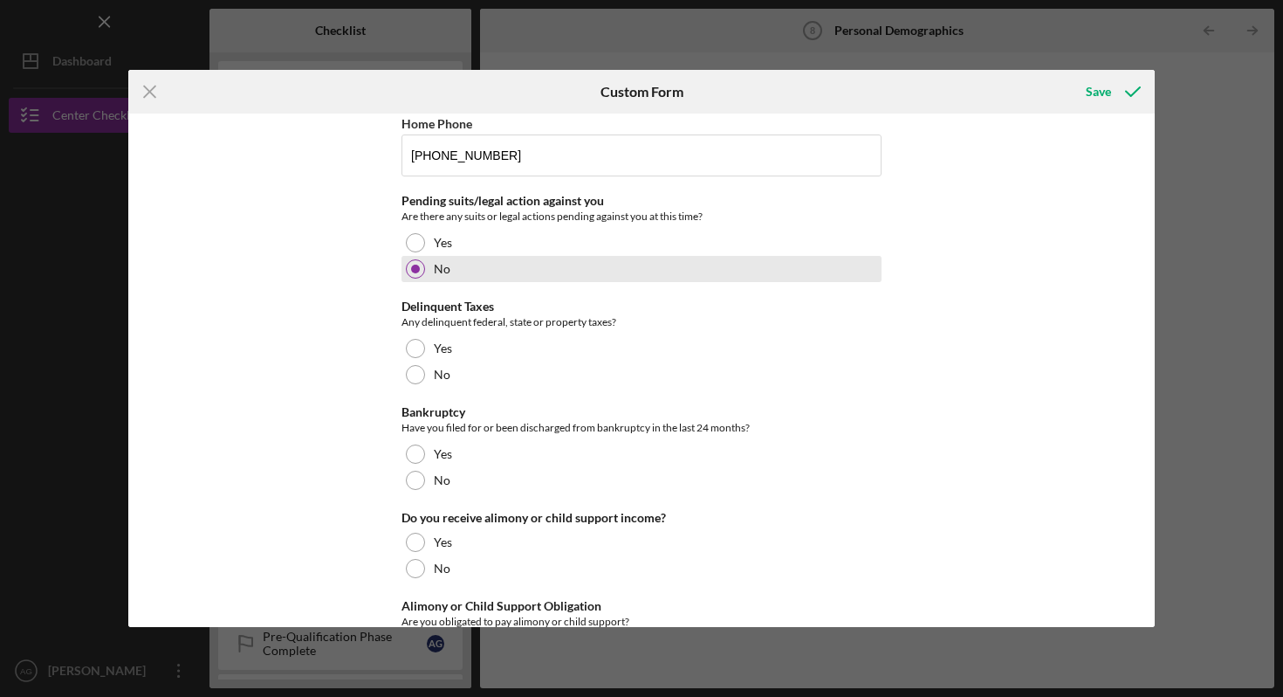
scroll to position [188, 0]
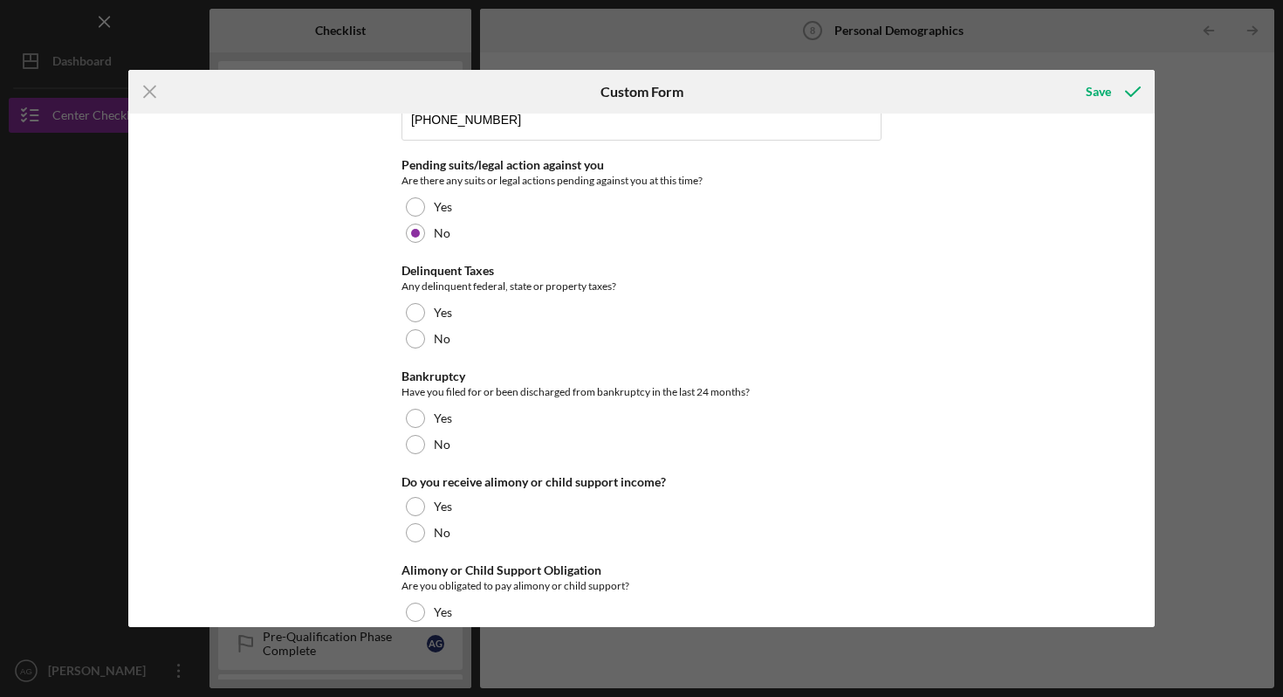
click at [410, 345] on div at bounding box center [415, 338] width 19 height 19
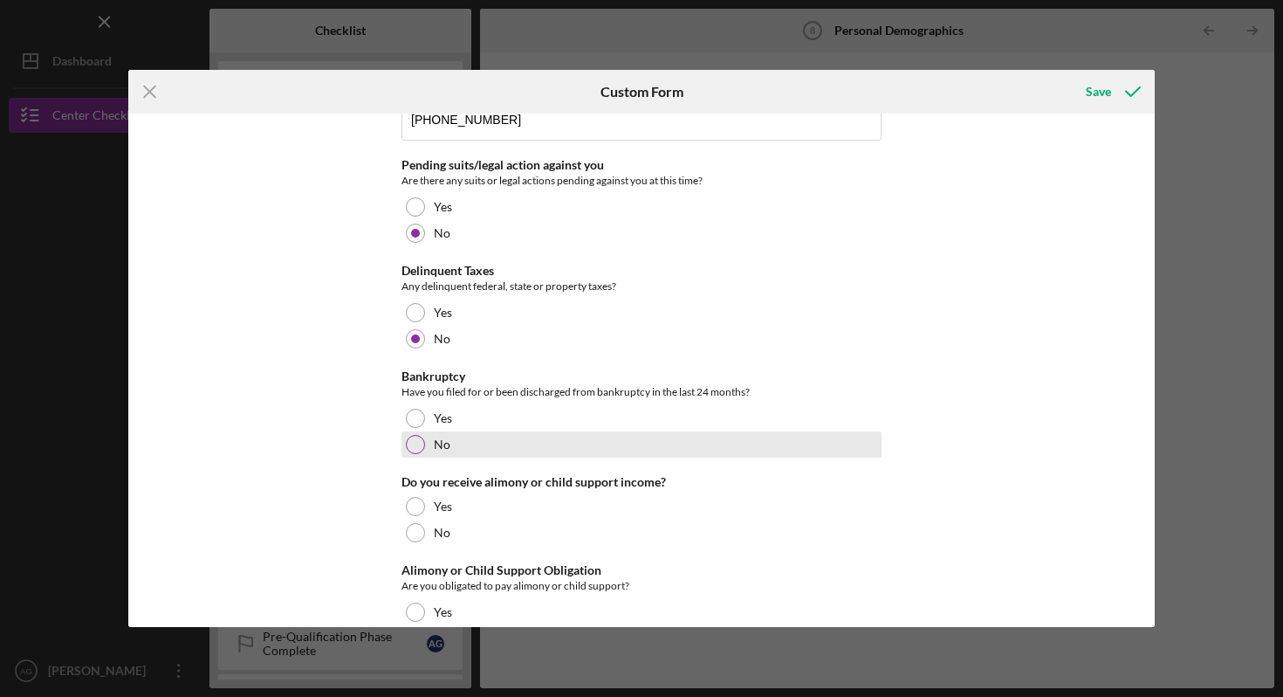
click at [420, 446] on div at bounding box center [415, 444] width 19 height 19
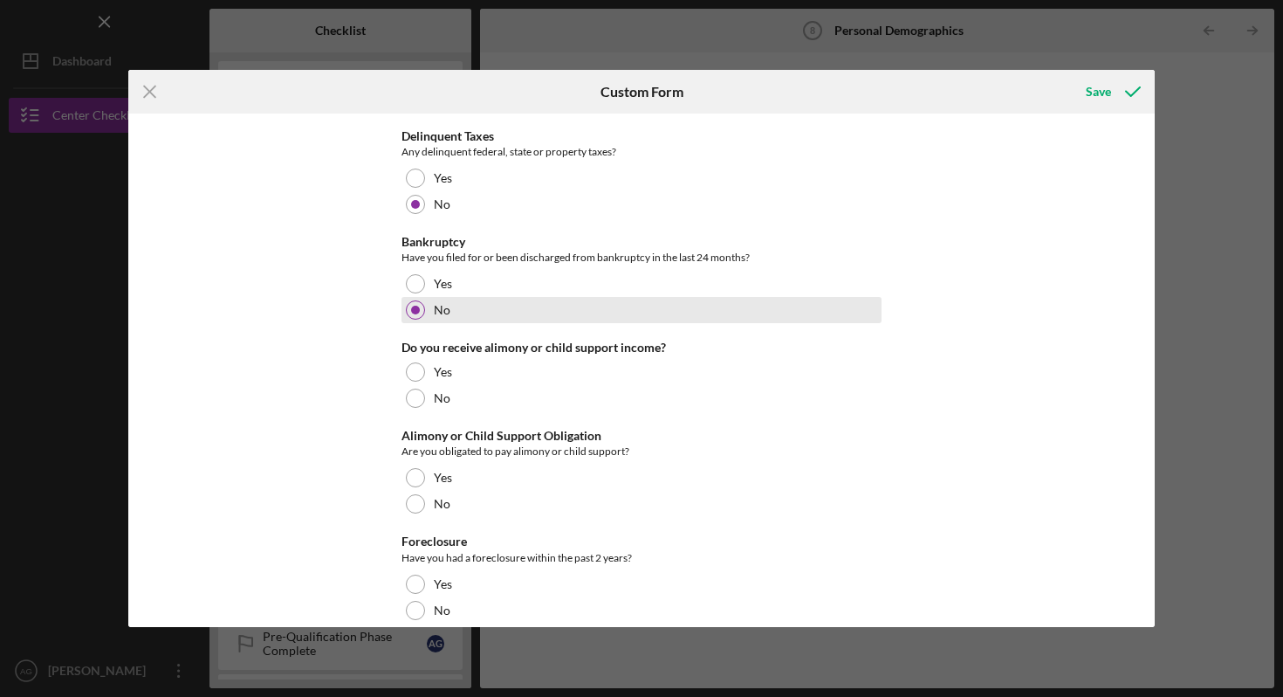
scroll to position [362, 0]
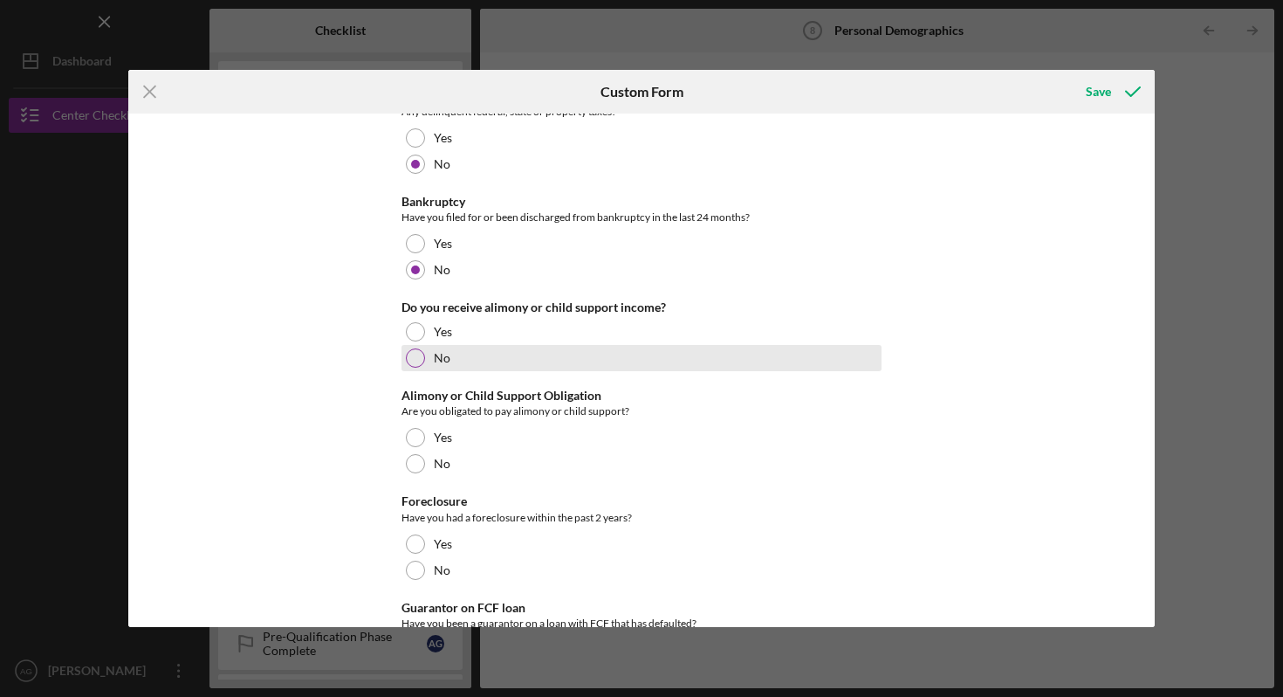
click at [406, 367] on div "No" at bounding box center [642, 358] width 480 height 26
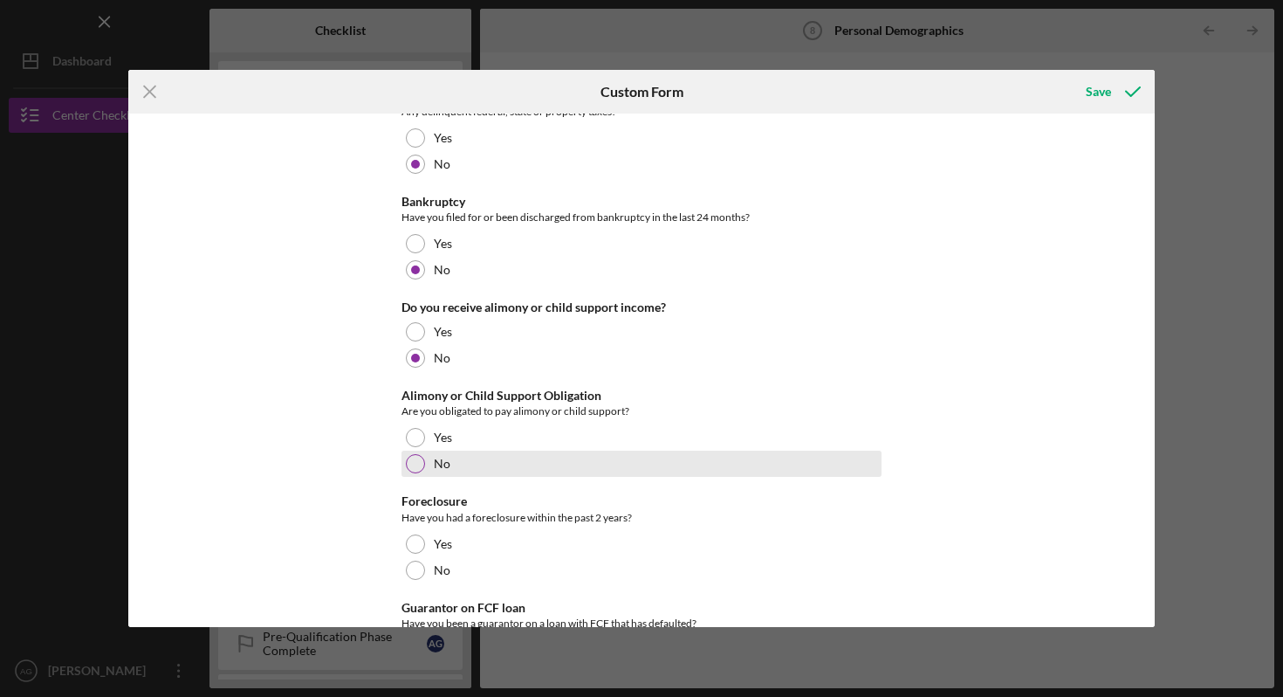
click at [414, 472] on div at bounding box center [415, 463] width 19 height 19
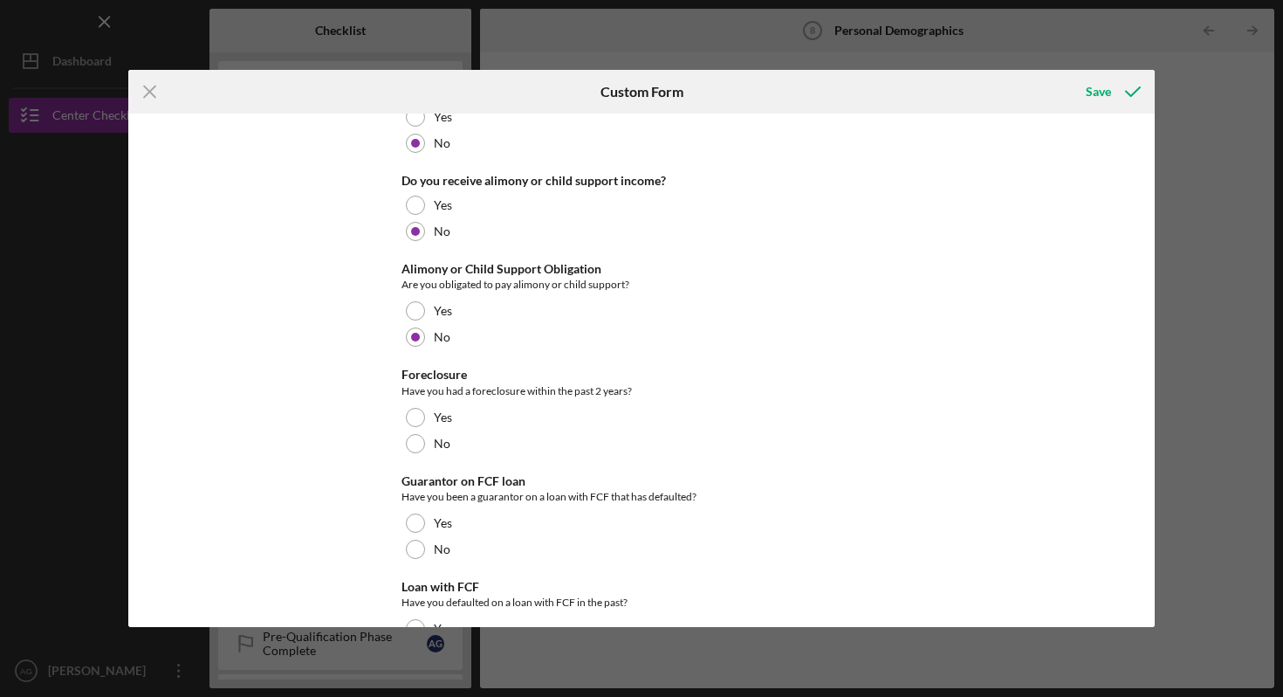
scroll to position [512, 0]
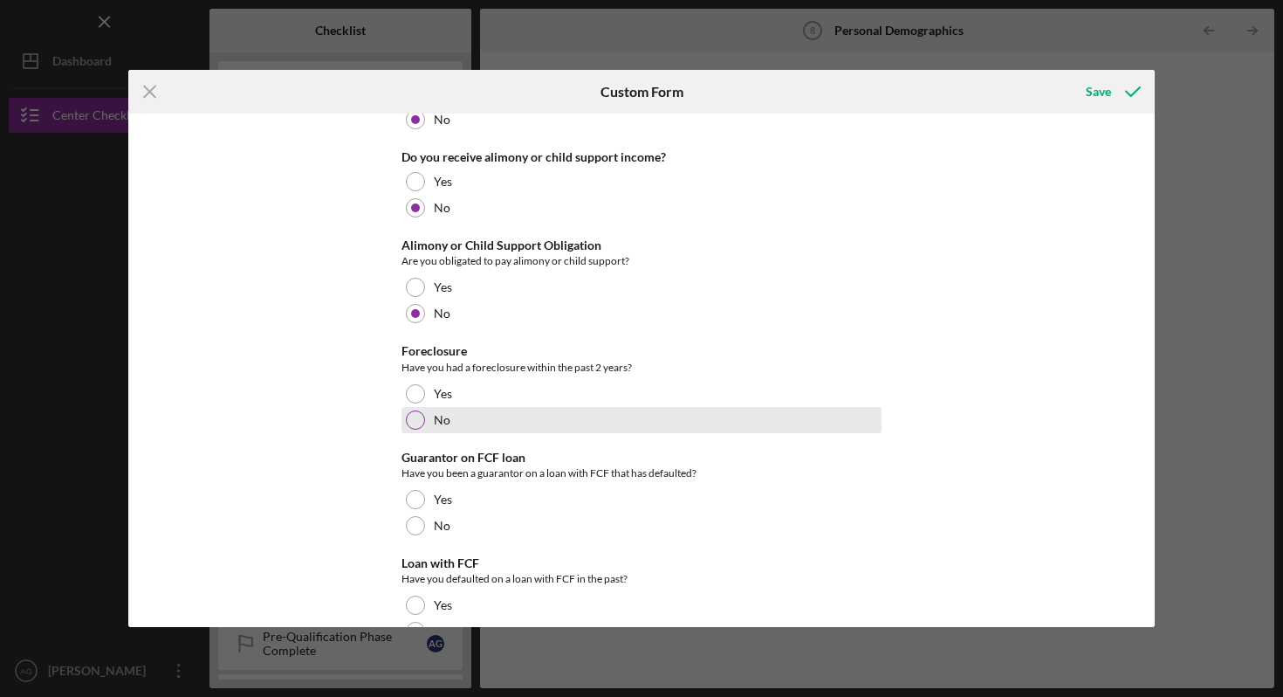
click at [408, 411] on div at bounding box center [415, 419] width 19 height 19
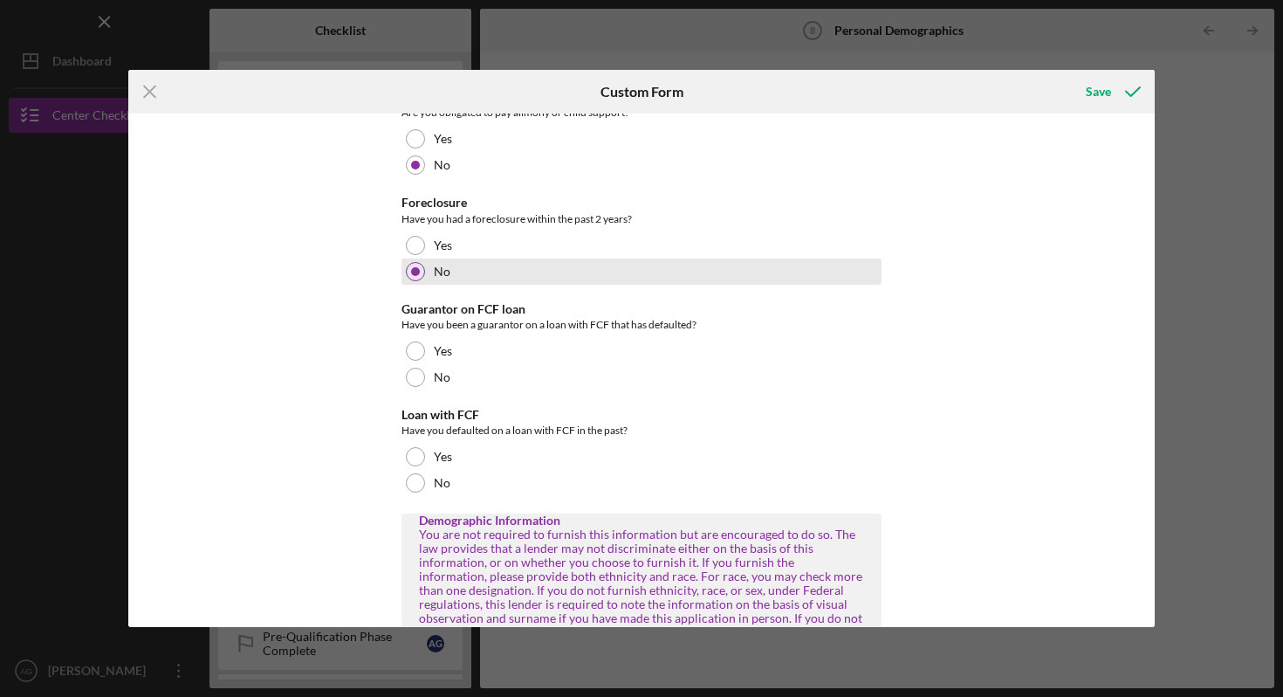
scroll to position [743, 0]
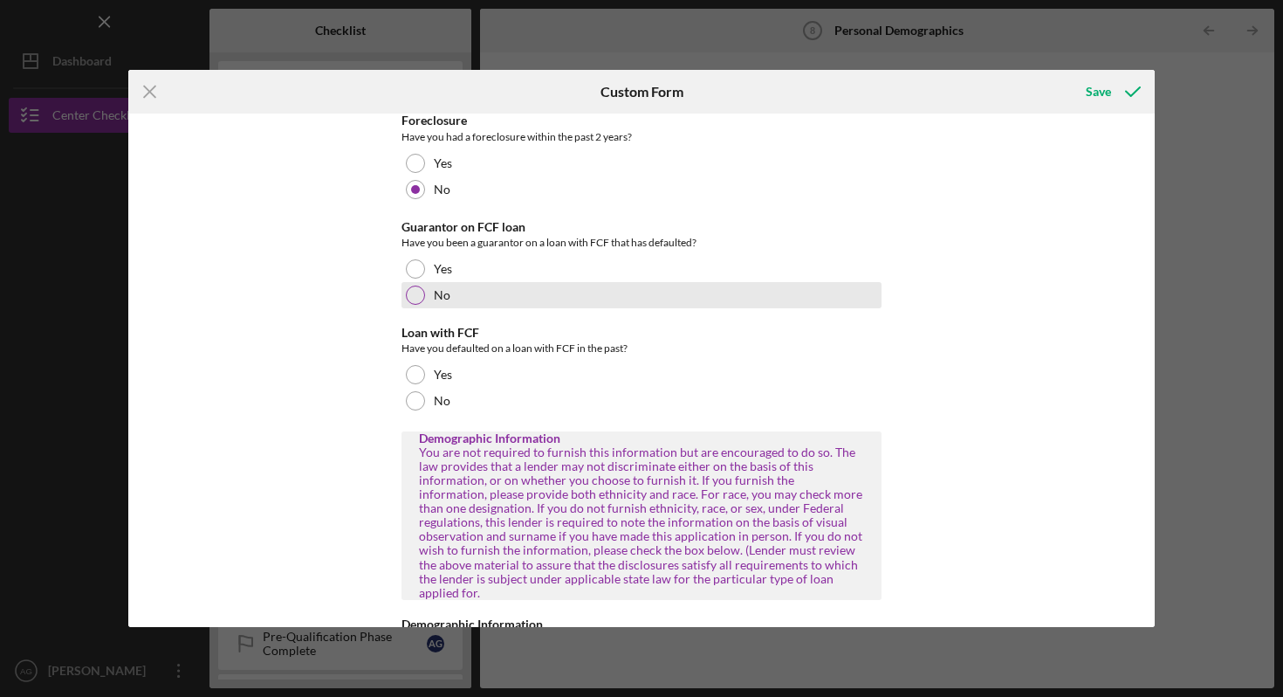
click at [435, 296] on label "No" at bounding box center [442, 295] width 17 height 14
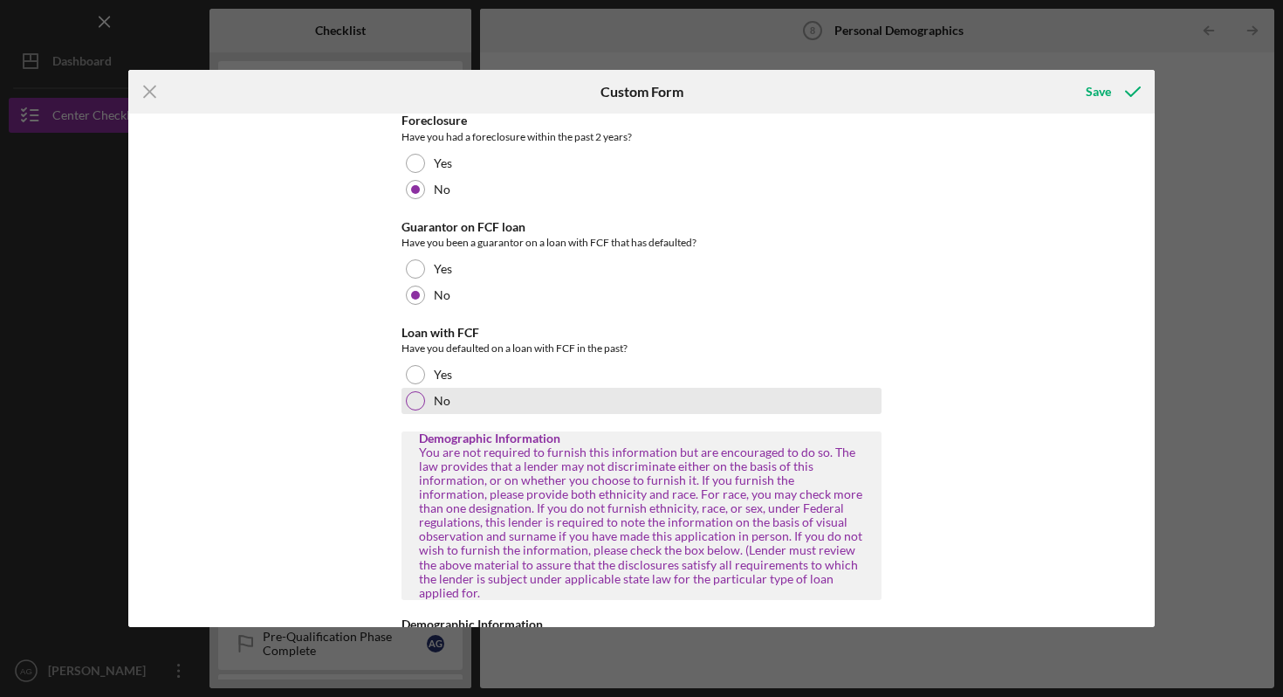
click at [436, 396] on label "No" at bounding box center [442, 401] width 17 height 14
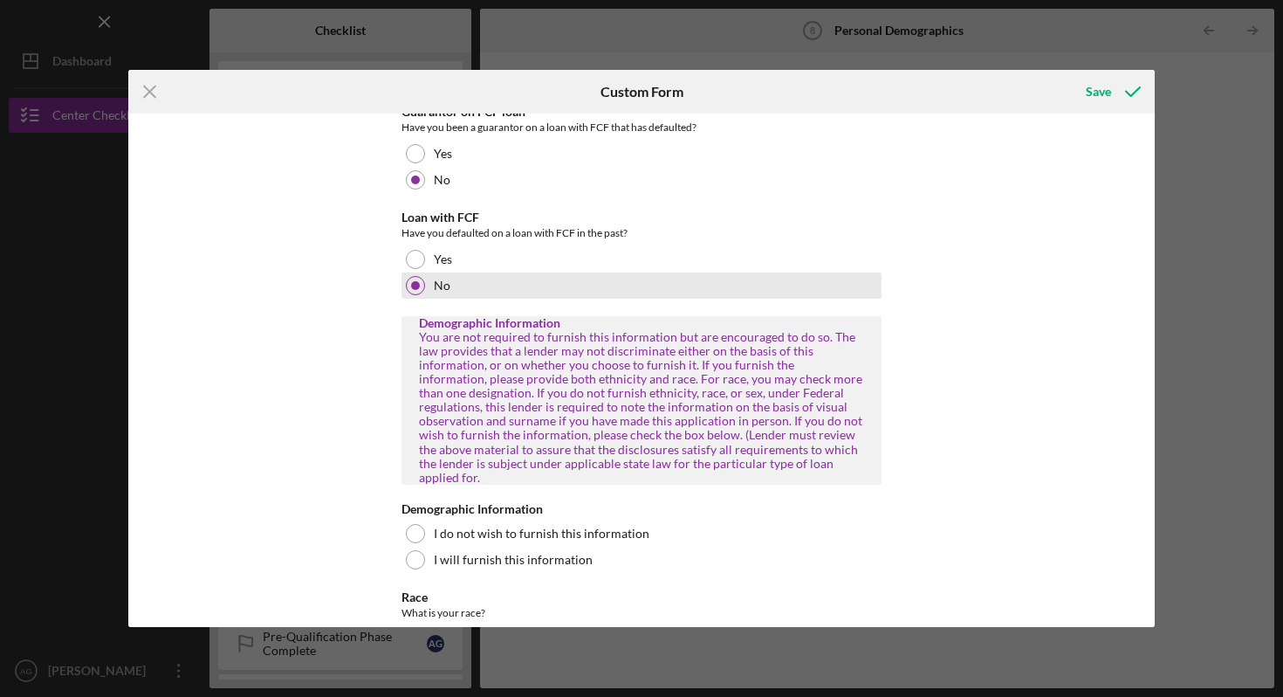
scroll to position [1077, 0]
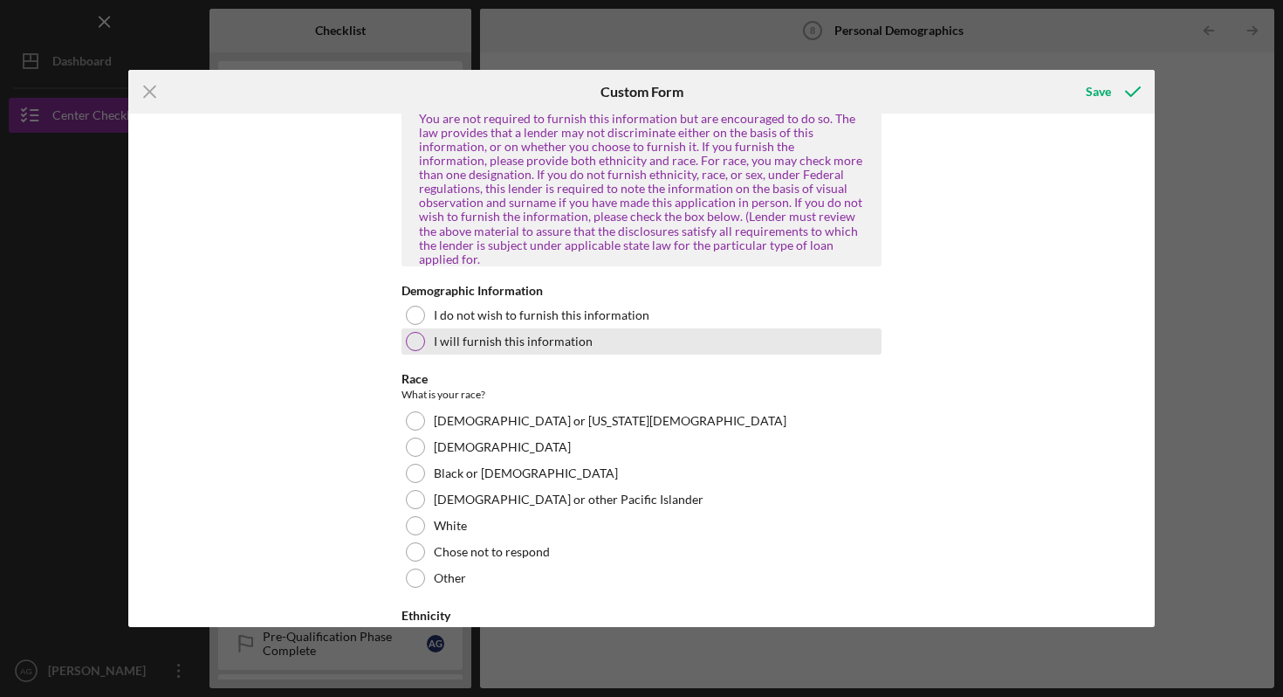
click at [459, 334] on label "I will furnish this information" at bounding box center [513, 341] width 159 height 14
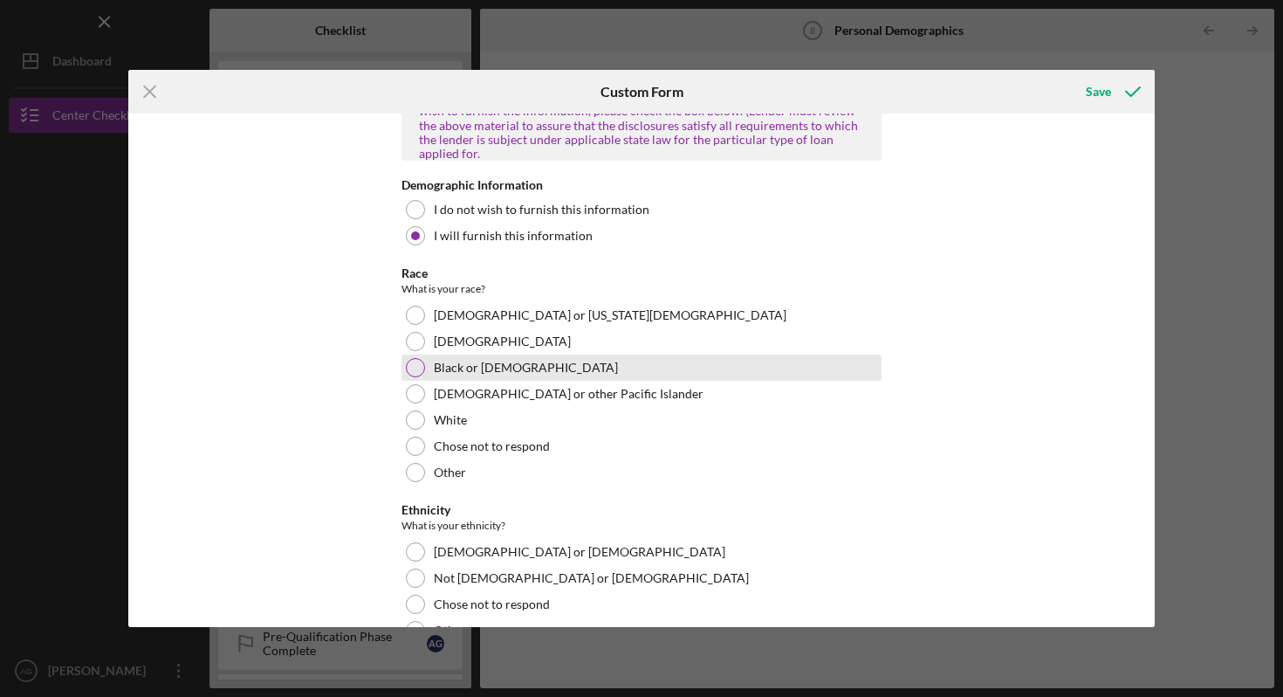
click at [461, 361] on label "Black or [DEMOGRAPHIC_DATA]" at bounding box center [526, 368] width 184 height 14
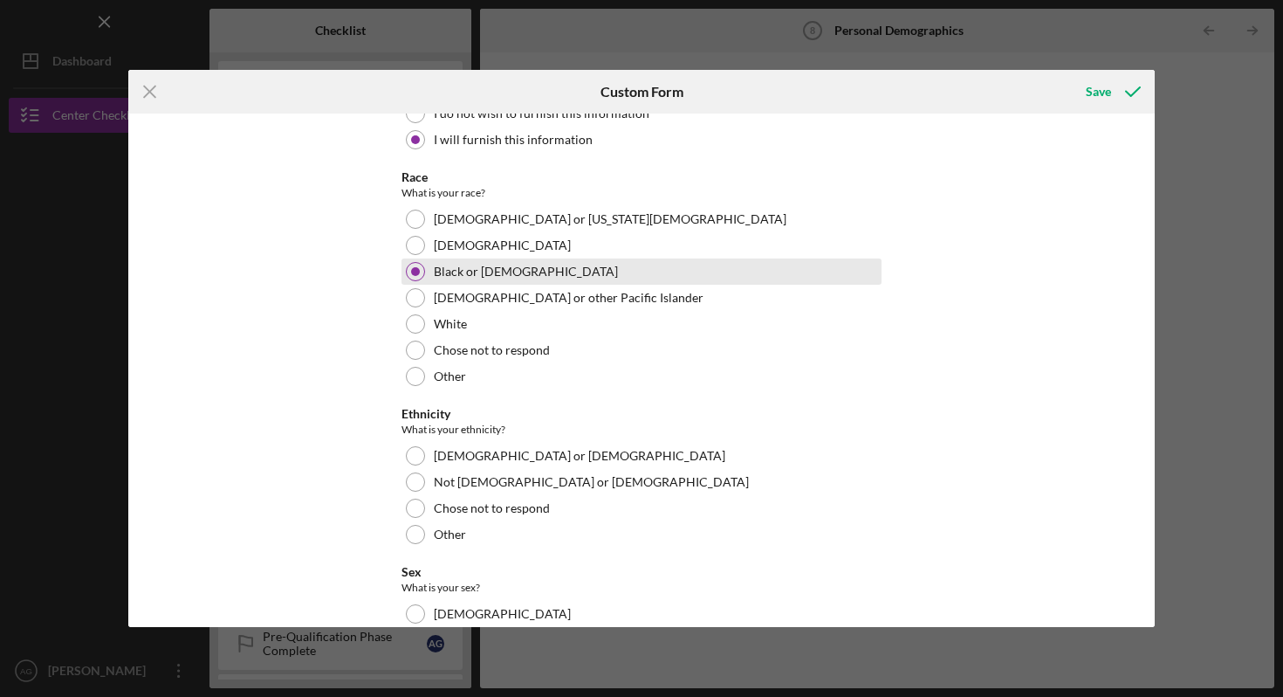
scroll to position [1324, 0]
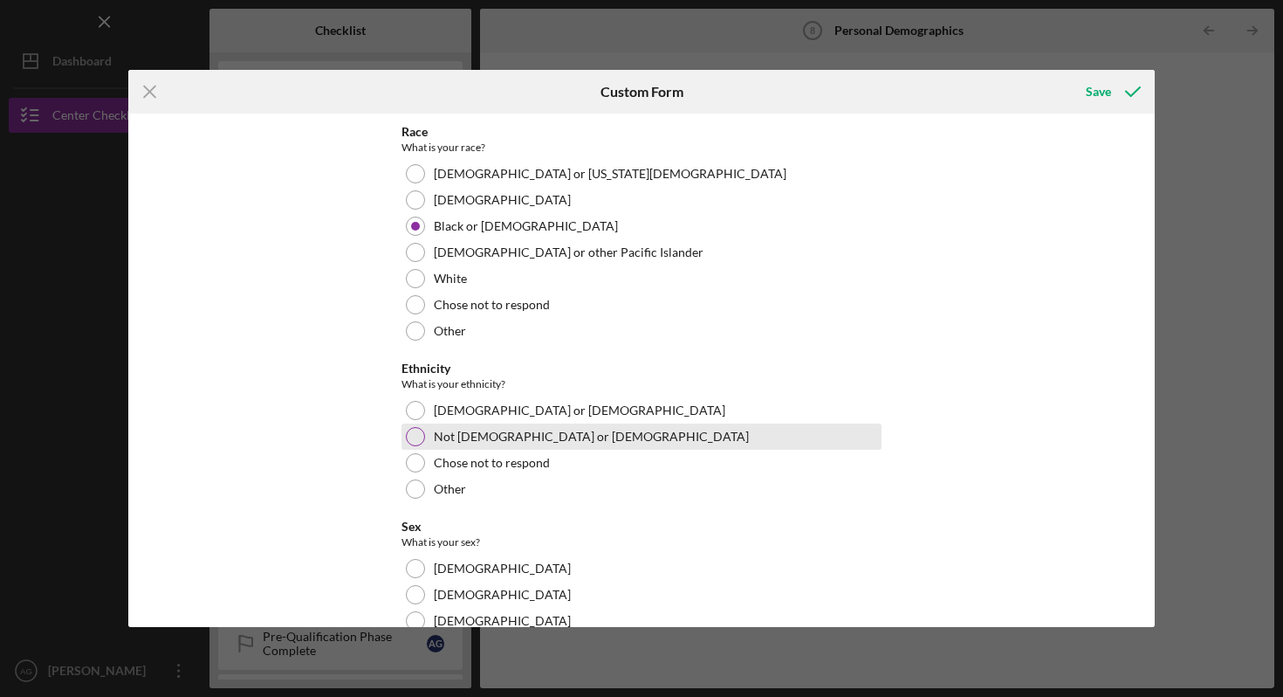
click at [479, 430] on label "Not [DEMOGRAPHIC_DATA] or [DEMOGRAPHIC_DATA]" at bounding box center [591, 437] width 315 height 14
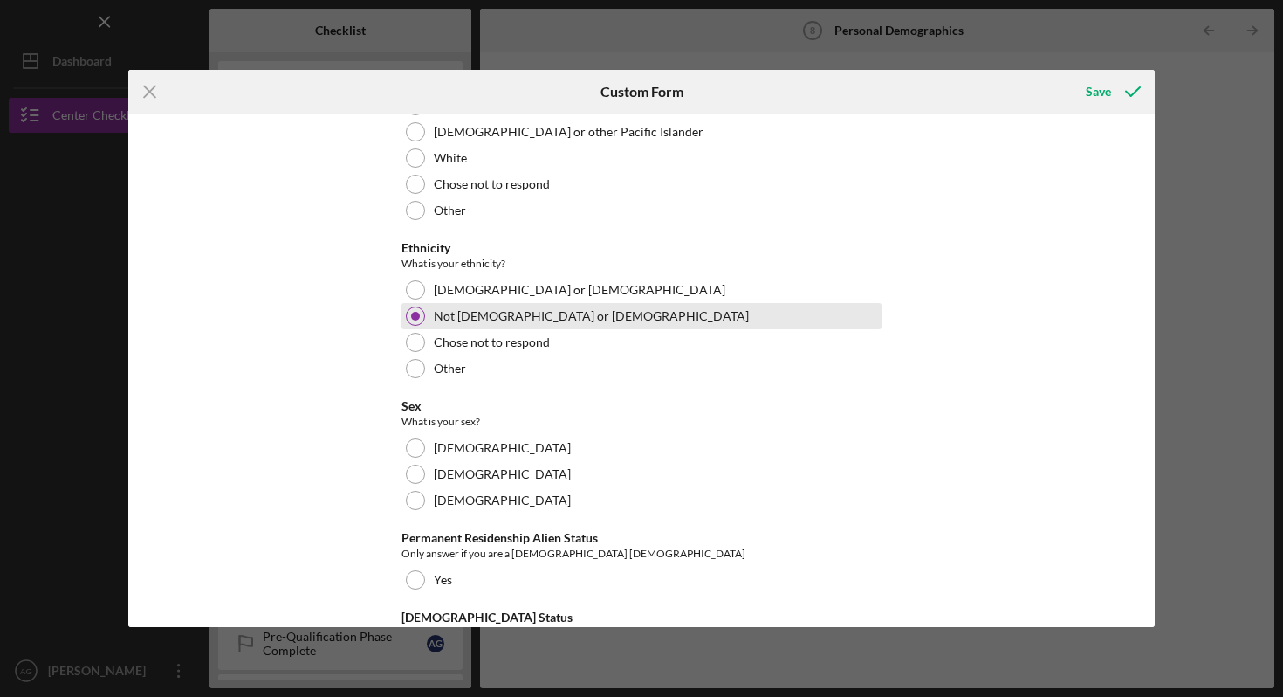
scroll to position [1532, 0]
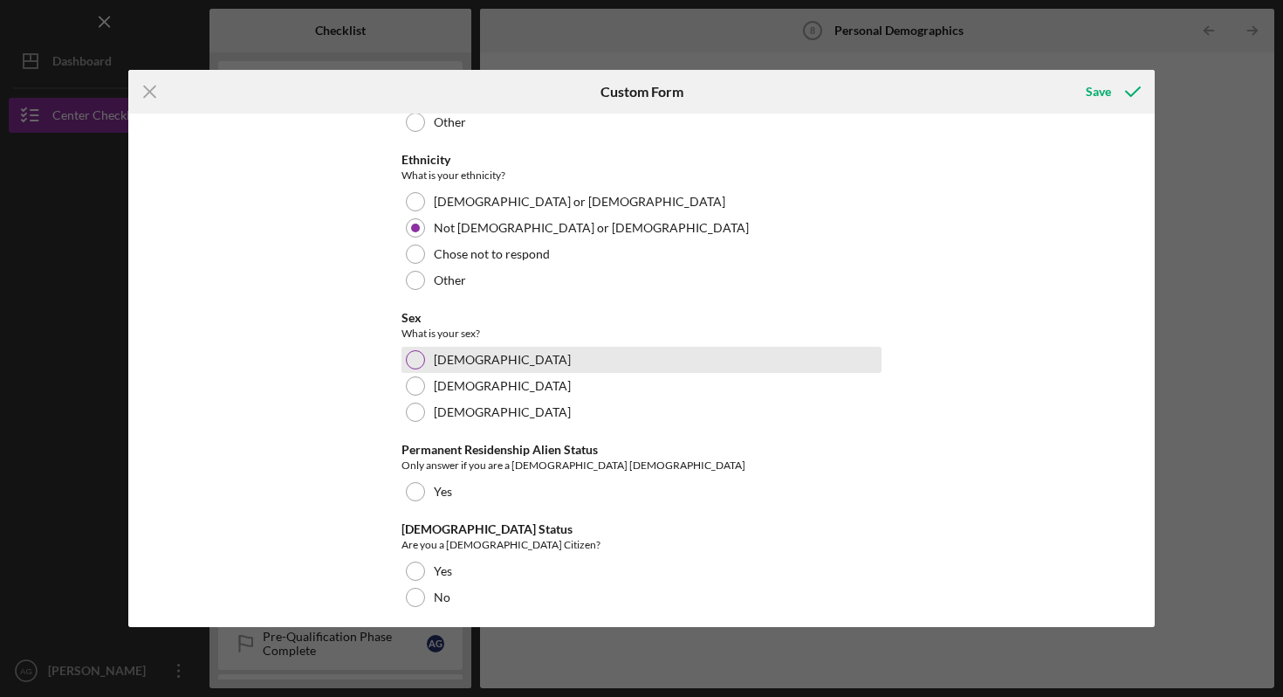
click at [431, 347] on div "[DEMOGRAPHIC_DATA]" at bounding box center [642, 360] width 480 height 26
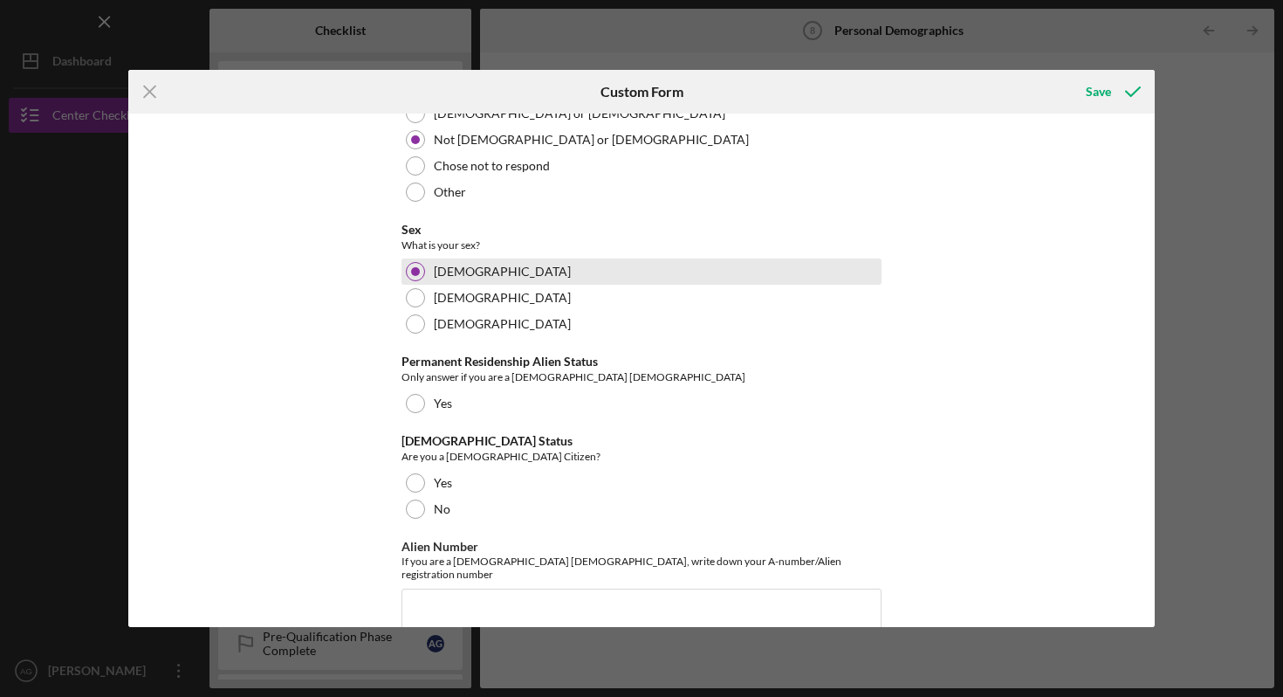
scroll to position [1700, 0]
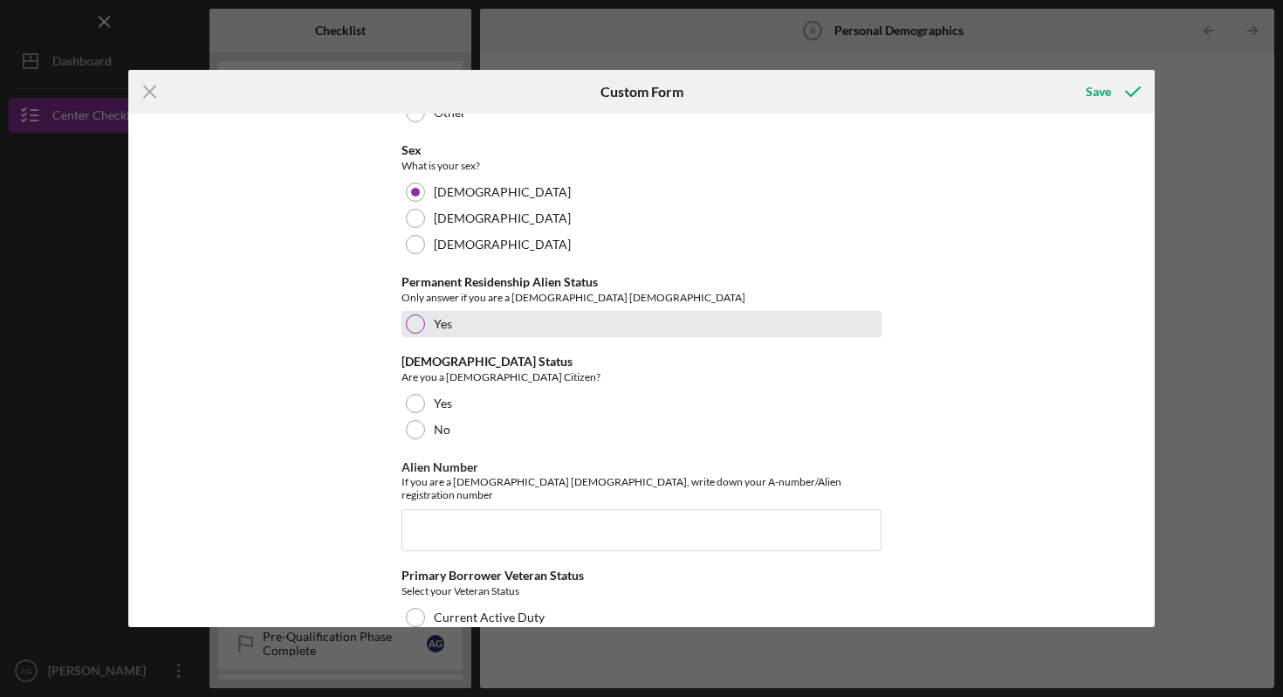
click at [414, 314] on div at bounding box center [415, 323] width 19 height 19
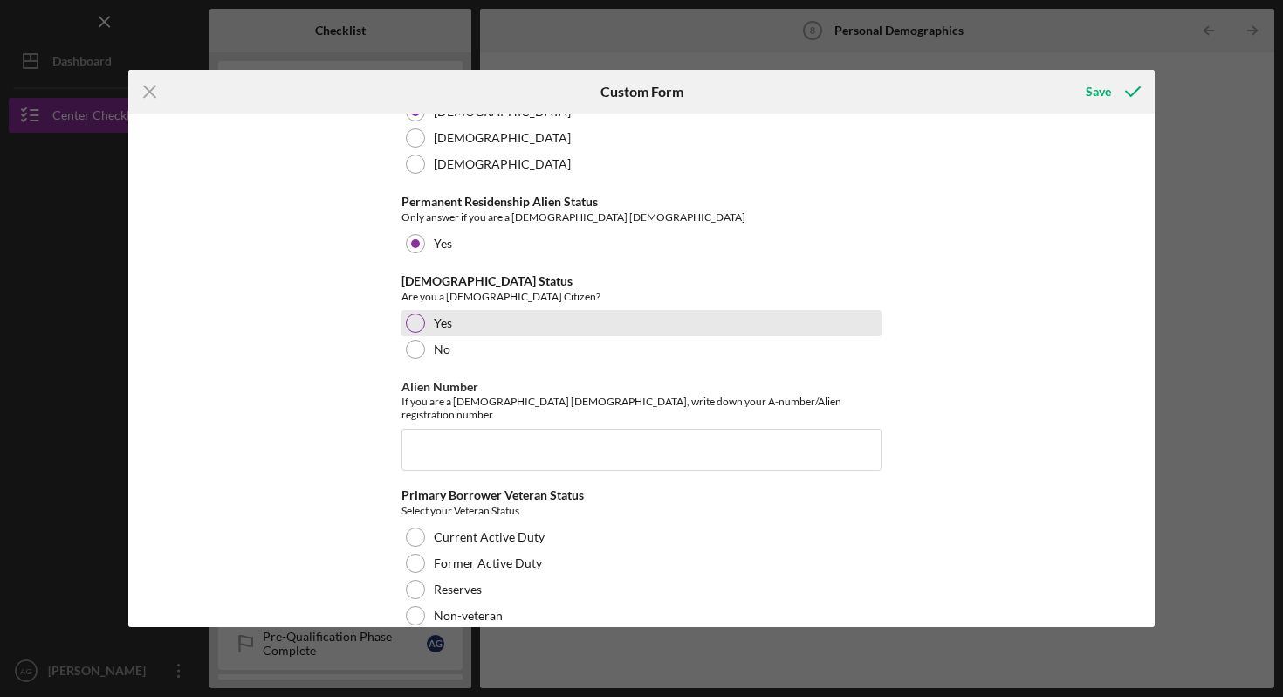
click at [418, 313] on div at bounding box center [415, 322] width 19 height 19
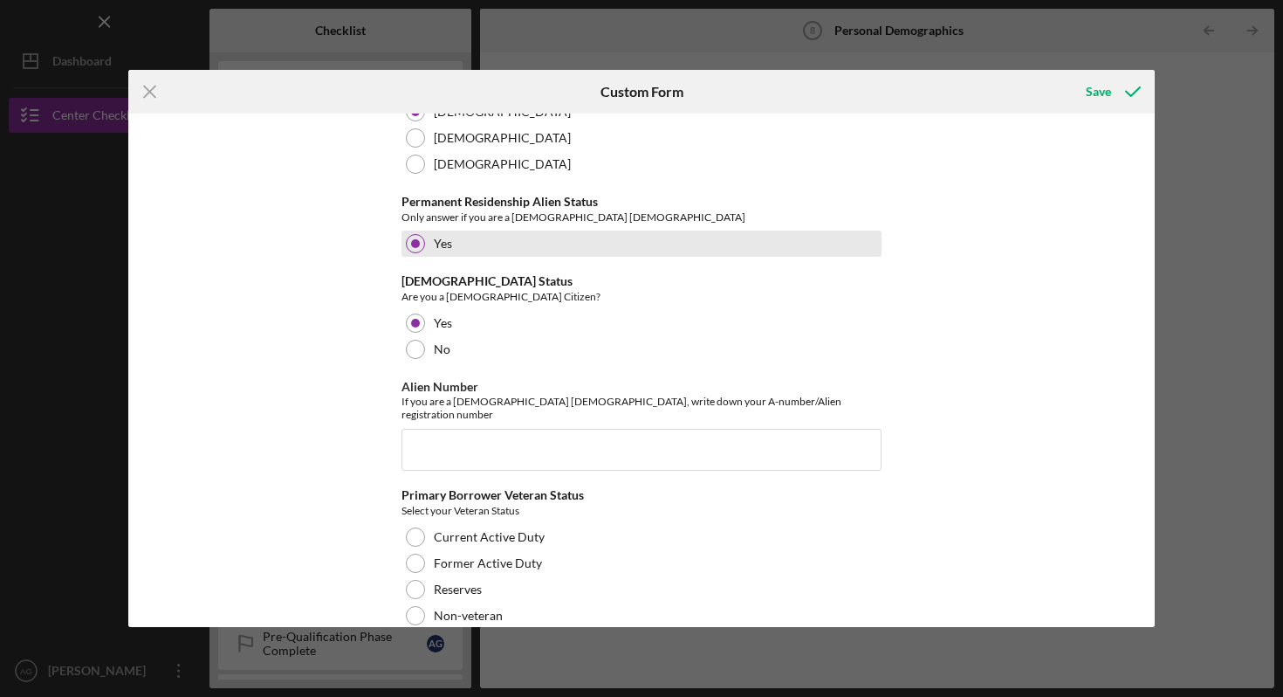
click at [415, 239] on div at bounding box center [415, 243] width 9 height 9
click at [149, 96] on icon "Icon/Menu Close" at bounding box center [150, 92] width 44 height 44
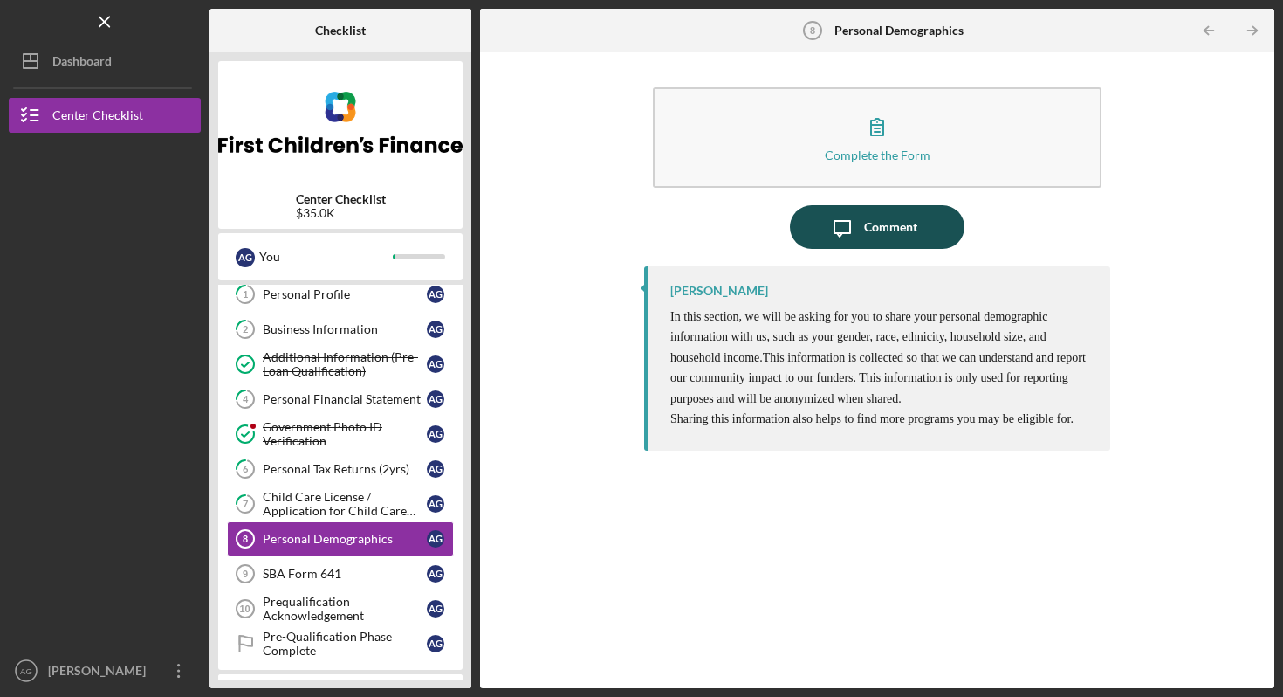
click at [853, 232] on icon "Icon/Message" at bounding box center [843, 227] width 44 height 44
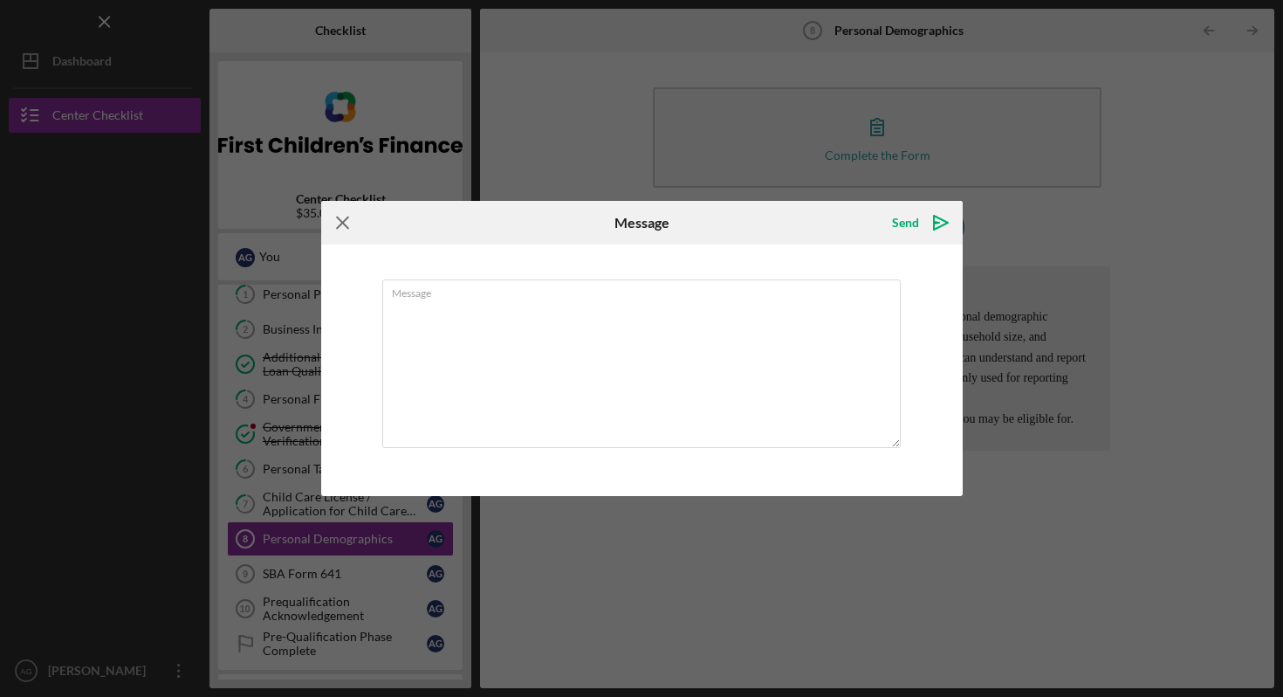
click at [341, 222] on icon "Icon/Menu Close" at bounding box center [343, 223] width 44 height 44
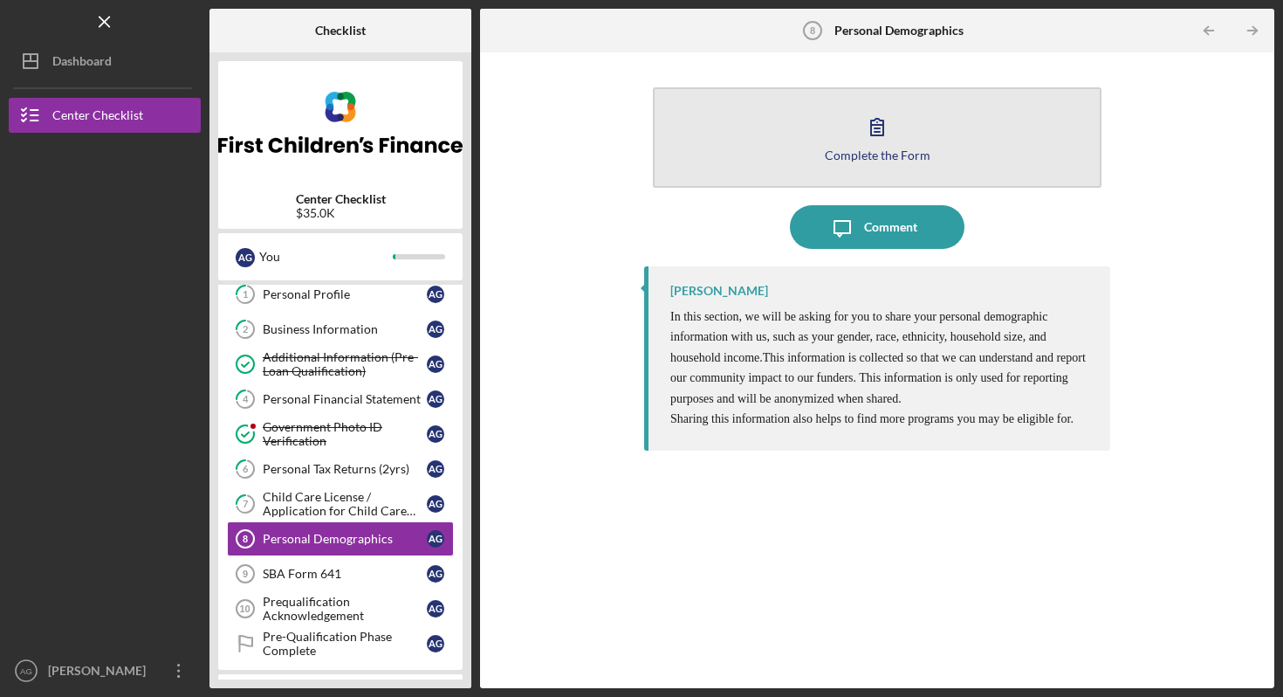
click at [870, 168] on button "Complete the Form Form" at bounding box center [877, 137] width 449 height 100
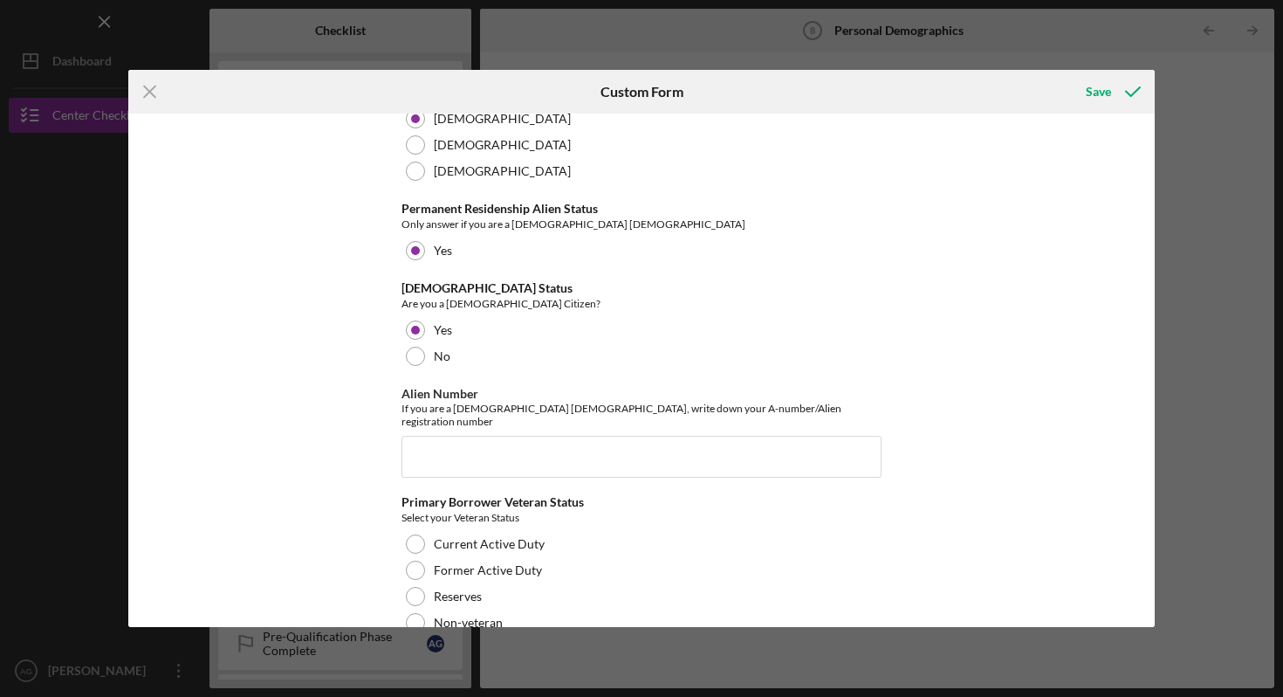
scroll to position [1780, 0]
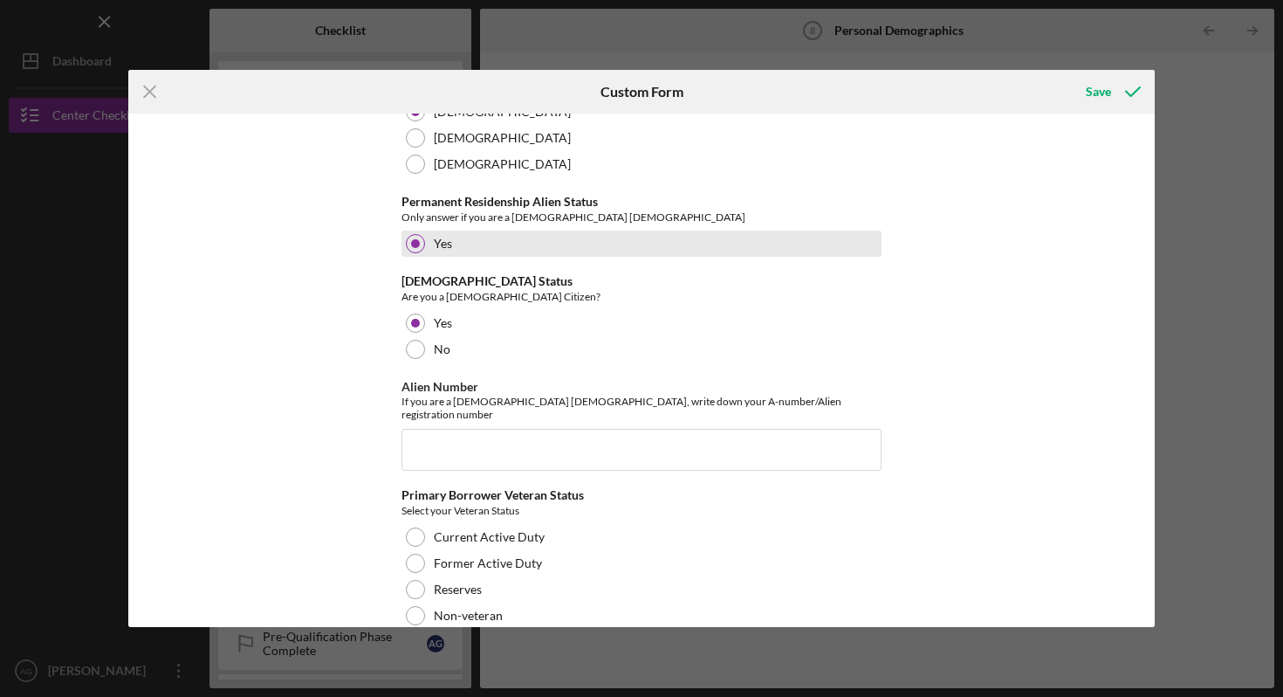
click at [416, 235] on div at bounding box center [415, 243] width 19 height 19
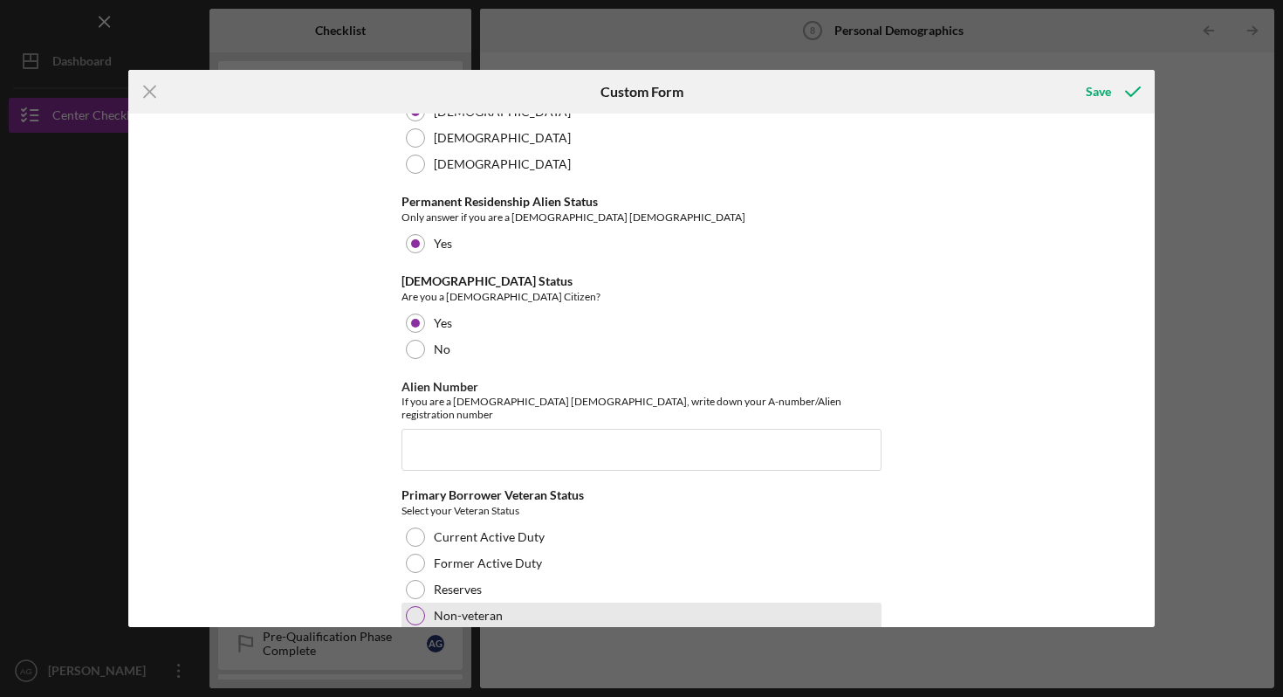
click at [415, 602] on div "Non-veteran" at bounding box center [642, 615] width 480 height 26
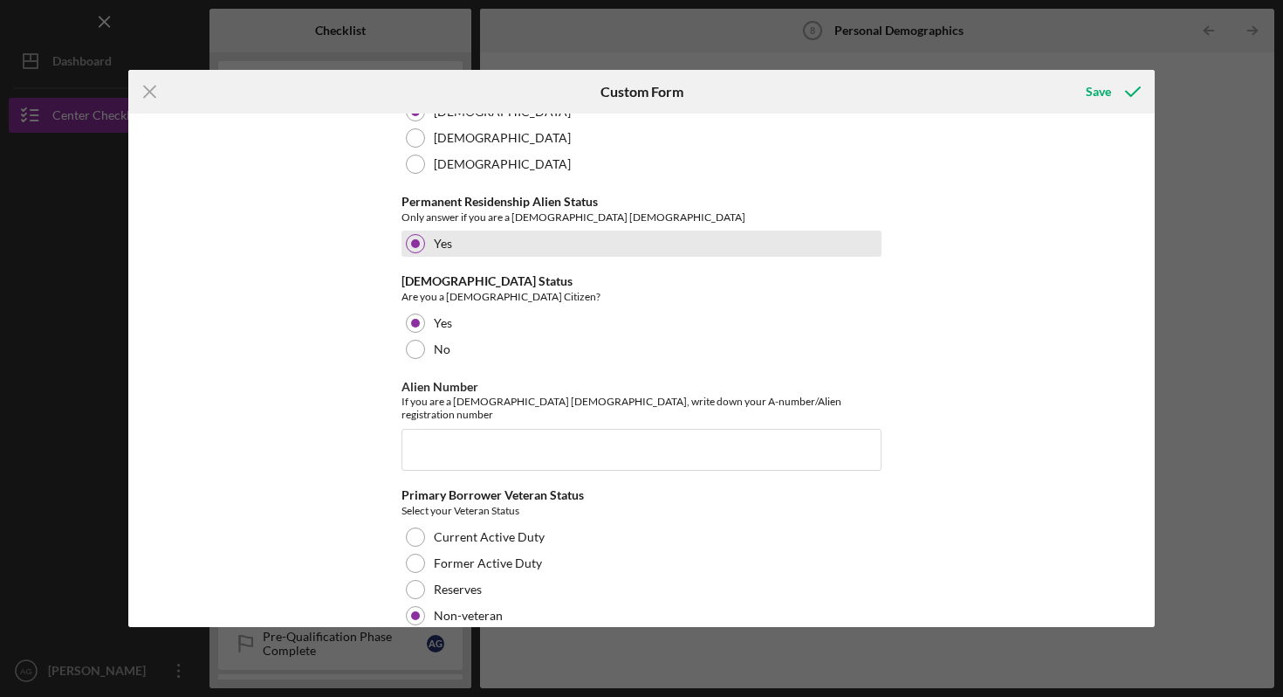
click at [411, 239] on div at bounding box center [415, 243] width 9 height 9
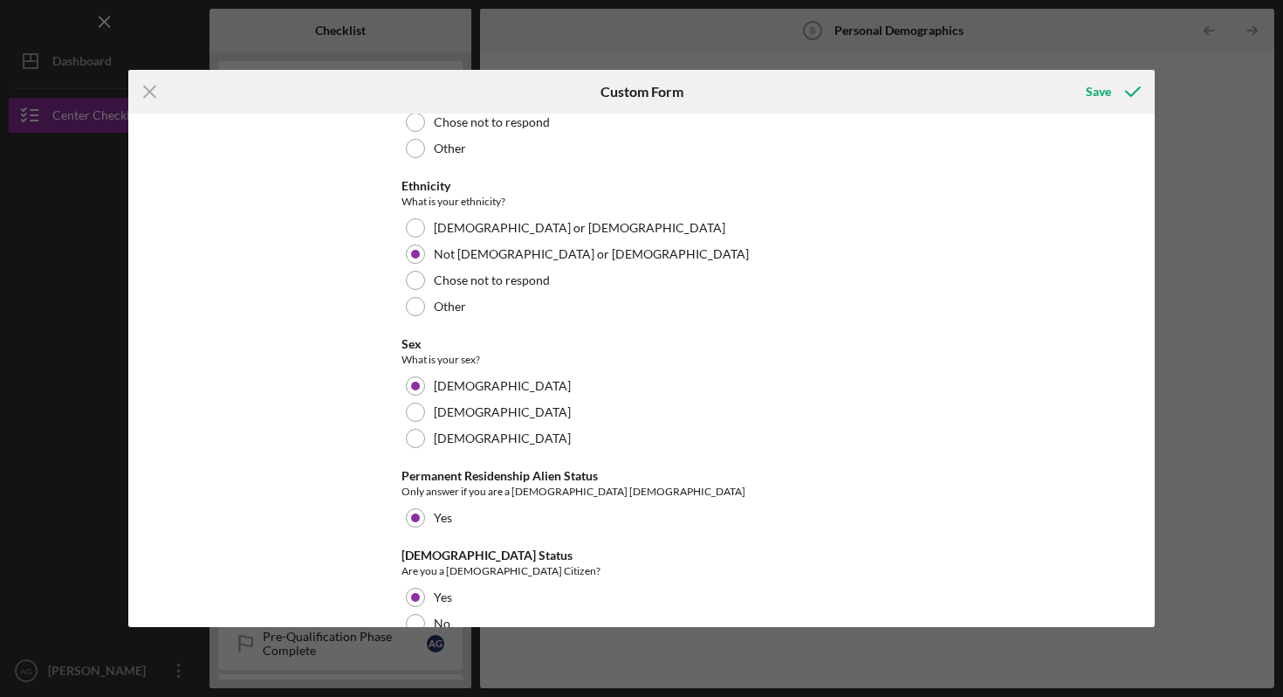
scroll to position [1526, 0]
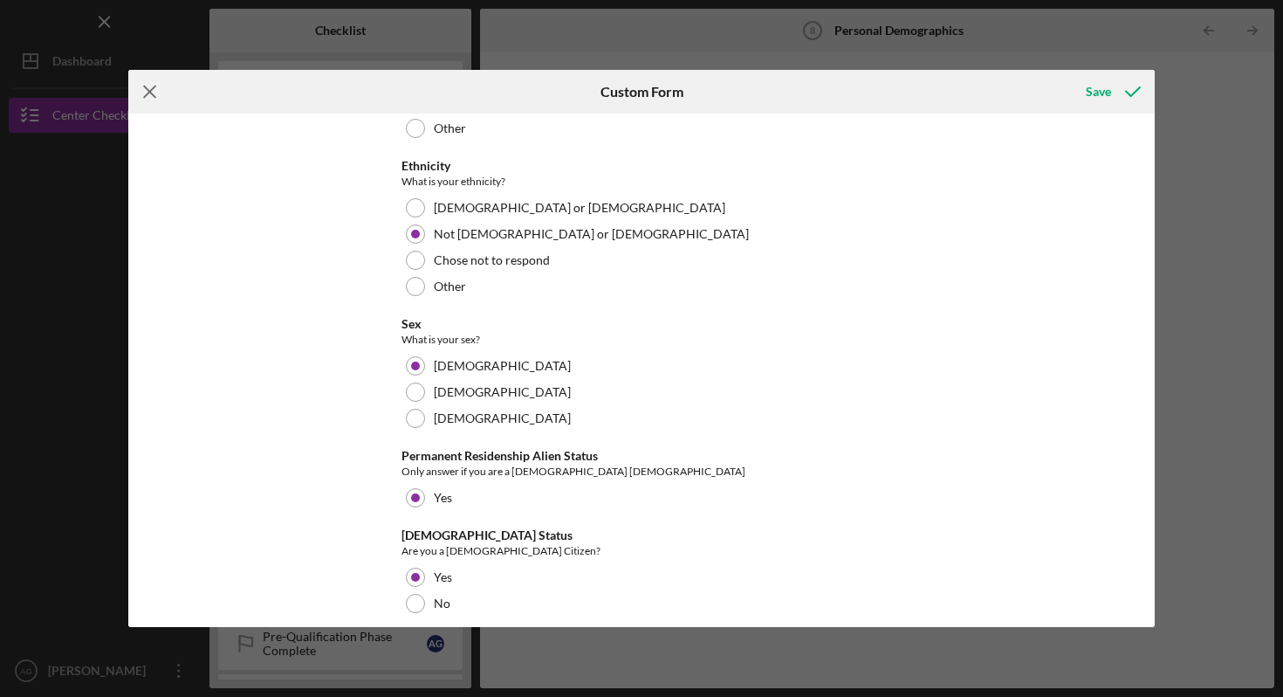
click at [155, 89] on icon "Icon/Menu Close" at bounding box center [150, 92] width 44 height 44
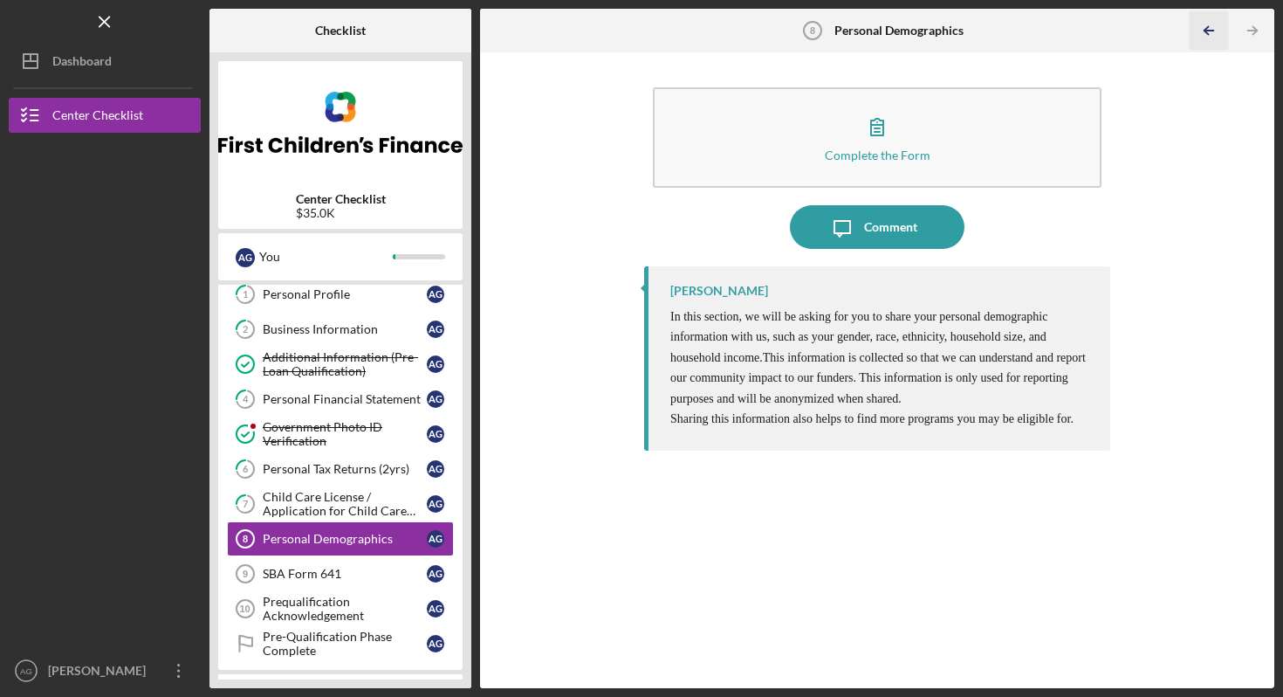
click at [1212, 23] on icon "Icon/Table Pagination Arrow" at bounding box center [1208, 30] width 39 height 39
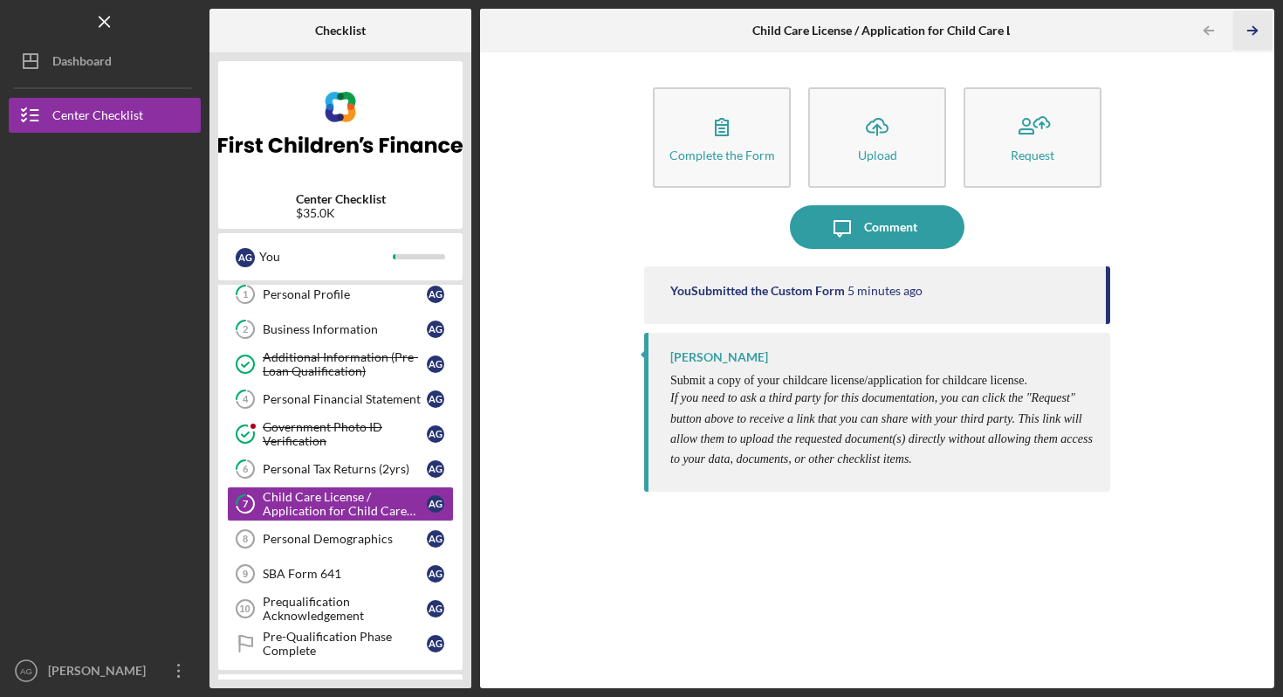
click at [1254, 28] on icon "Icon/Table Pagination Arrow" at bounding box center [1252, 30] width 39 height 39
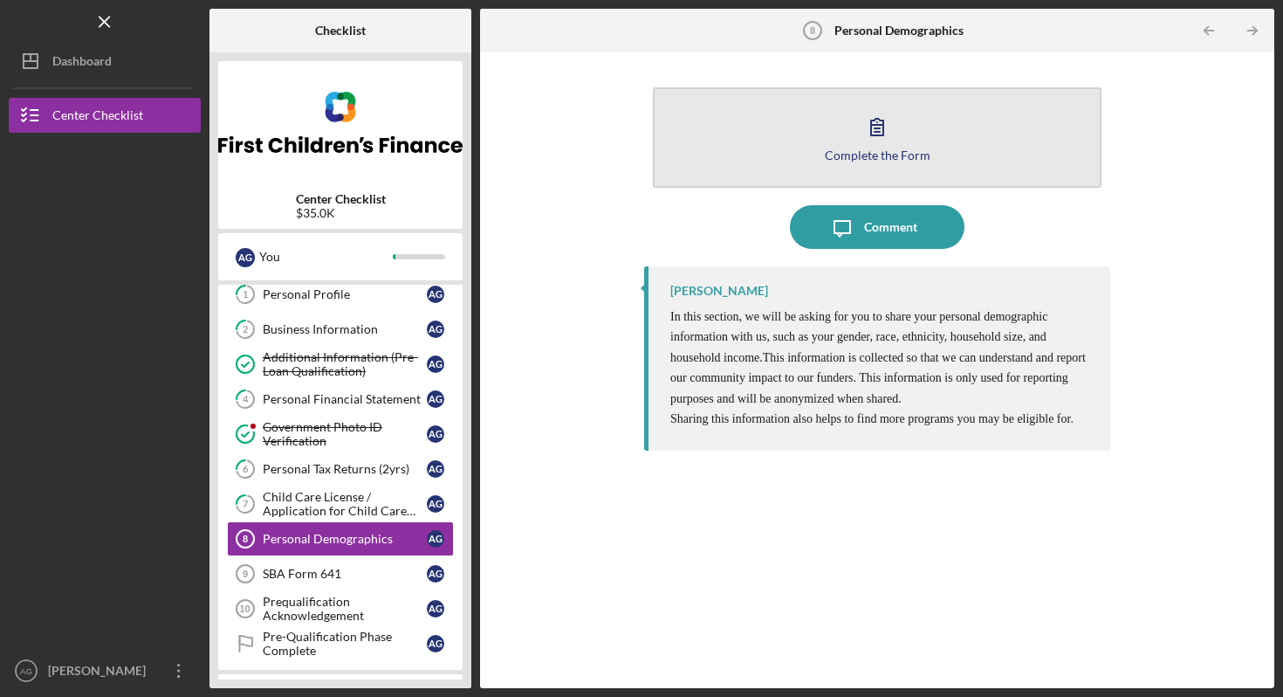
click at [877, 160] on div "Complete the Form" at bounding box center [878, 154] width 106 height 13
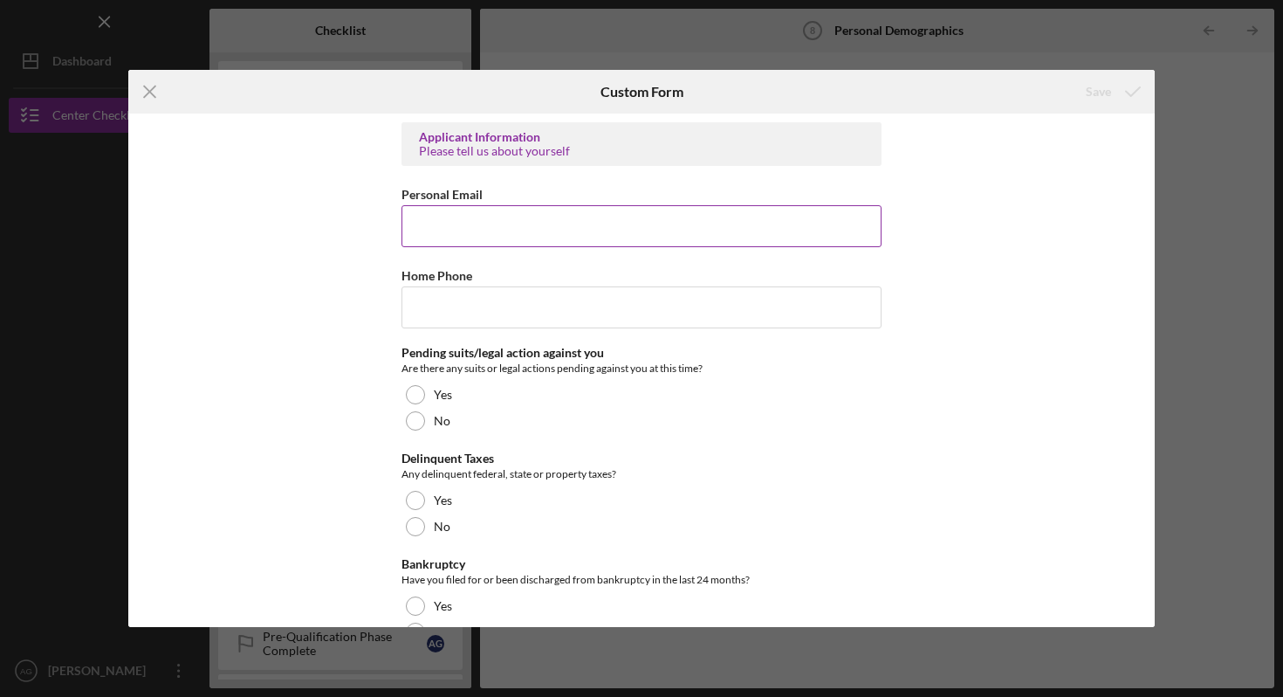
click at [564, 229] on input "Personal Email" at bounding box center [642, 226] width 480 height 42
type input "[EMAIL_ADDRESS][DOMAIN_NAME]"
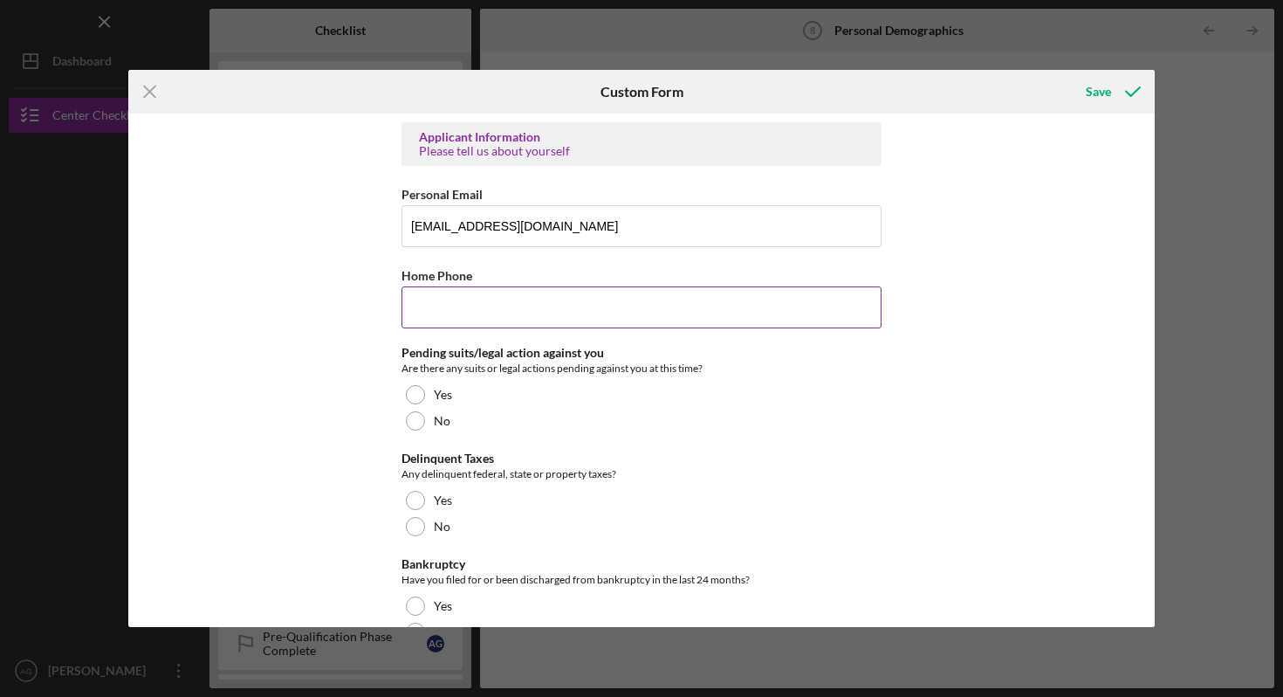
click at [526, 313] on input "Home Phone" at bounding box center [642, 307] width 480 height 42
type input "[PHONE_NUMBER]"
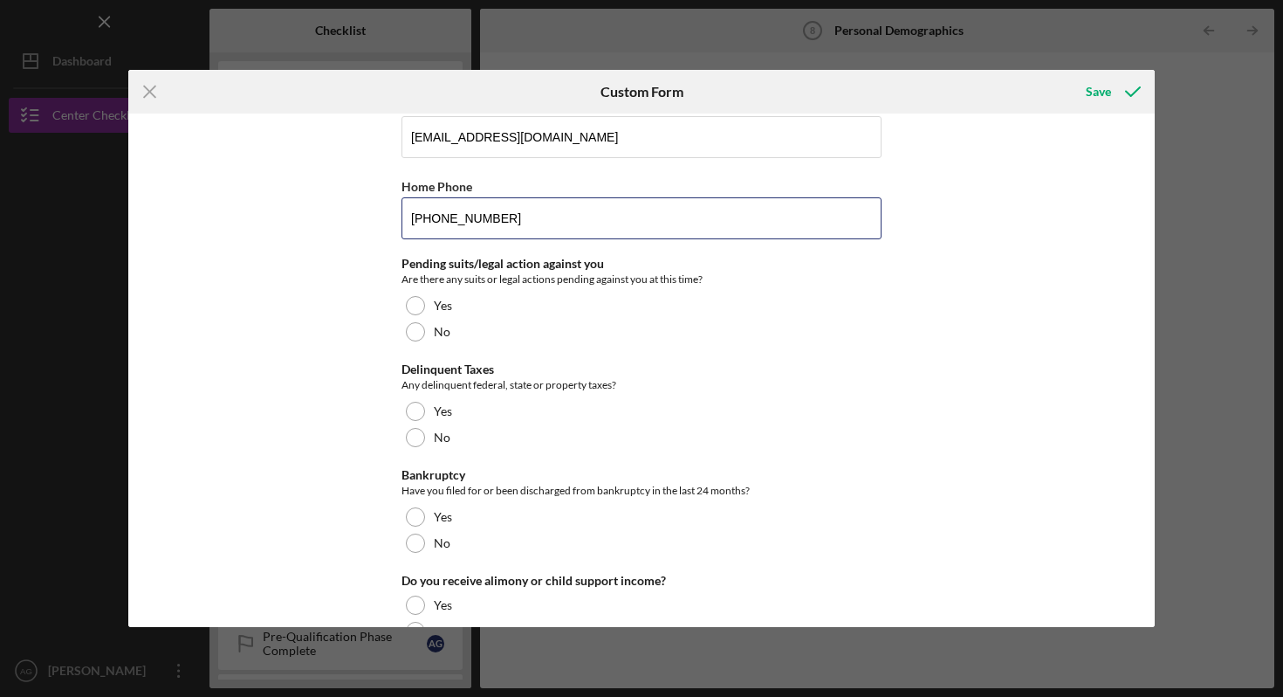
scroll to position [93, 0]
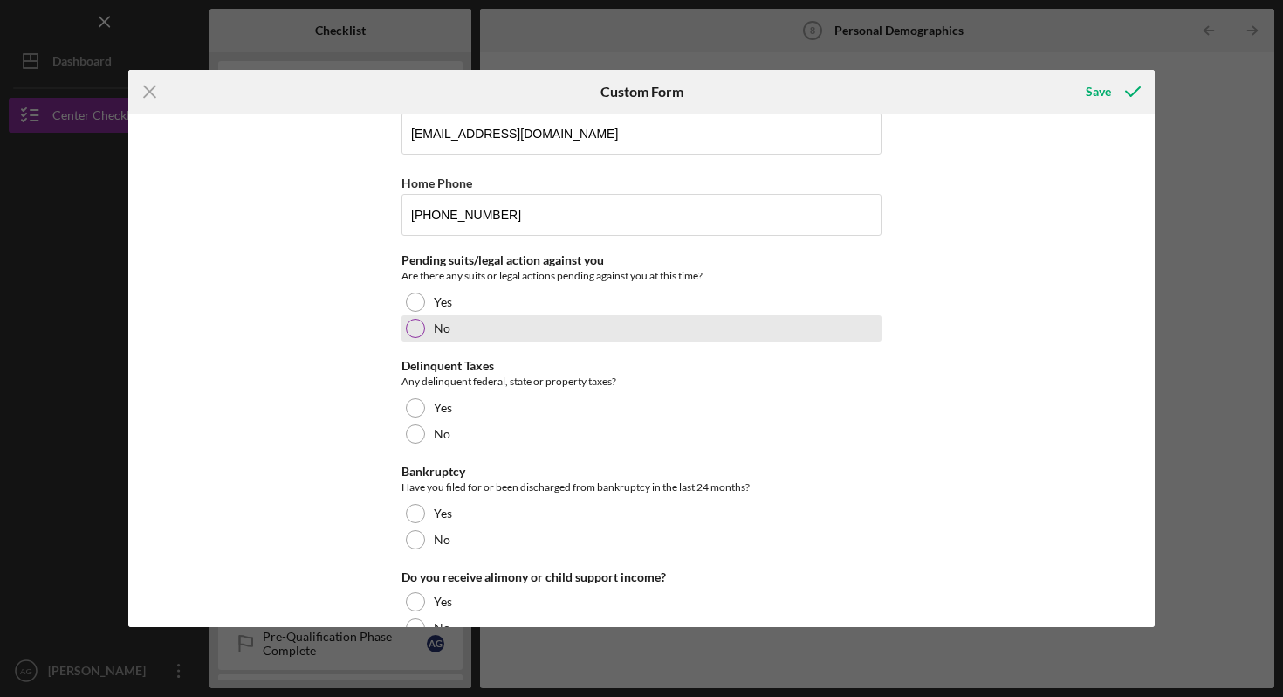
click at [409, 336] on div at bounding box center [415, 328] width 19 height 19
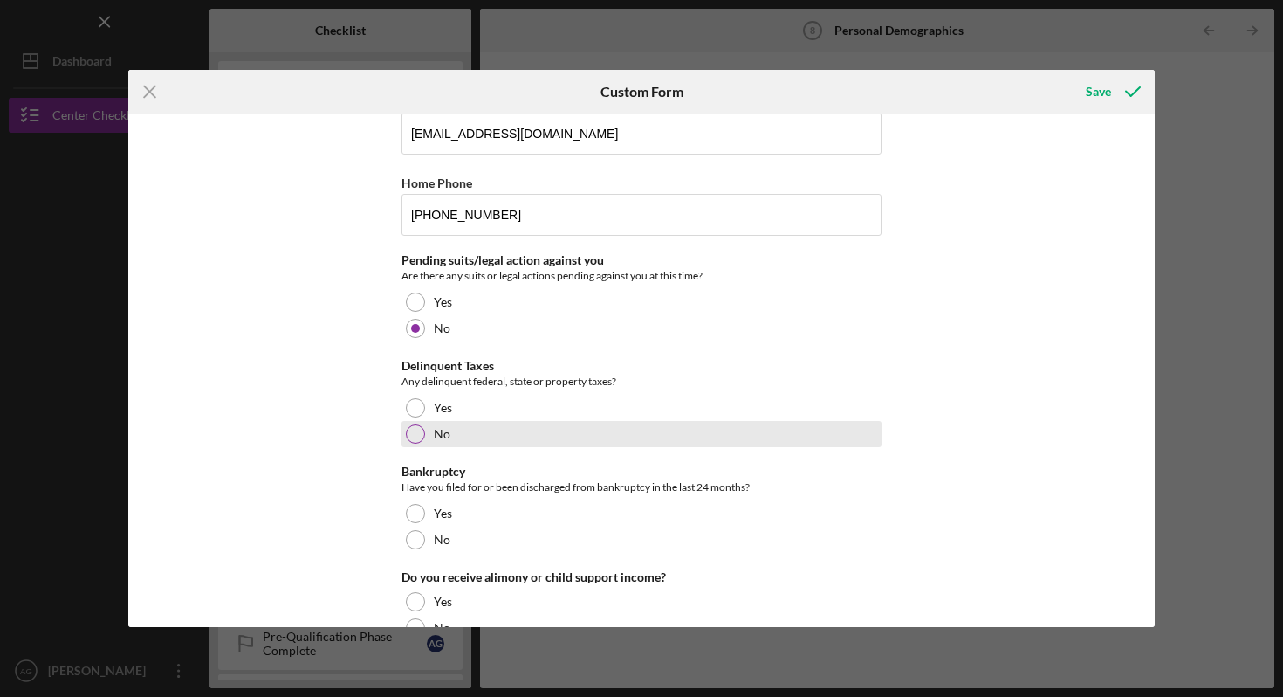
click at [417, 437] on div at bounding box center [415, 433] width 19 height 19
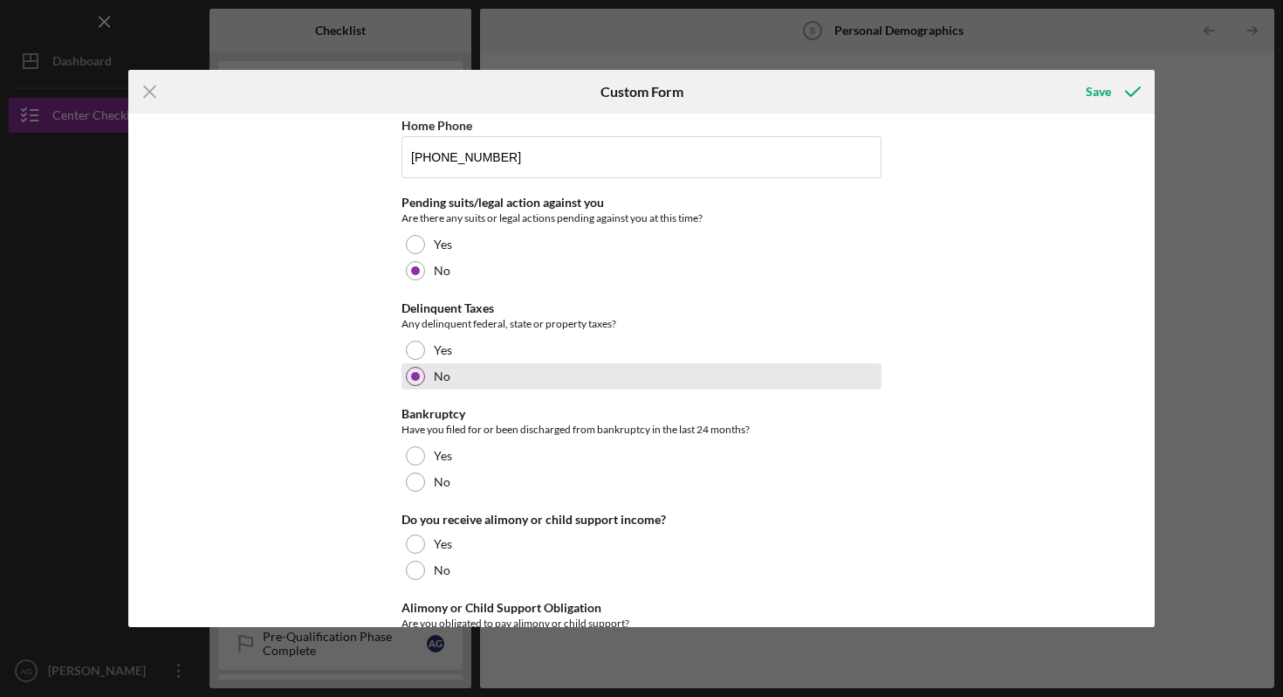
scroll to position [233, 0]
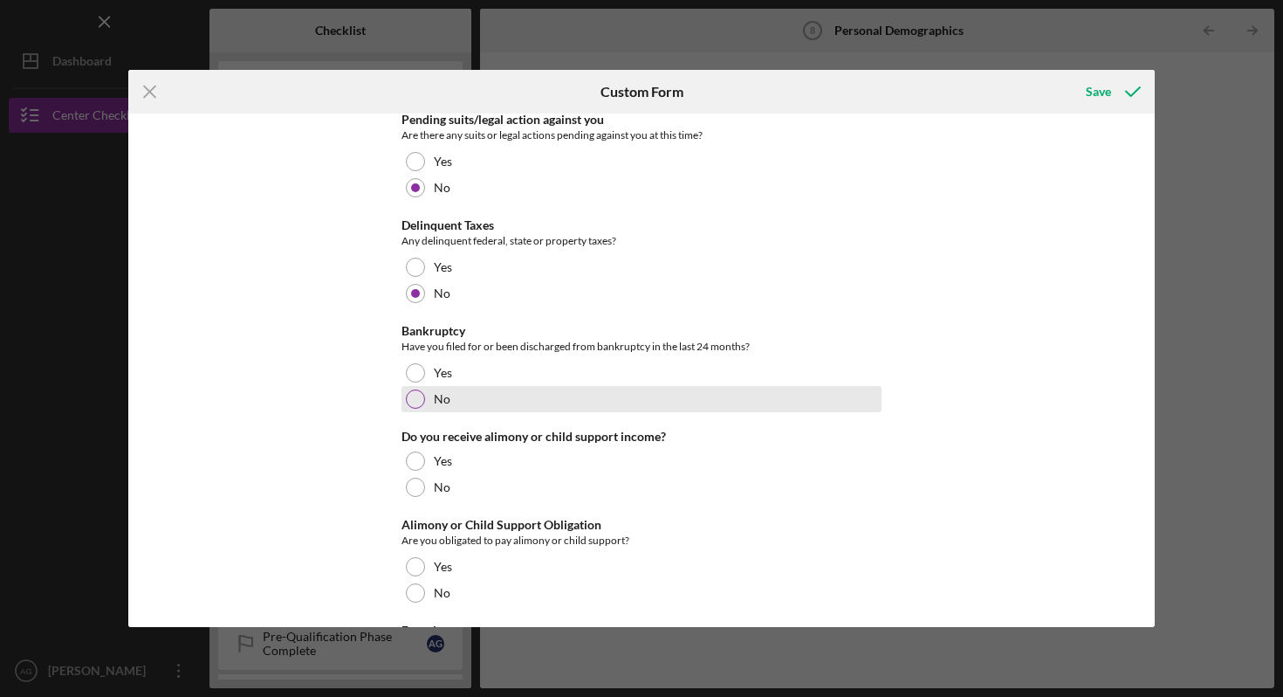
click at [409, 387] on div "No" at bounding box center [642, 399] width 480 height 26
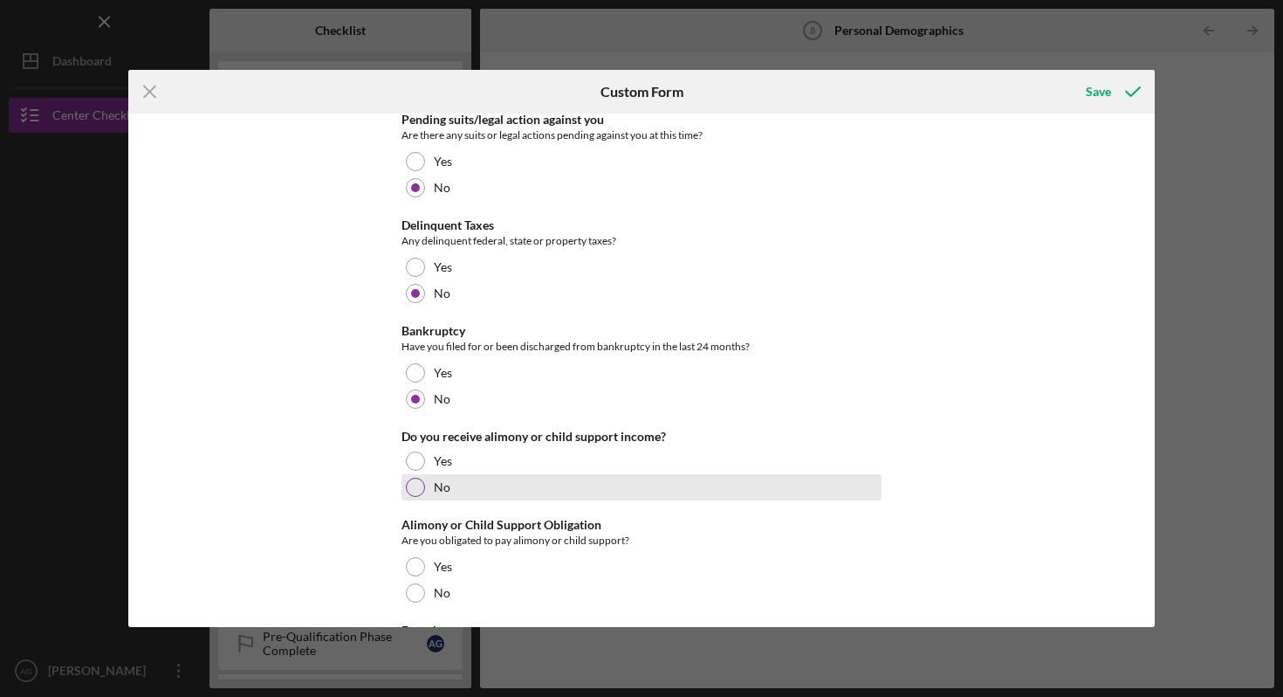
click at [417, 485] on div at bounding box center [415, 487] width 19 height 19
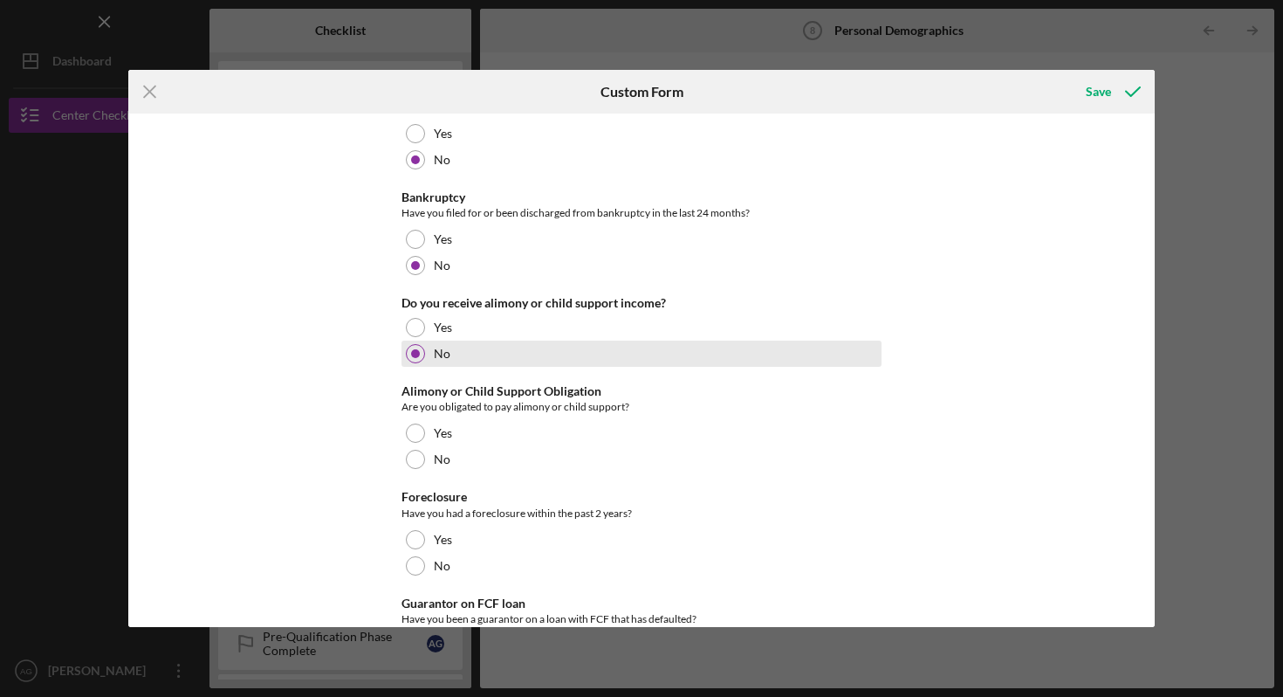
scroll to position [465, 0]
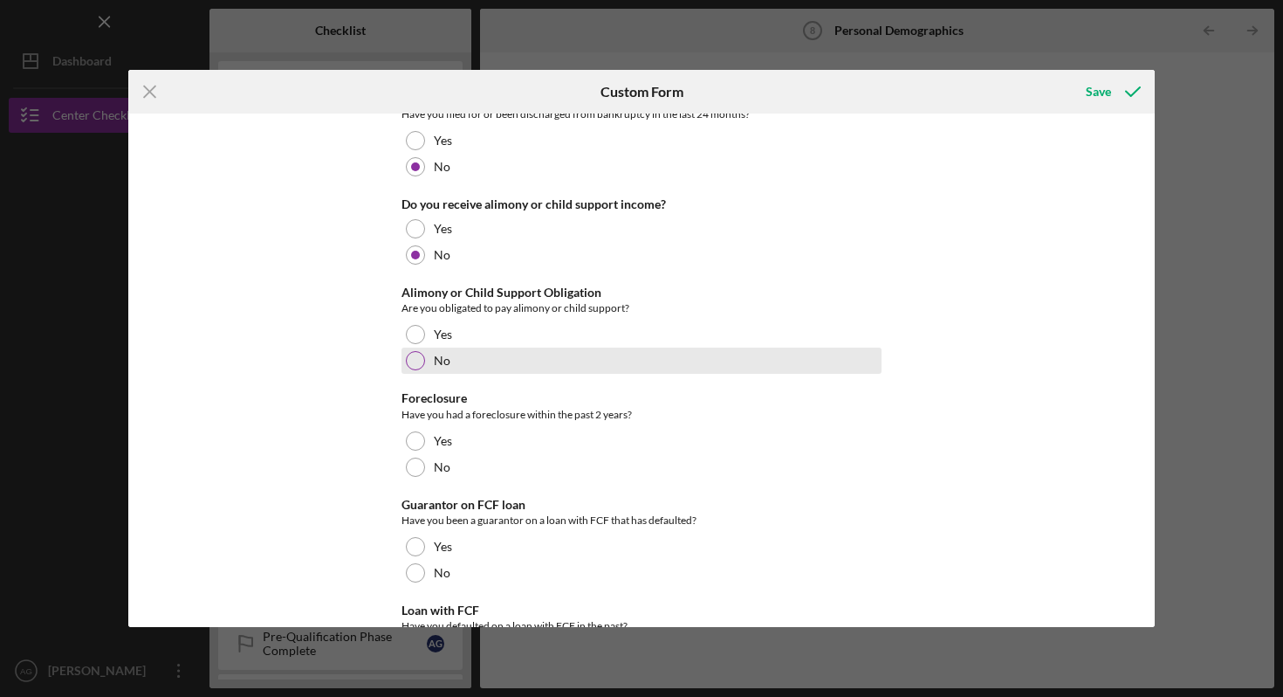
click at [411, 354] on div at bounding box center [415, 360] width 19 height 19
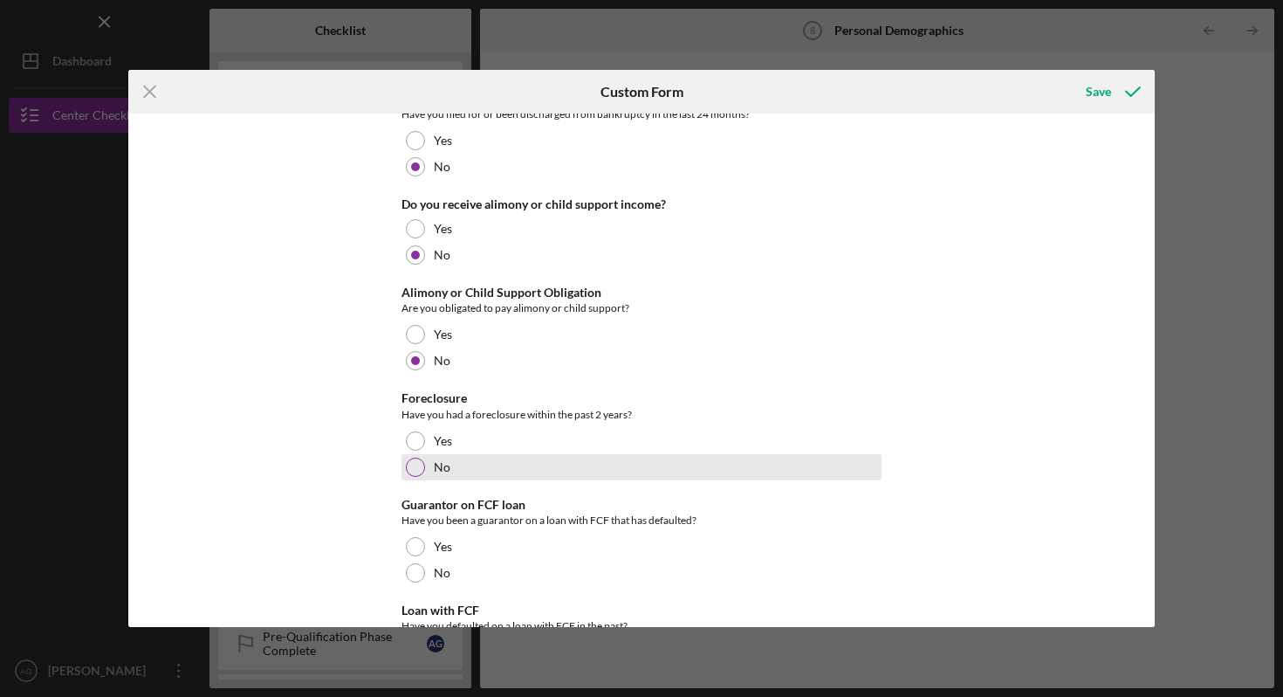
click at [424, 462] on div "No" at bounding box center [642, 467] width 480 height 26
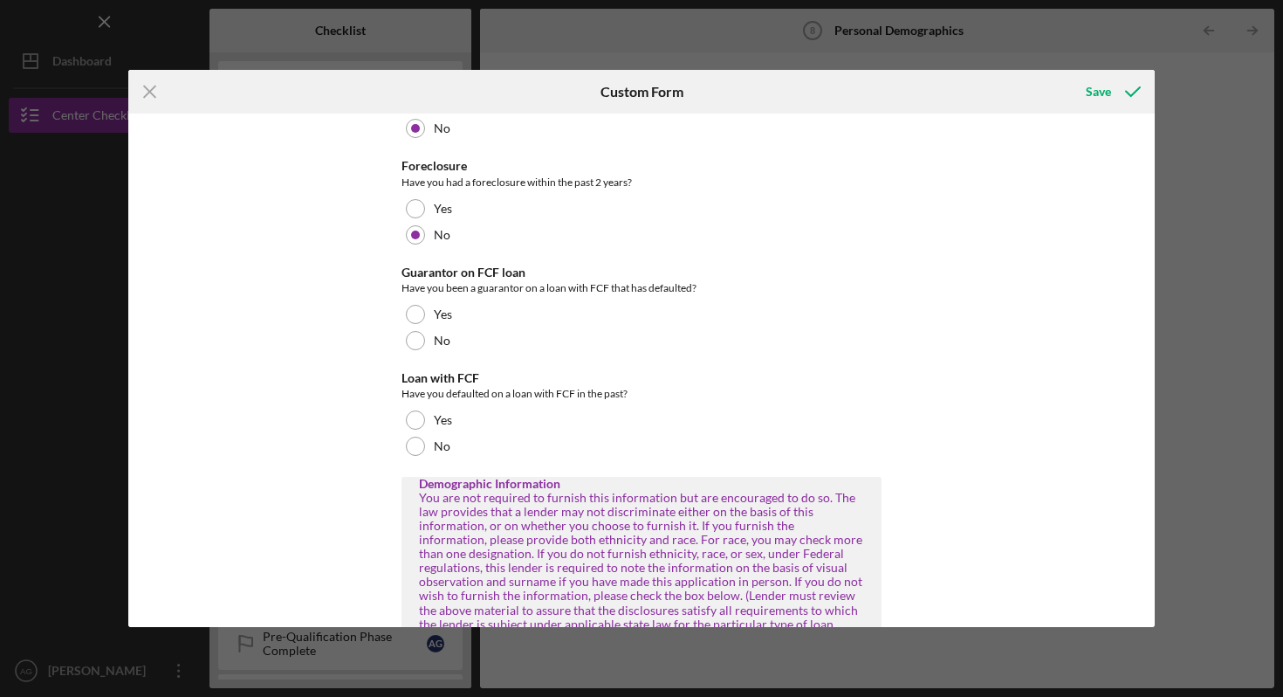
scroll to position [767, 0]
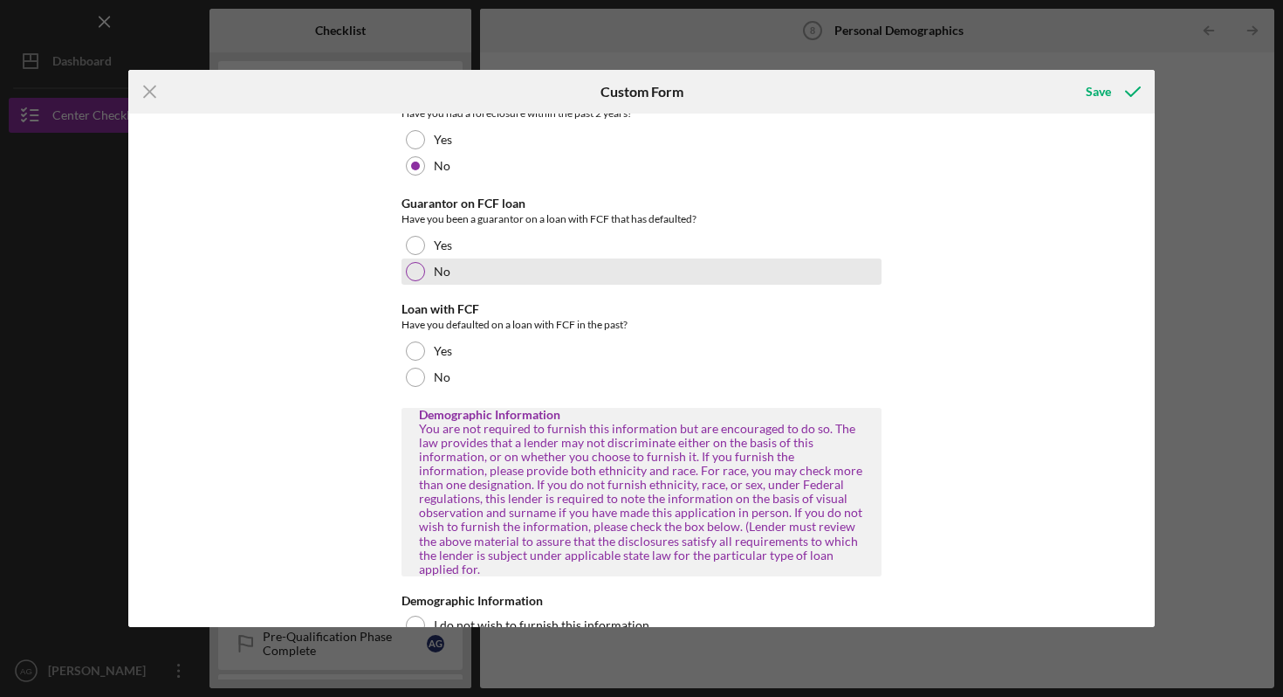
click at [417, 272] on div at bounding box center [415, 271] width 19 height 19
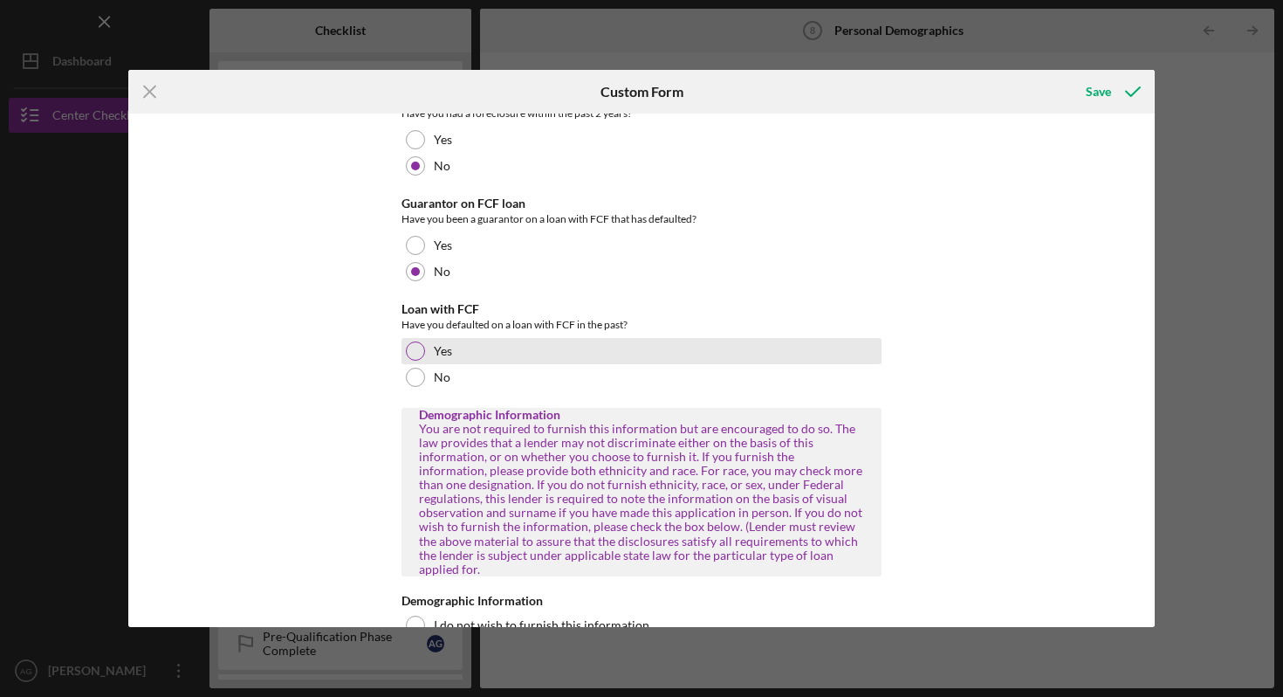
click at [429, 355] on div "Yes" at bounding box center [642, 351] width 480 height 26
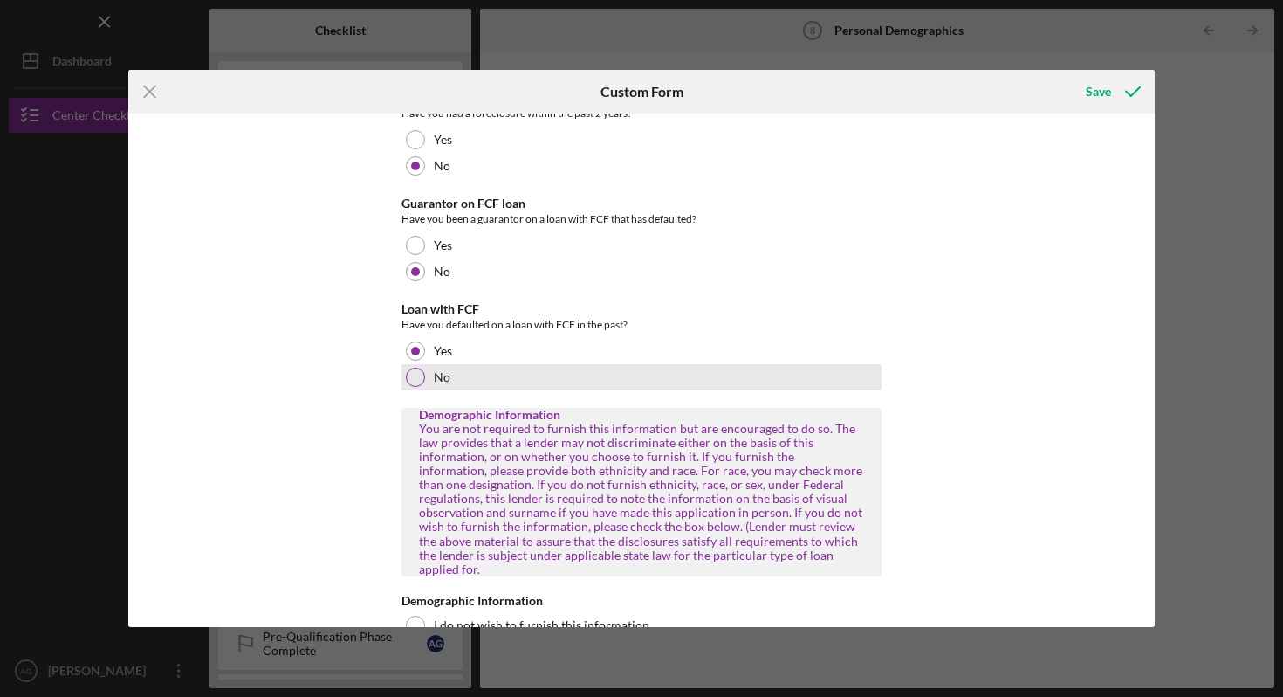
click at [426, 373] on div "No" at bounding box center [642, 377] width 480 height 26
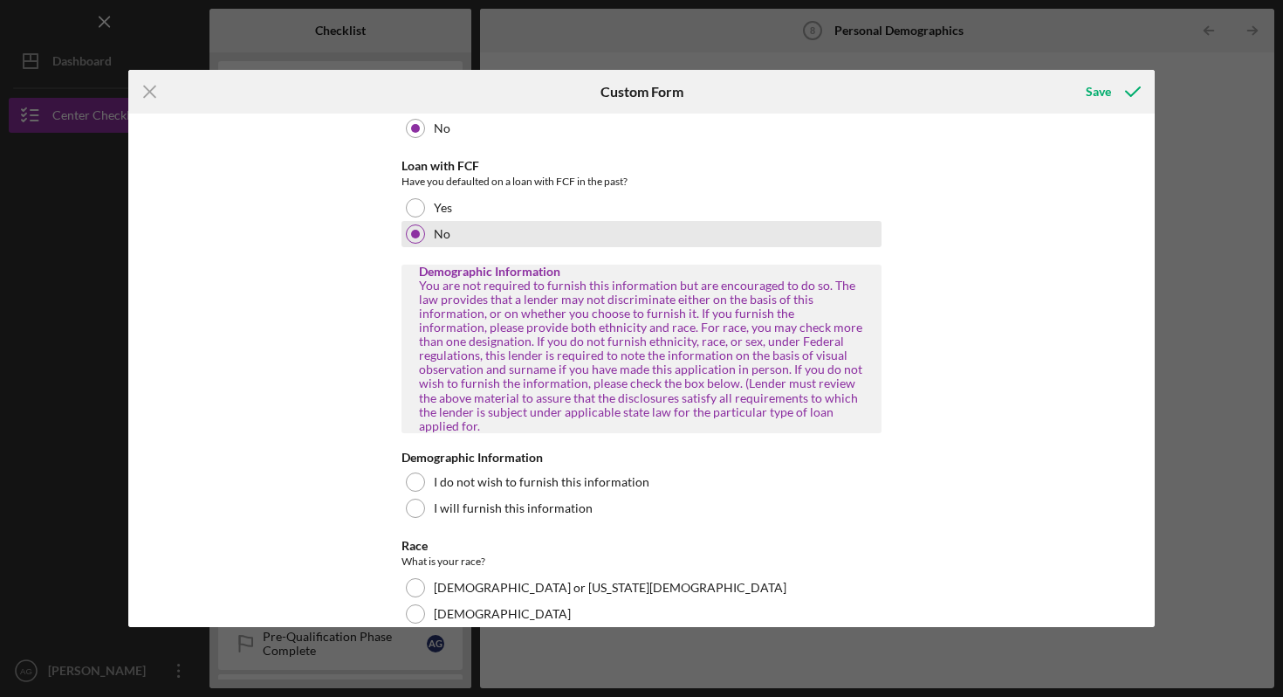
scroll to position [1019, 0]
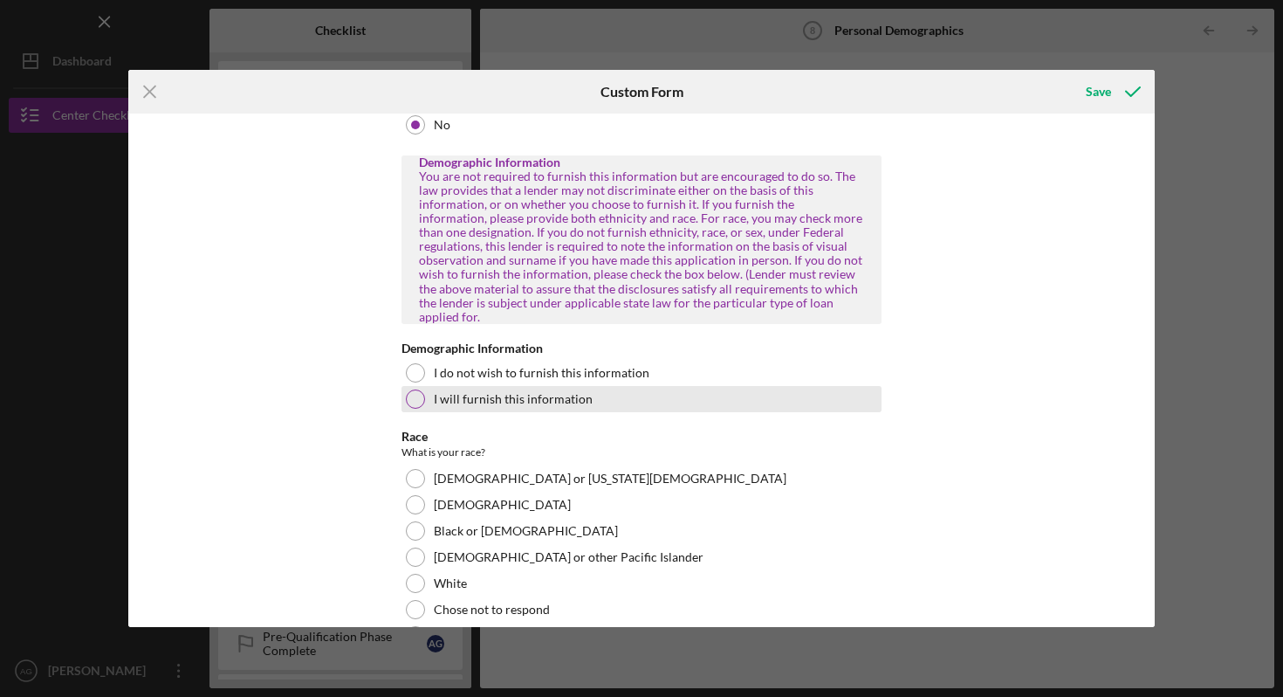
click at [430, 386] on div "I will furnish this information" at bounding box center [642, 399] width 480 height 26
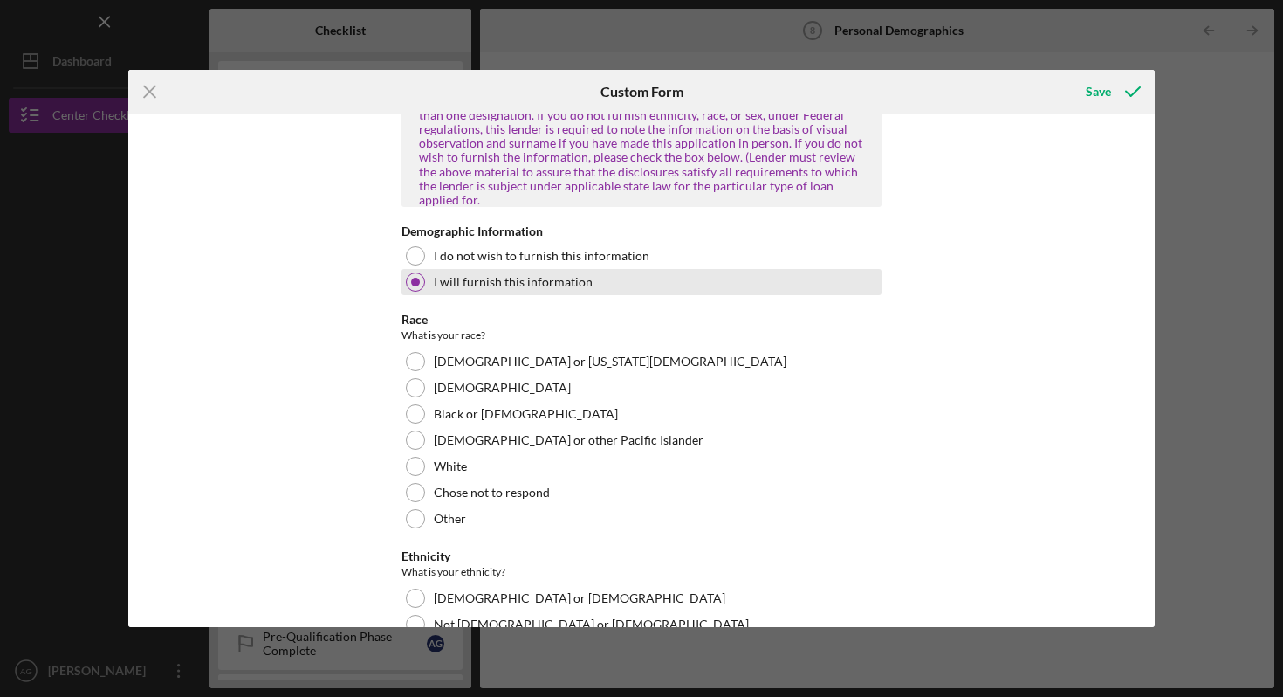
scroll to position [1257, 0]
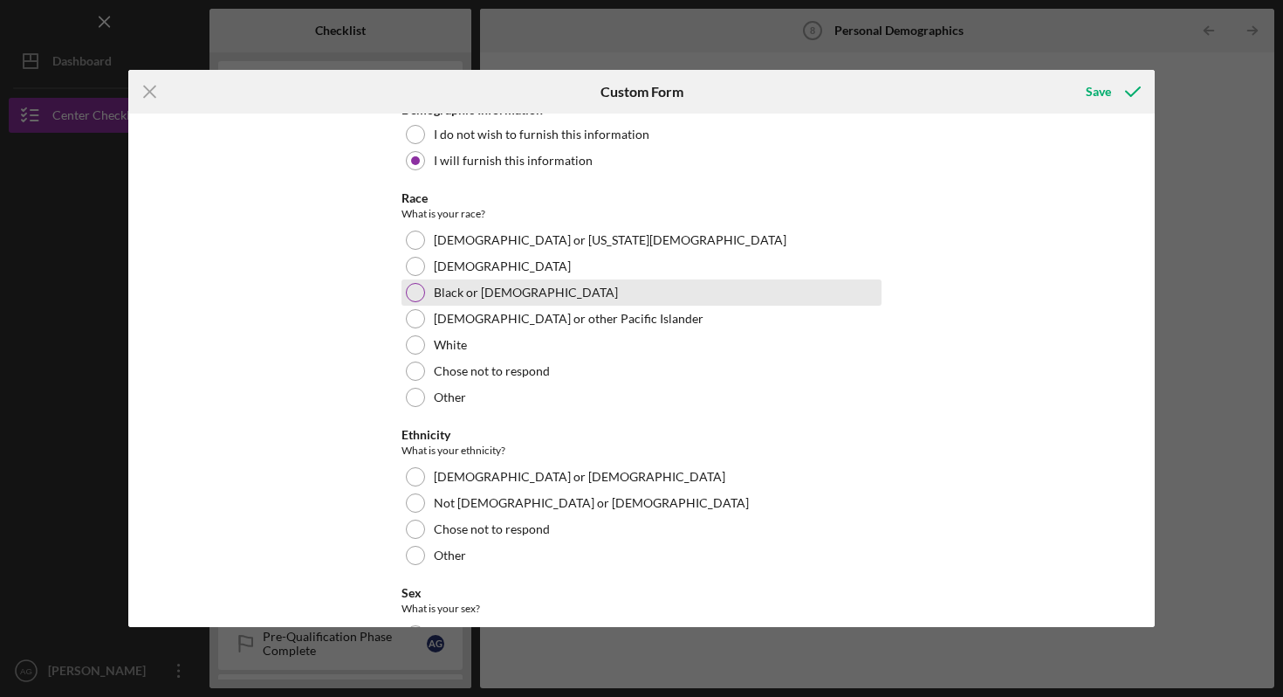
click at [425, 287] on div "Black or [DEMOGRAPHIC_DATA]" at bounding box center [642, 292] width 480 height 26
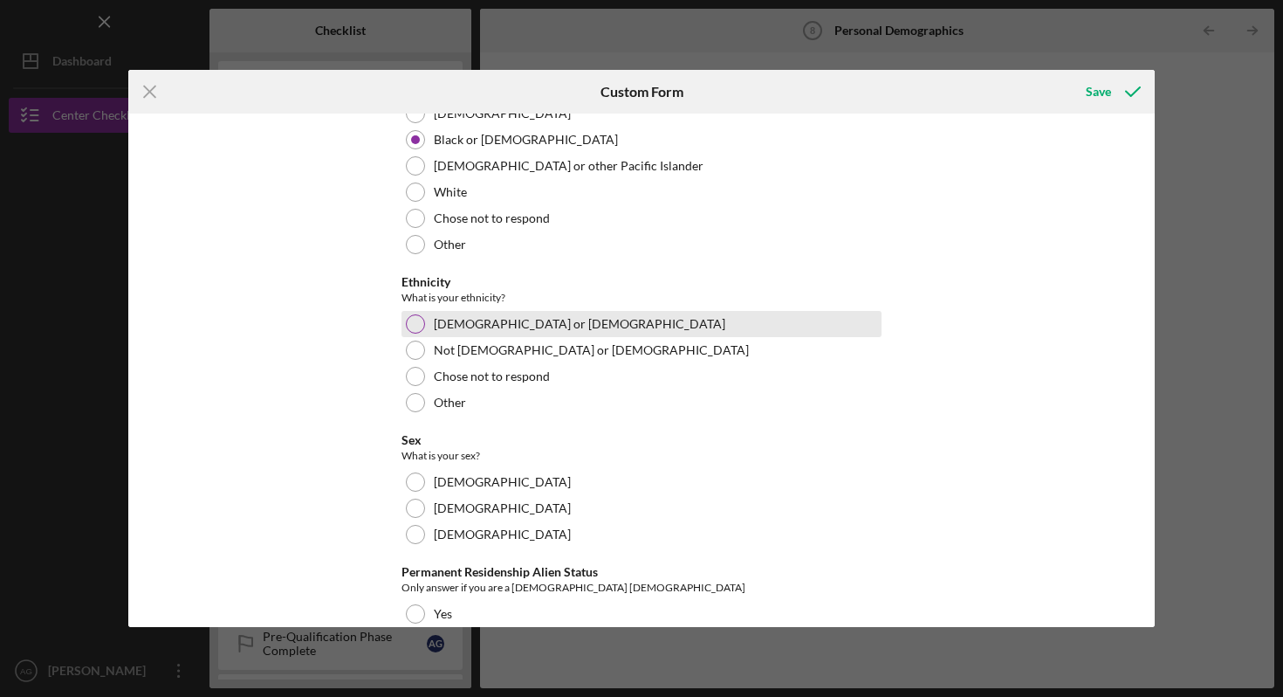
scroll to position [1422, 0]
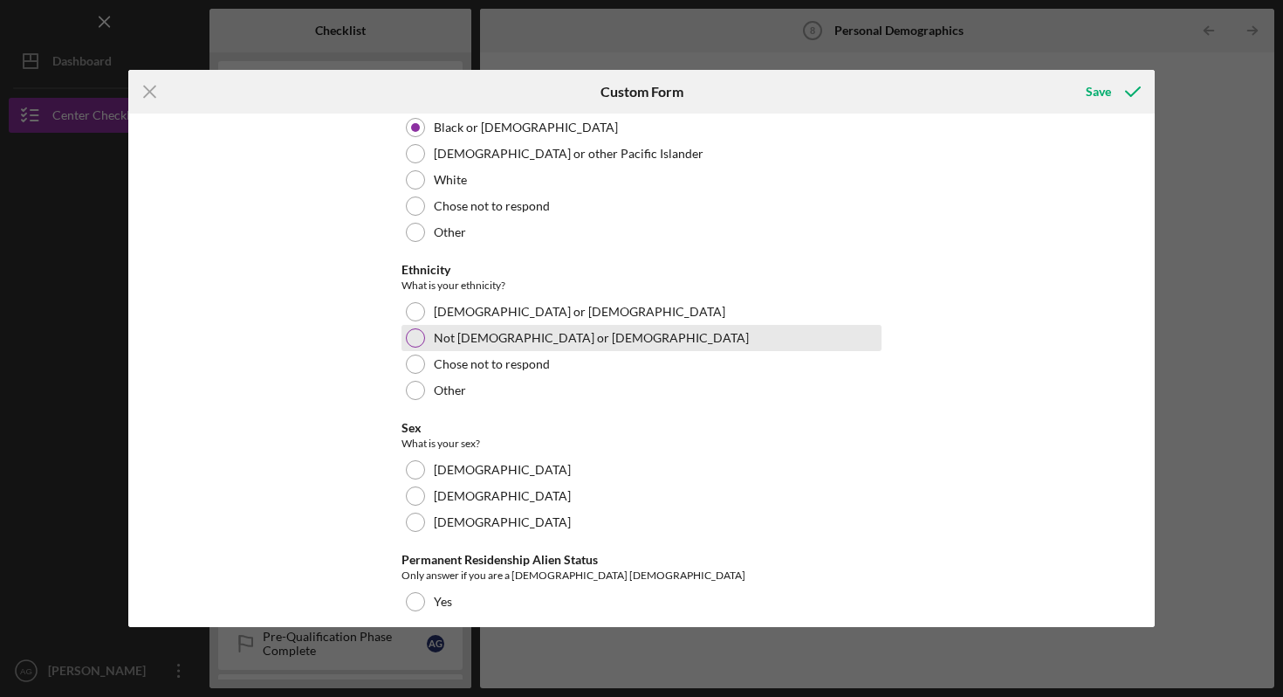
click at [447, 332] on div "Not [DEMOGRAPHIC_DATA] or [DEMOGRAPHIC_DATA]" at bounding box center [642, 338] width 480 height 26
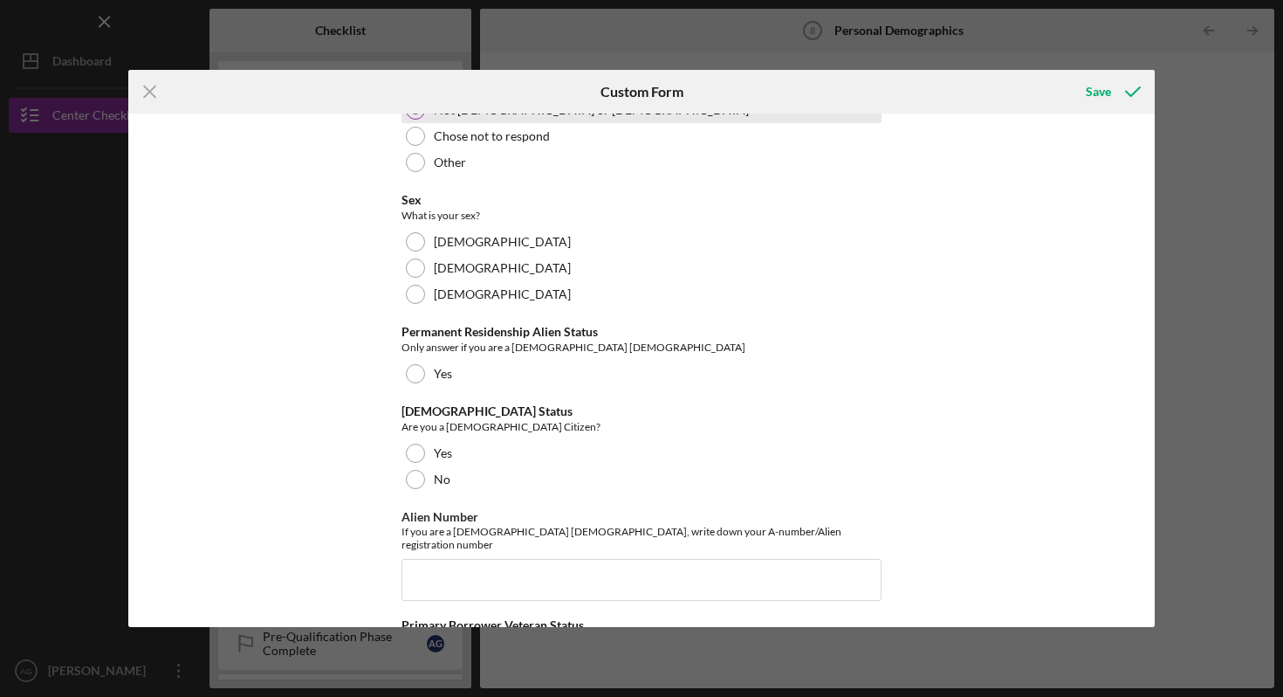
scroll to position [1676, 0]
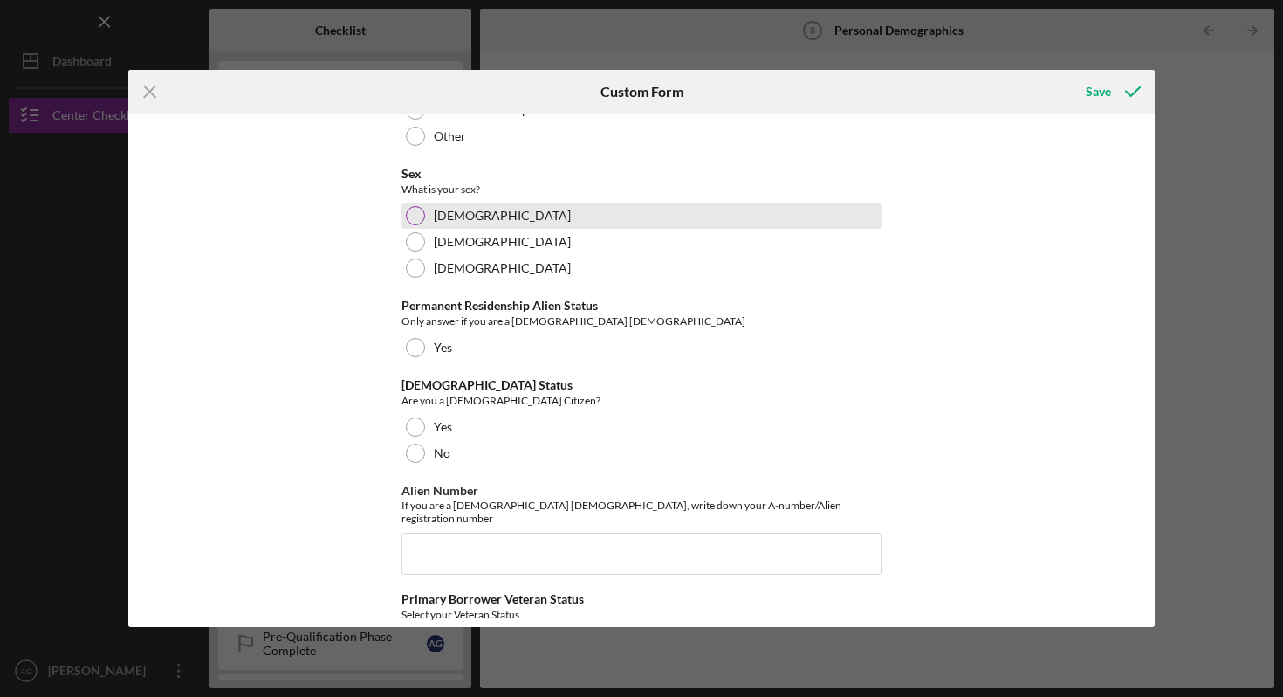
click at [433, 210] on div "[DEMOGRAPHIC_DATA]" at bounding box center [642, 216] width 480 height 26
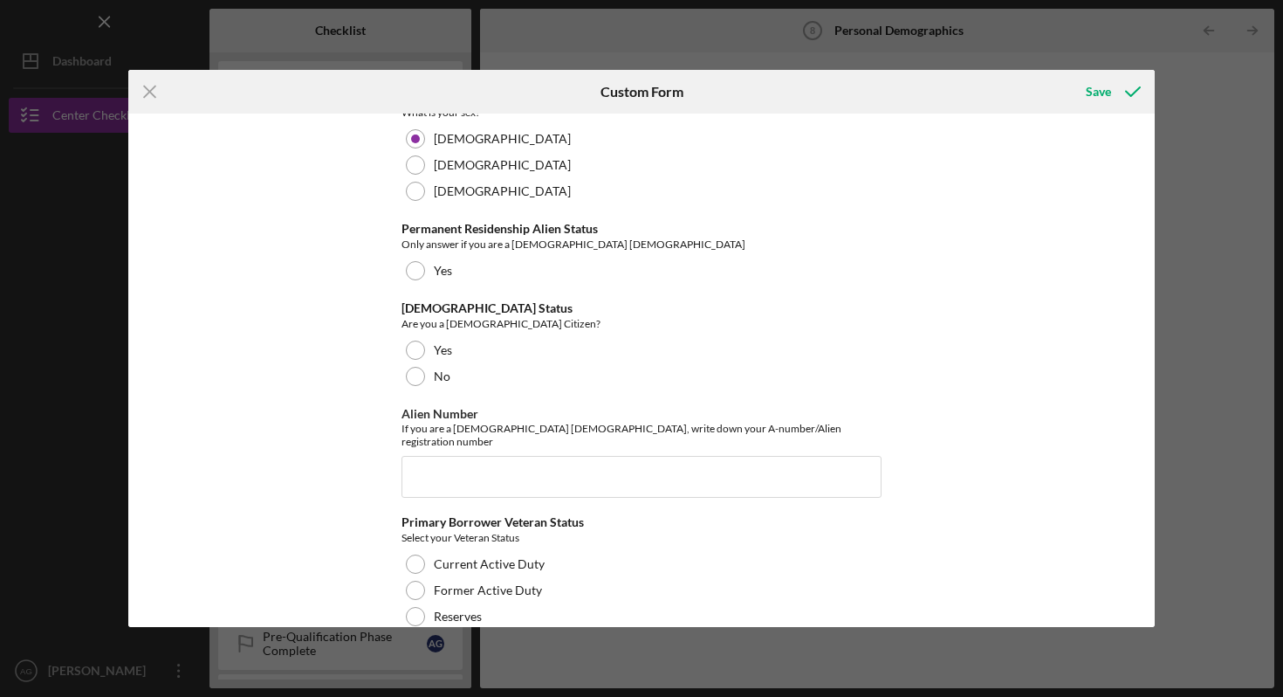
scroll to position [1780, 0]
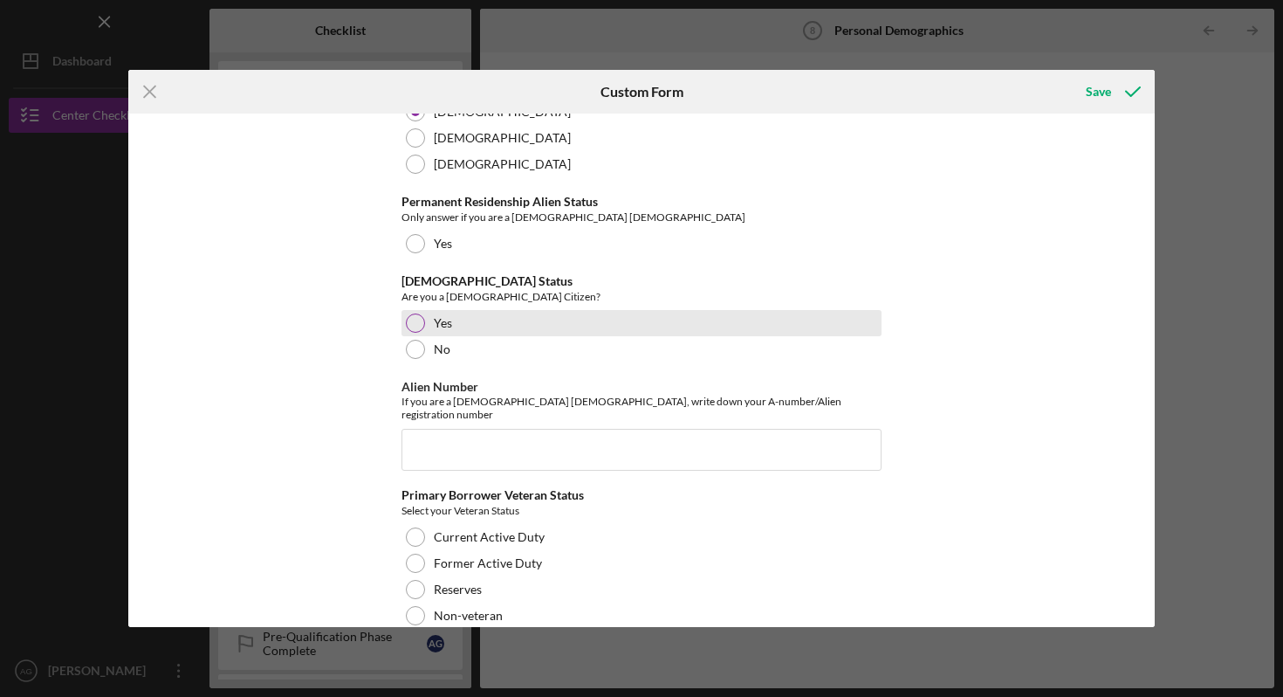
click at [437, 316] on label "Yes" at bounding box center [443, 323] width 18 height 14
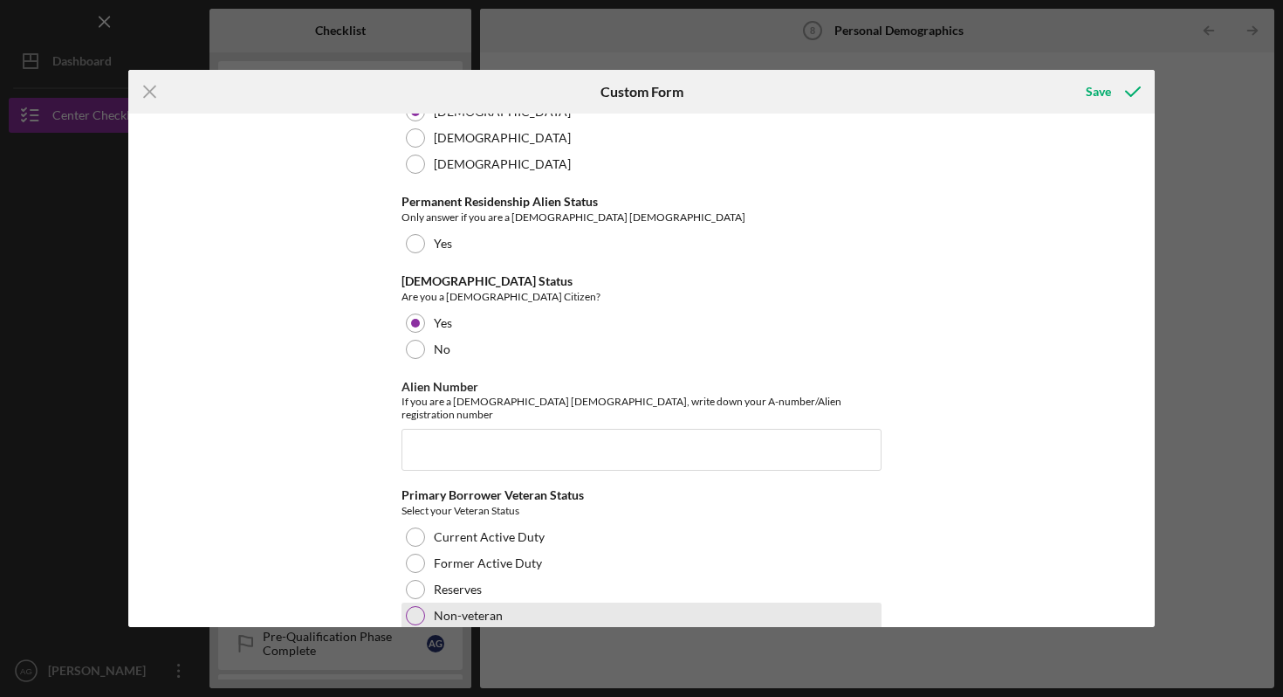
click at [500, 602] on div "Non-veteran" at bounding box center [642, 615] width 480 height 26
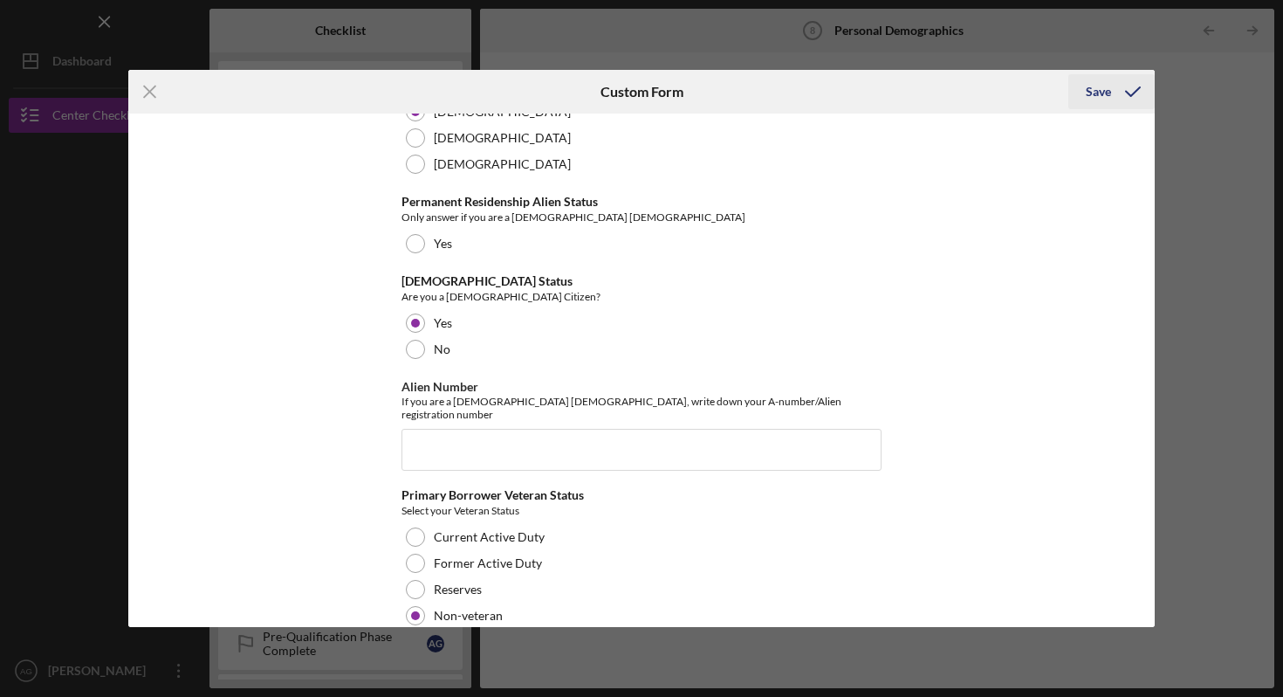
click at [1118, 95] on icon "submit" at bounding box center [1133, 92] width 44 height 44
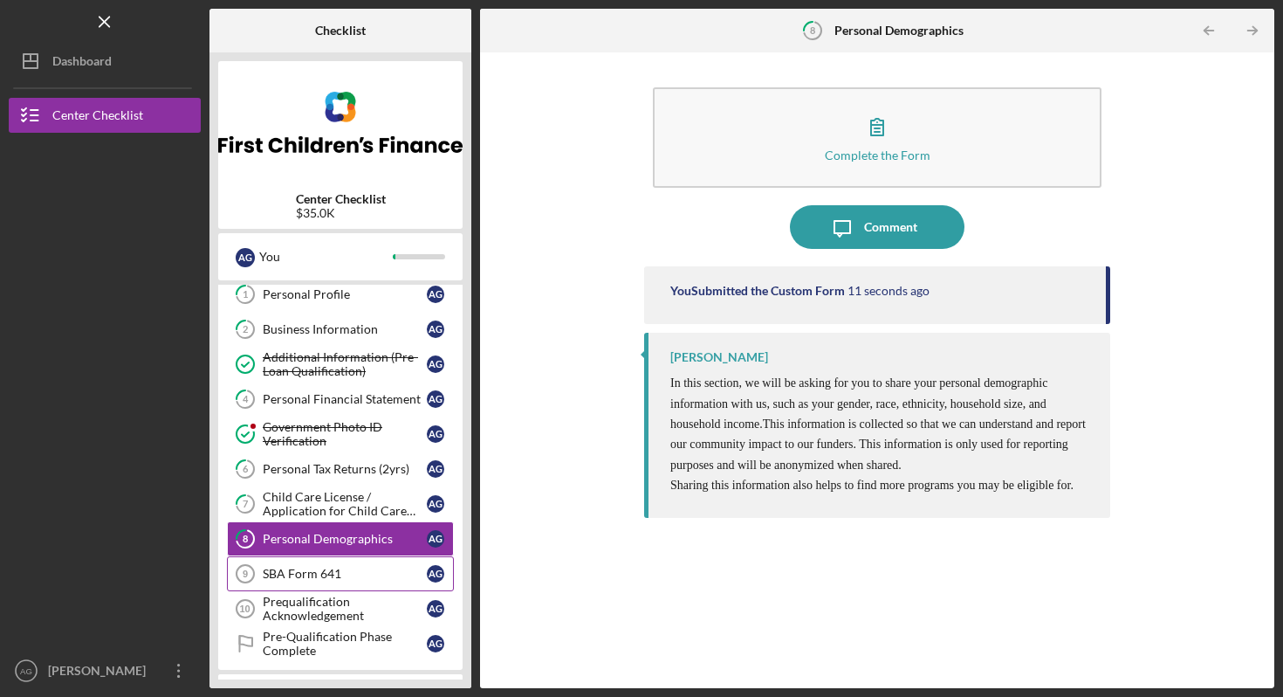
click at [306, 573] on div "SBA Form 641" at bounding box center [345, 574] width 164 height 14
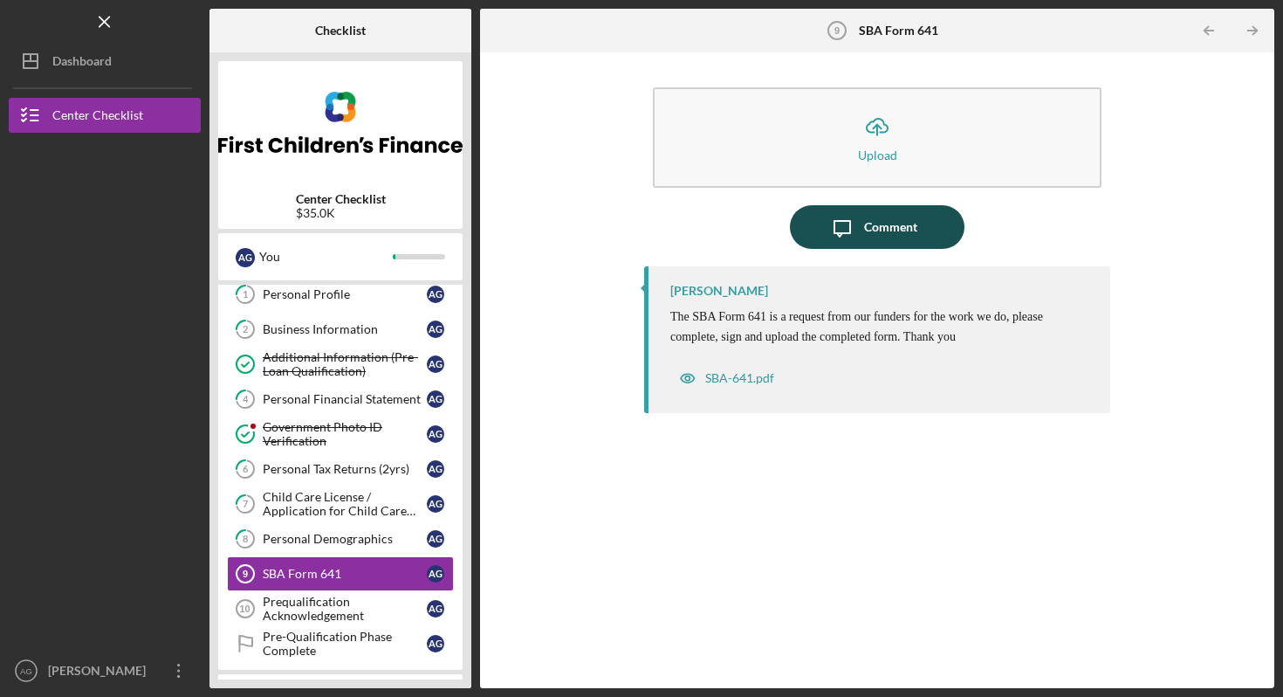
click at [852, 239] on icon "Icon/Message" at bounding box center [843, 227] width 44 height 44
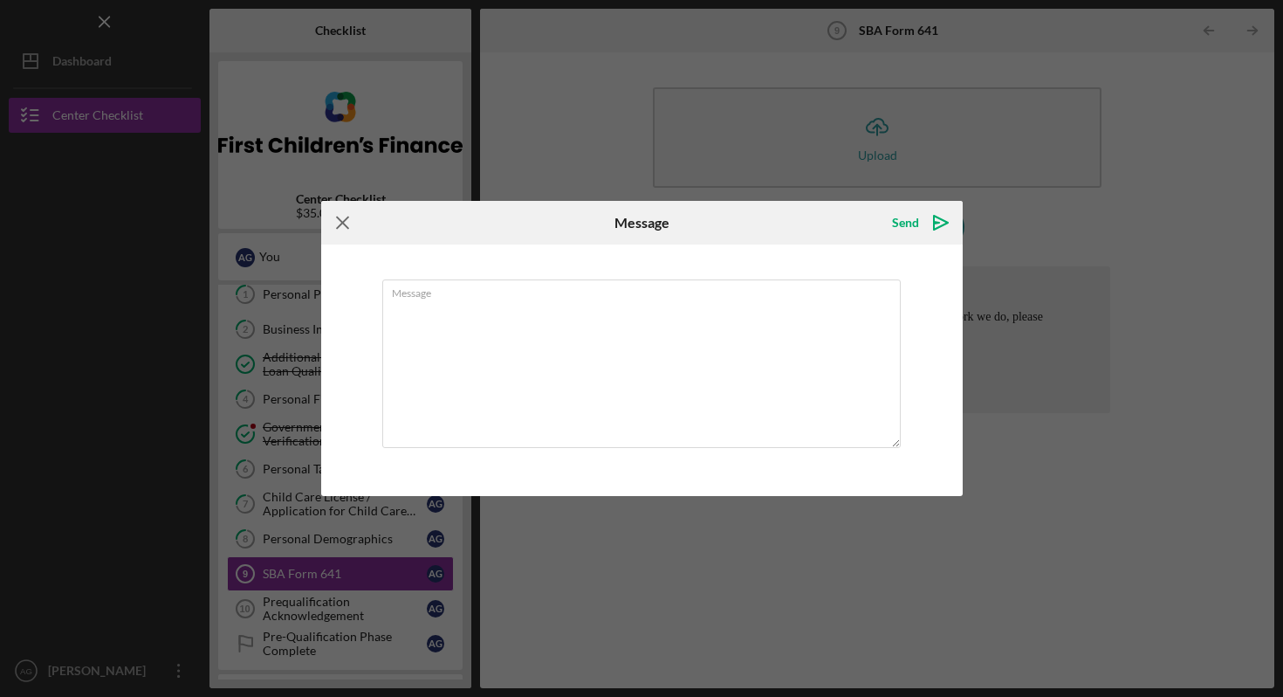
click at [336, 224] on icon "Icon/Menu Close" at bounding box center [343, 223] width 44 height 44
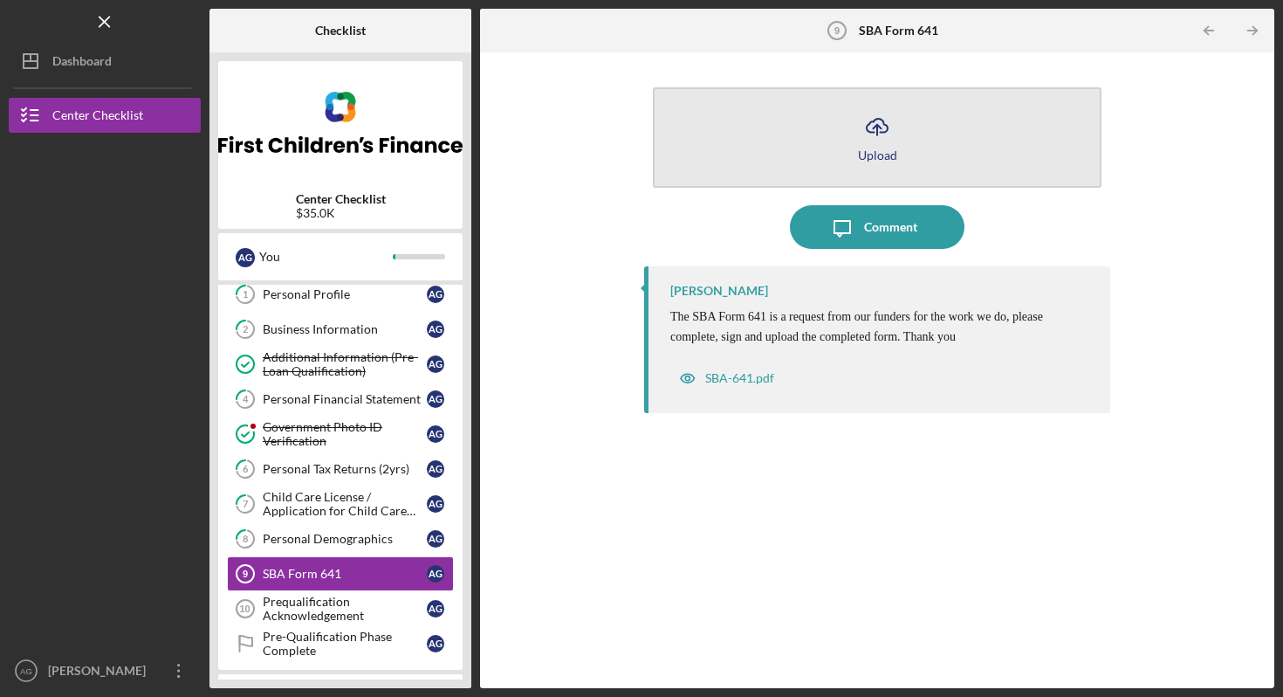
click at [891, 114] on icon "Icon/Upload" at bounding box center [878, 127] width 44 height 44
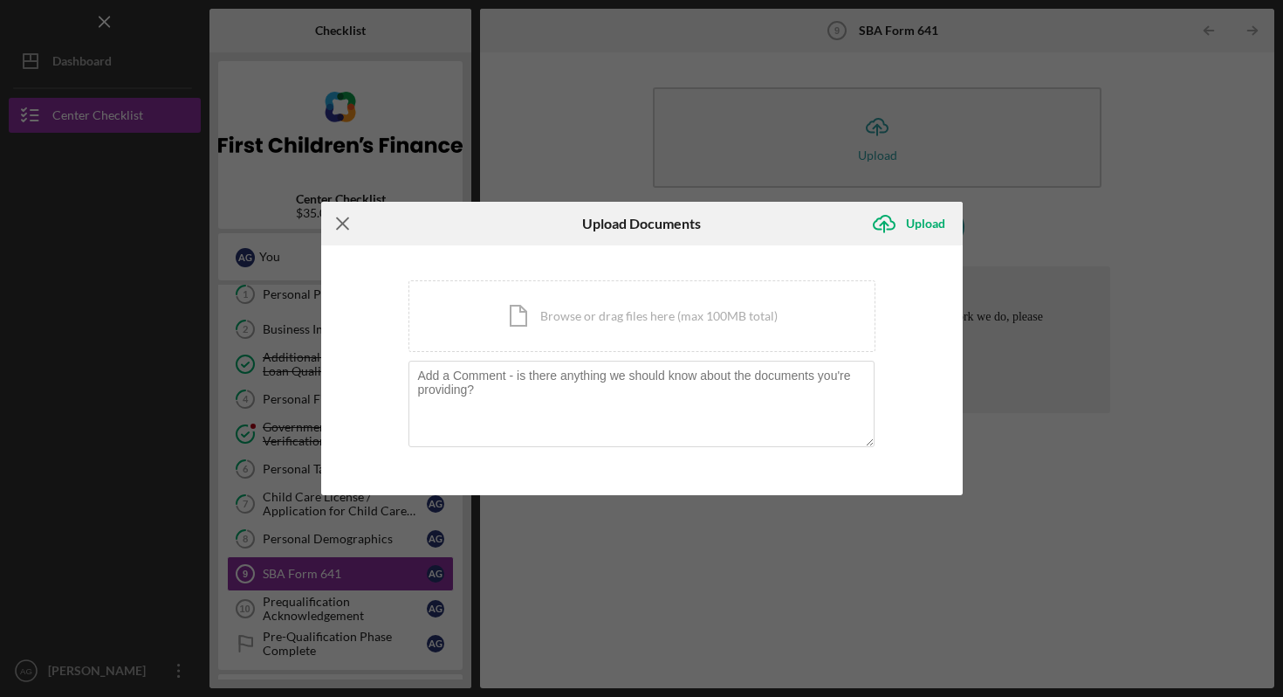
click at [347, 226] on icon "Icon/Menu Close" at bounding box center [343, 224] width 44 height 44
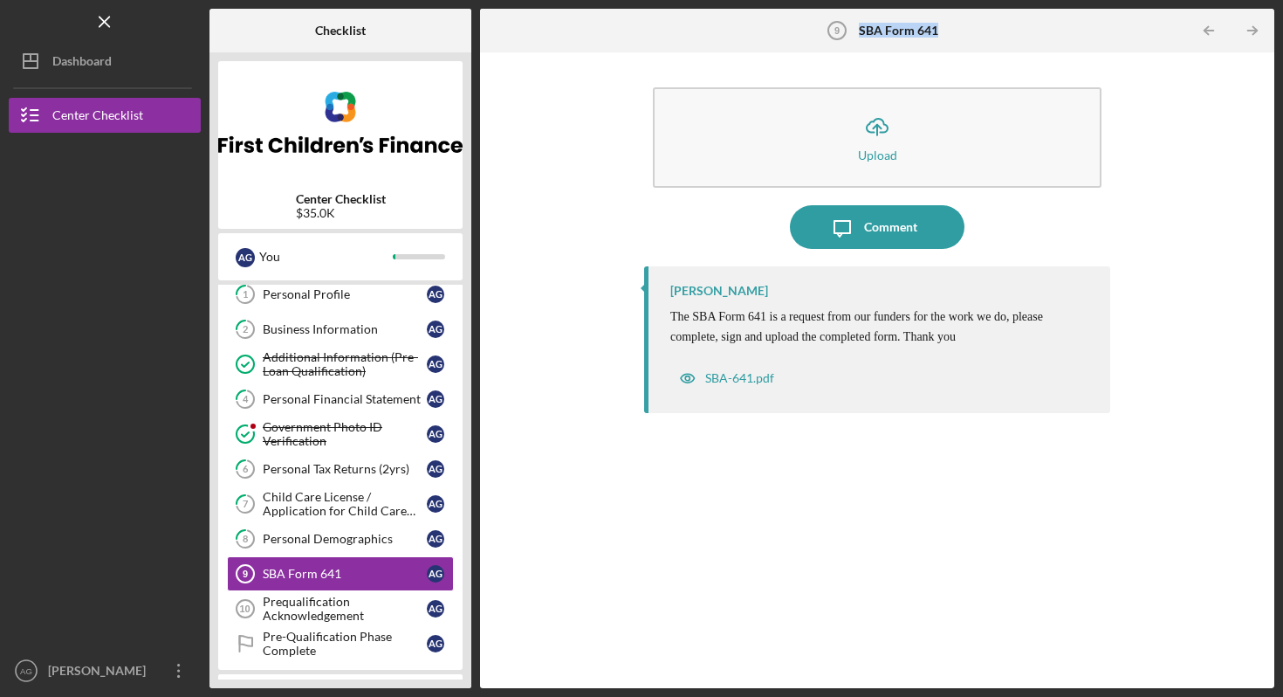
drag, startPoint x: 941, startPoint y: 31, endPoint x: 863, endPoint y: 33, distance: 78.6
click at [863, 33] on div "SBA Form 641 9 SBA Form 641" at bounding box center [877, 31] width 265 height 44
copy b "SBA Form 641"
